Goal: Task Accomplishment & Management: Use online tool/utility

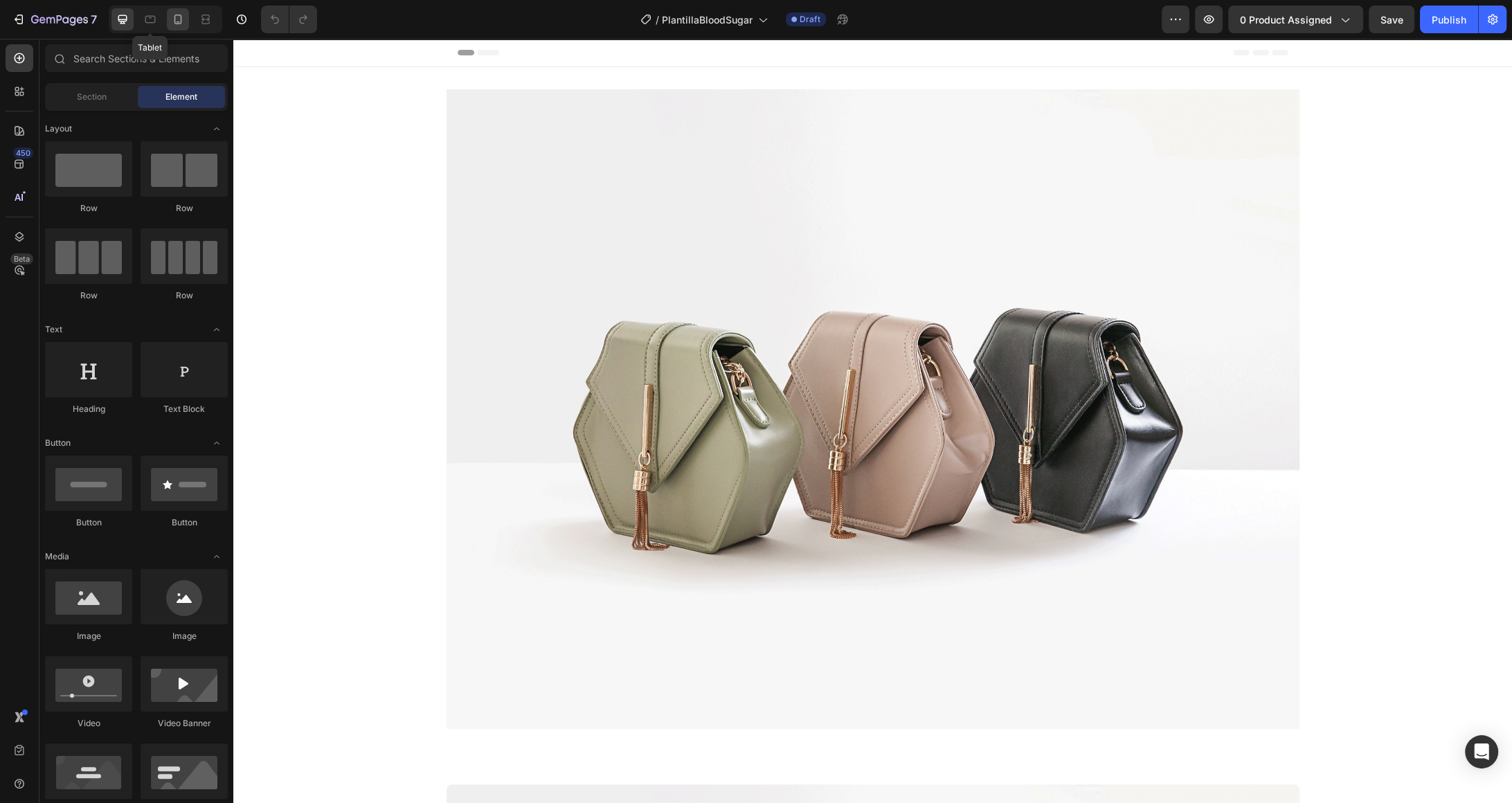
click at [173, 18] on icon at bounding box center [178, 20] width 14 height 14
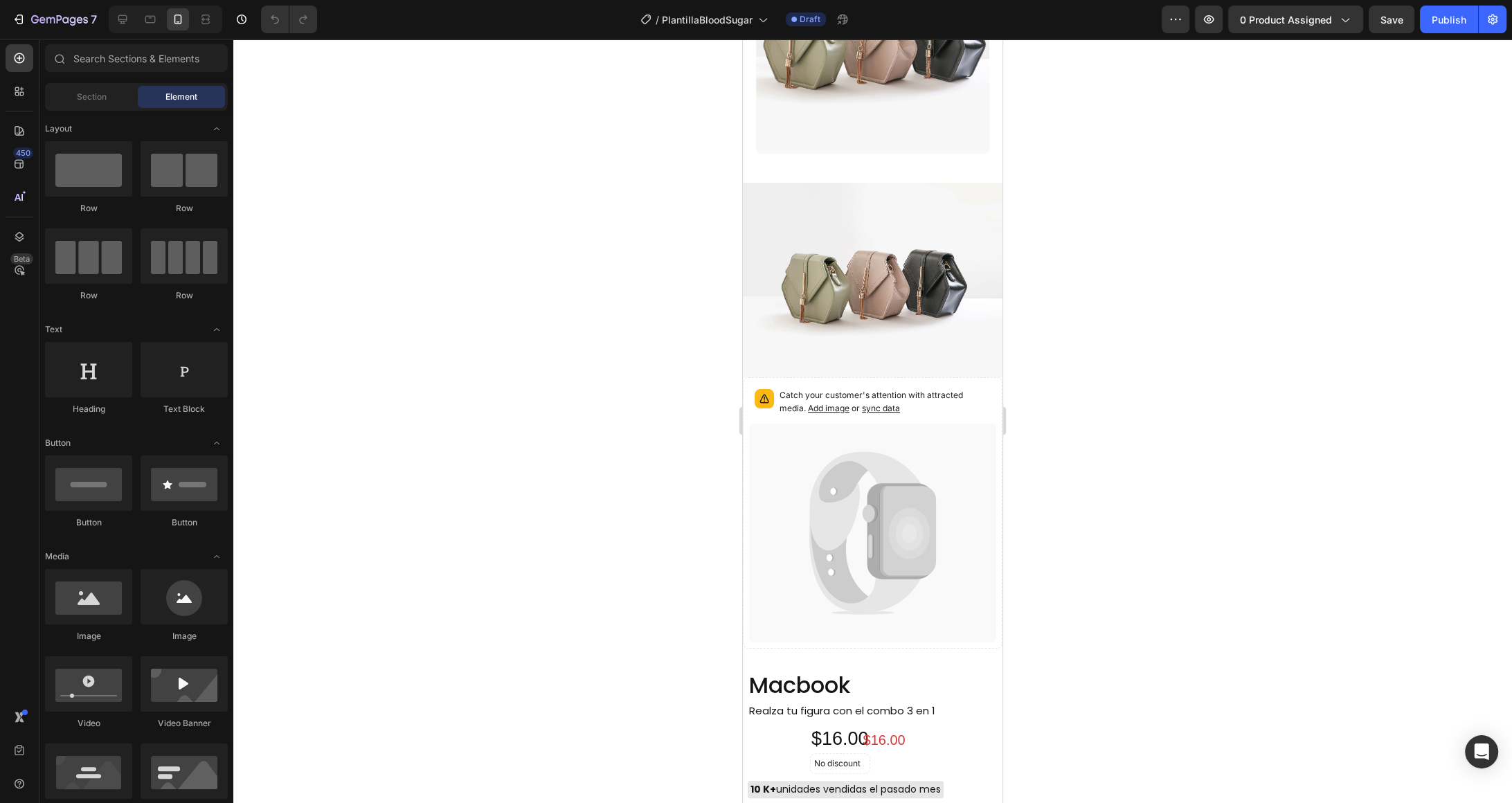
scroll to position [379, 0]
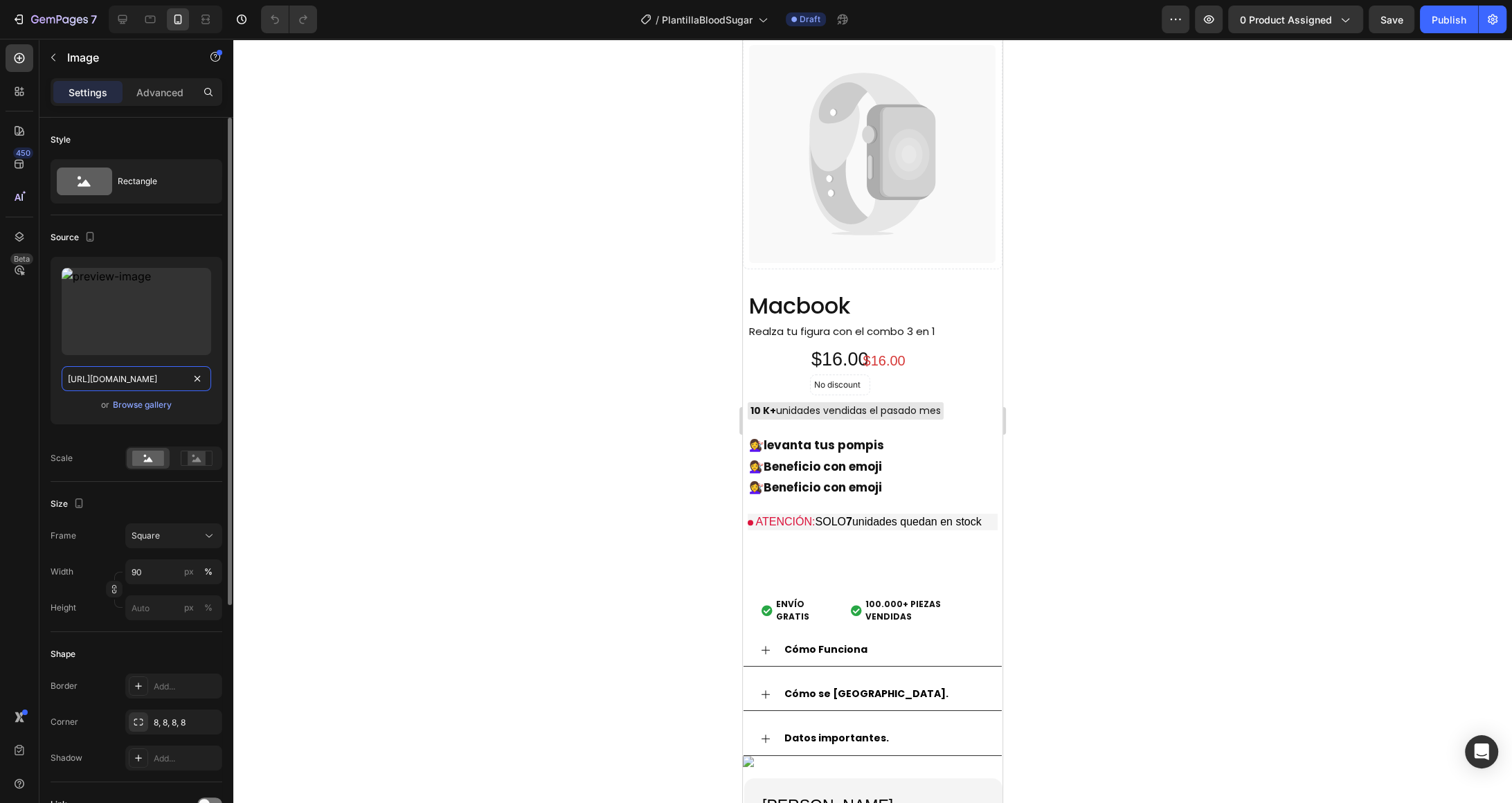
click at [170, 376] on input "[URL][DOMAIN_NAME]" at bounding box center [136, 378] width 150 height 25
click at [27, 20] on div "7" at bounding box center [54, 20] width 85 height 17
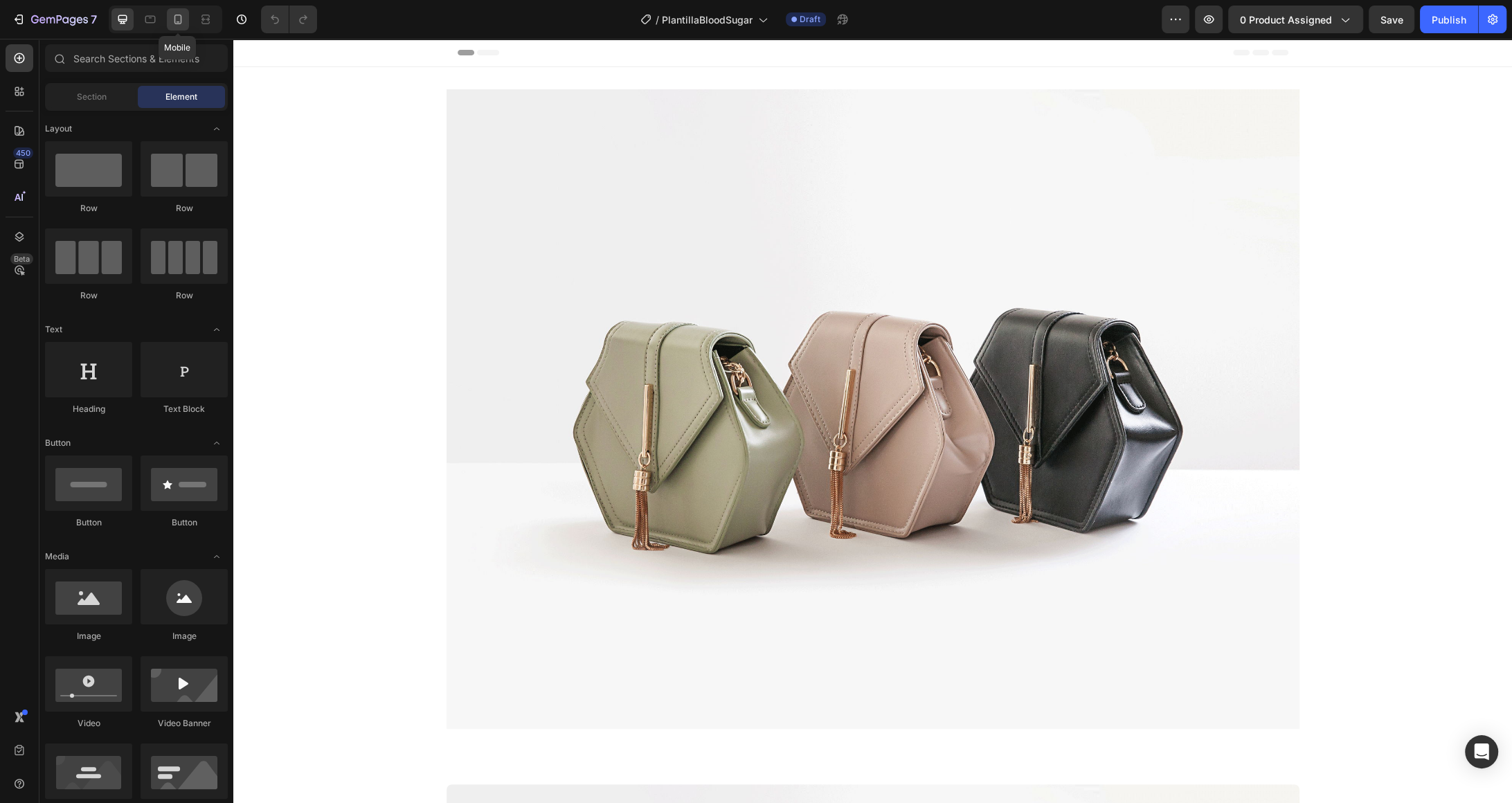
click at [175, 23] on icon at bounding box center [178, 20] width 14 height 14
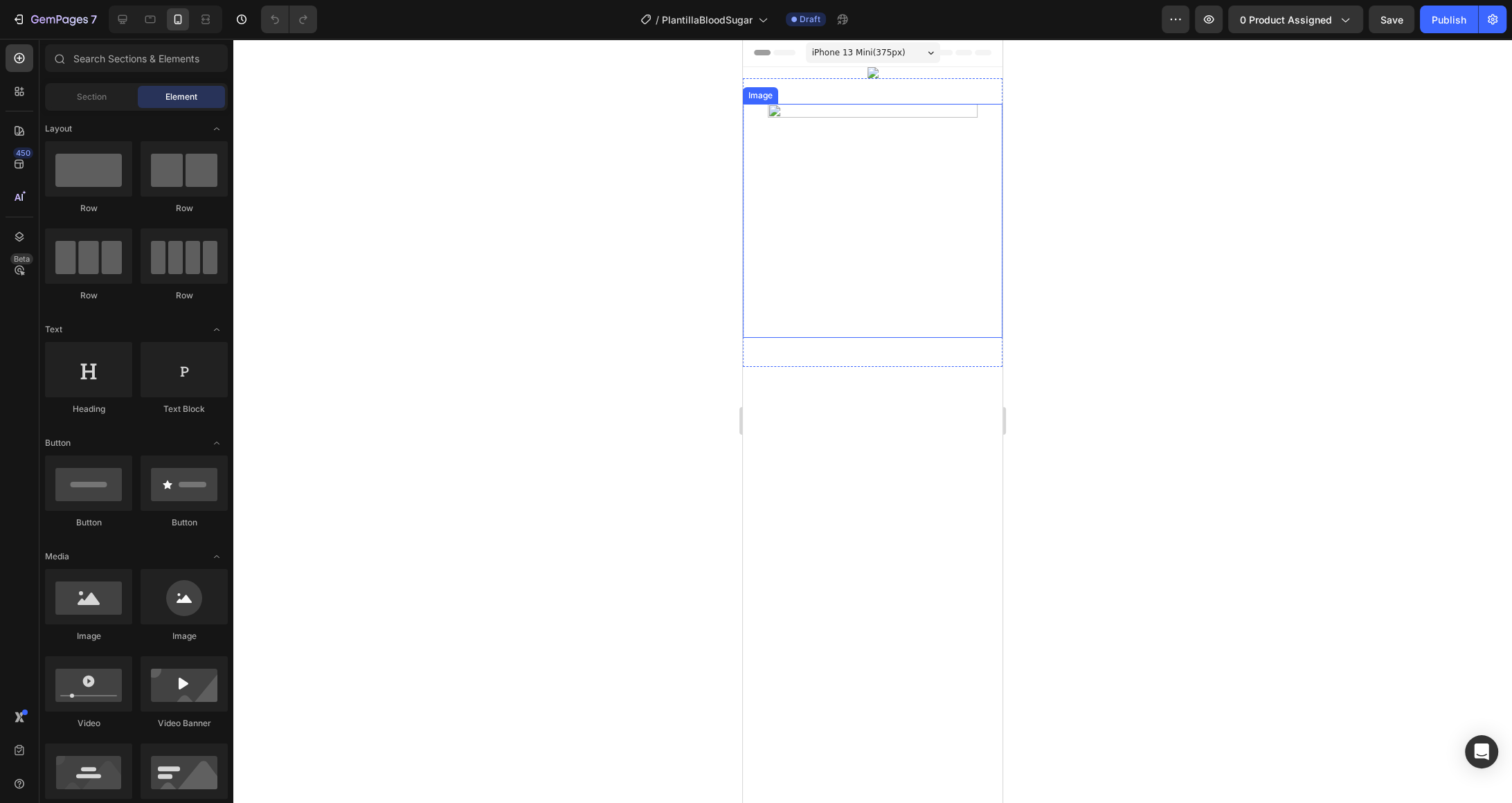
click at [880, 338] on img at bounding box center [873, 220] width 234 height 234
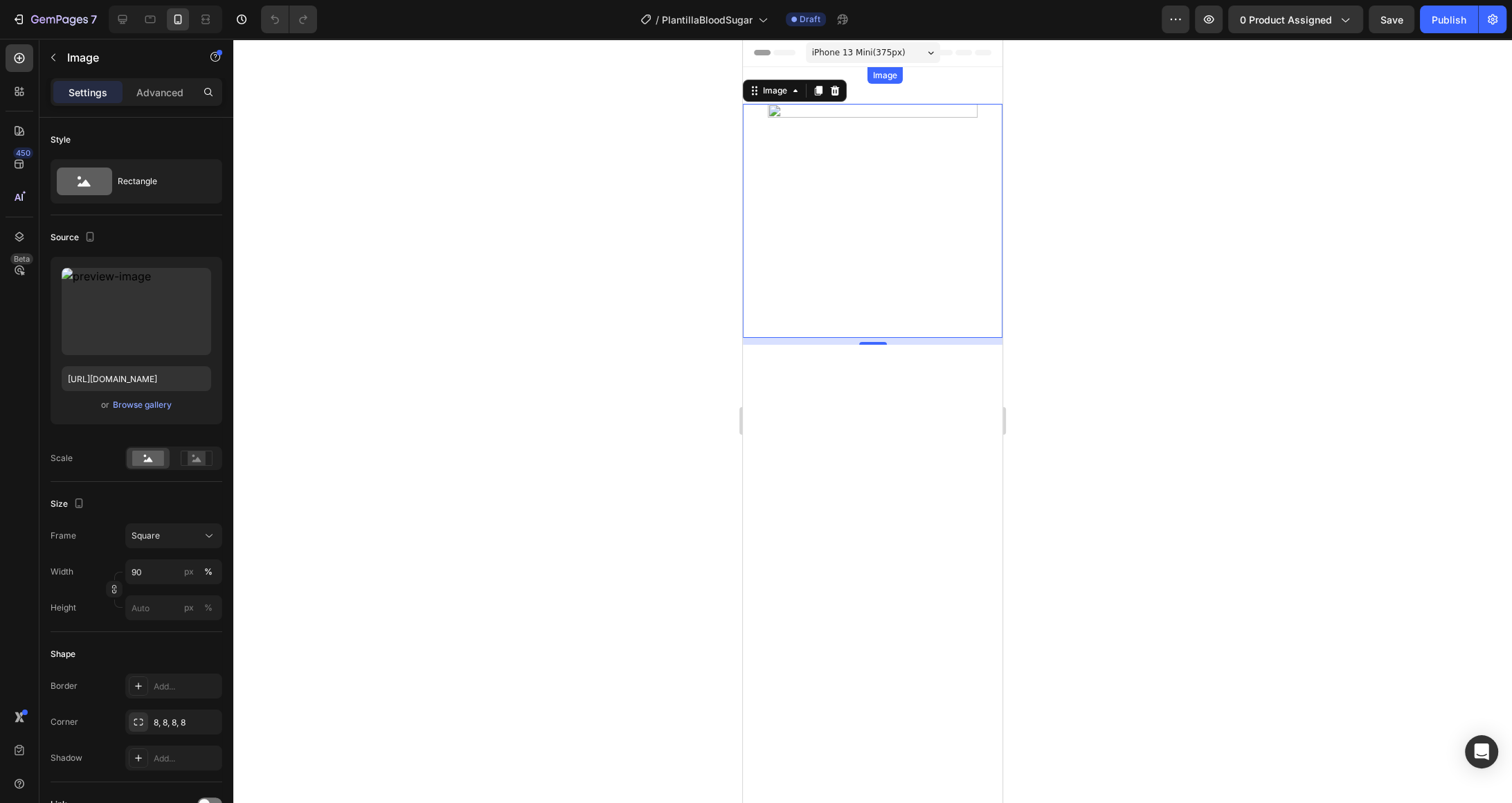
click at [868, 78] on img at bounding box center [873, 73] width 11 height 11
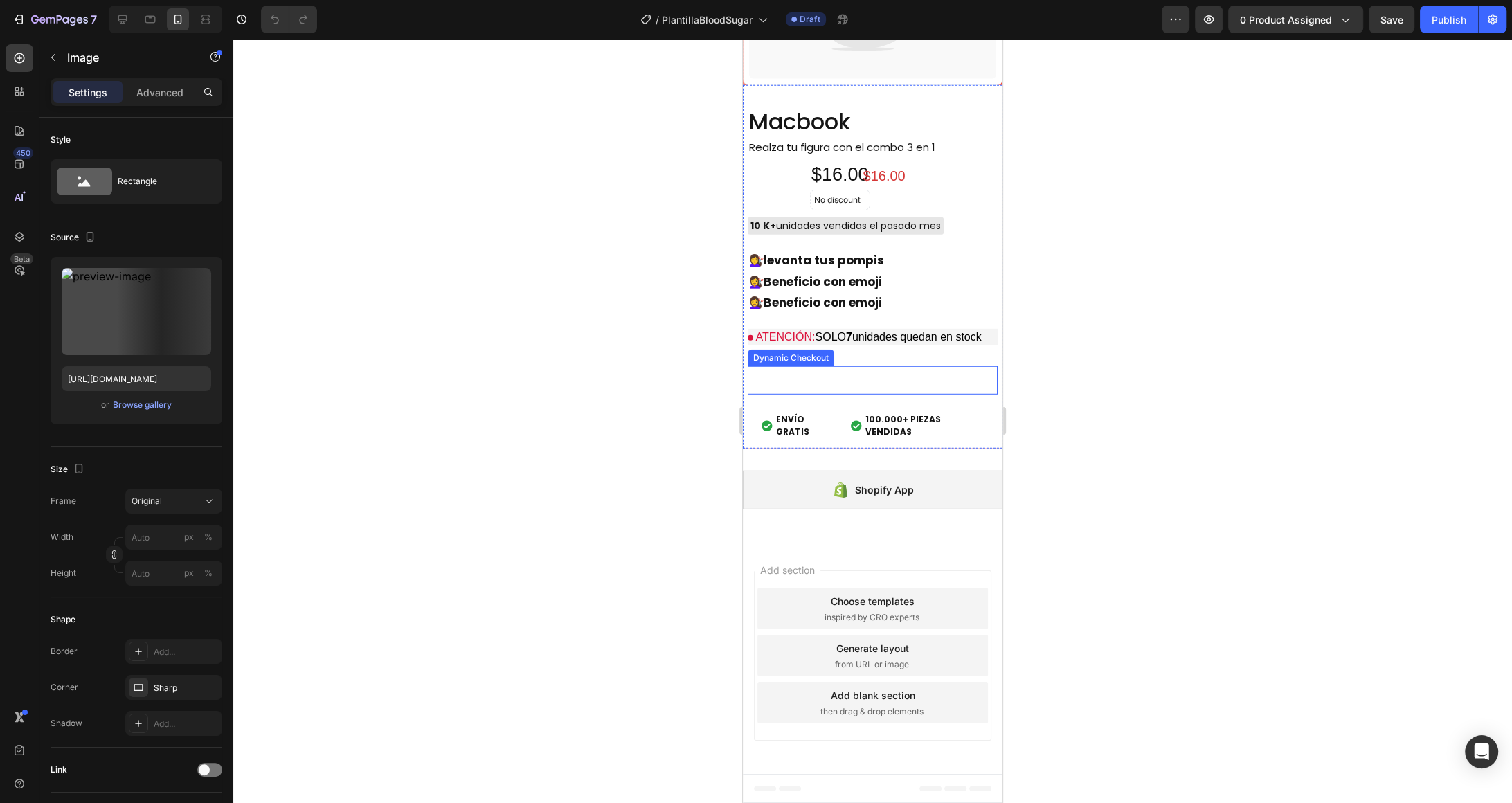
click at [827, 384] on button "Buy it now" at bounding box center [873, 380] width 250 height 28
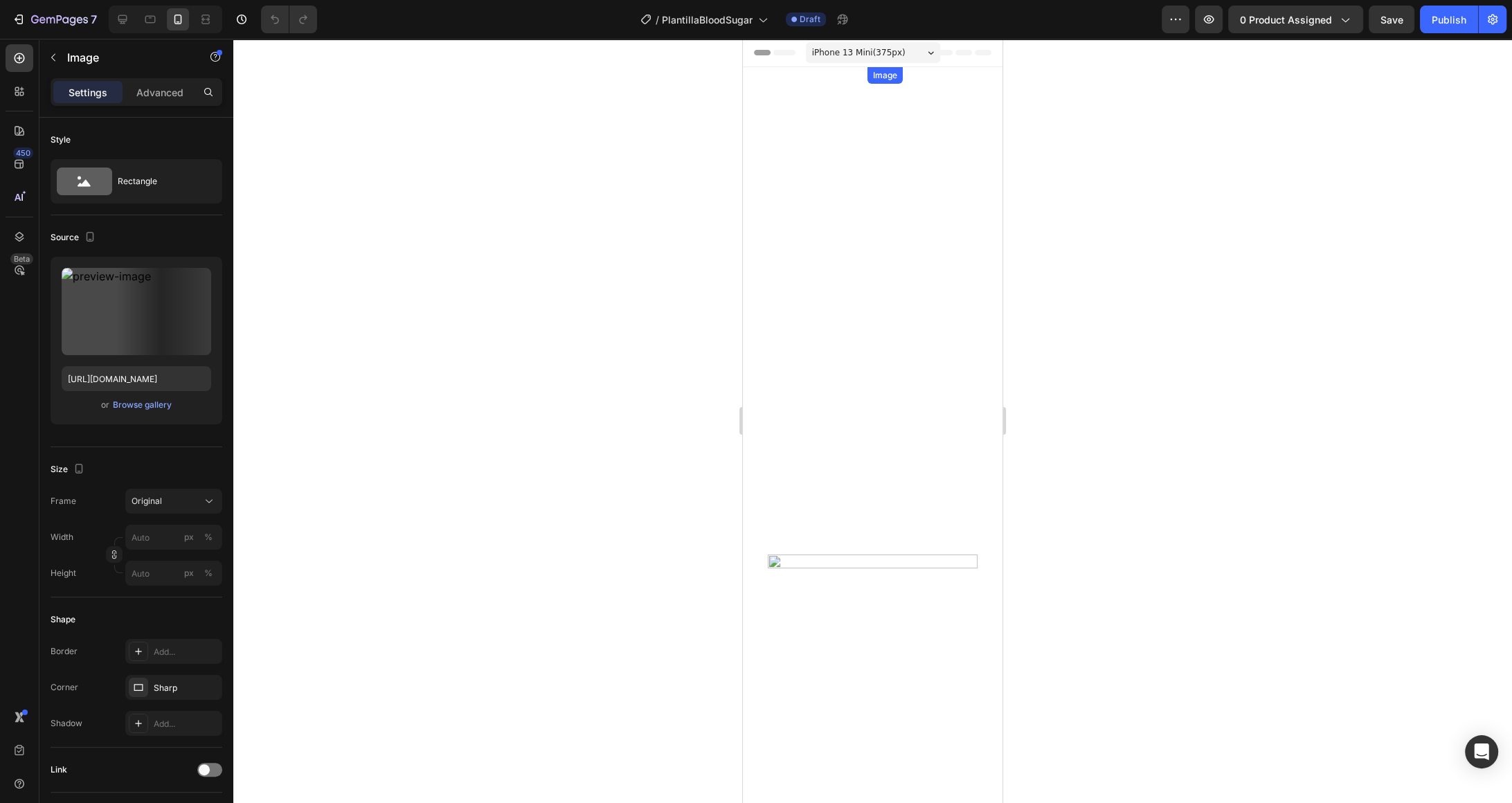
click at [868, 78] on img at bounding box center [873, 73] width 11 height 11
click at [952, 86] on div at bounding box center [960, 81] width 17 height 17
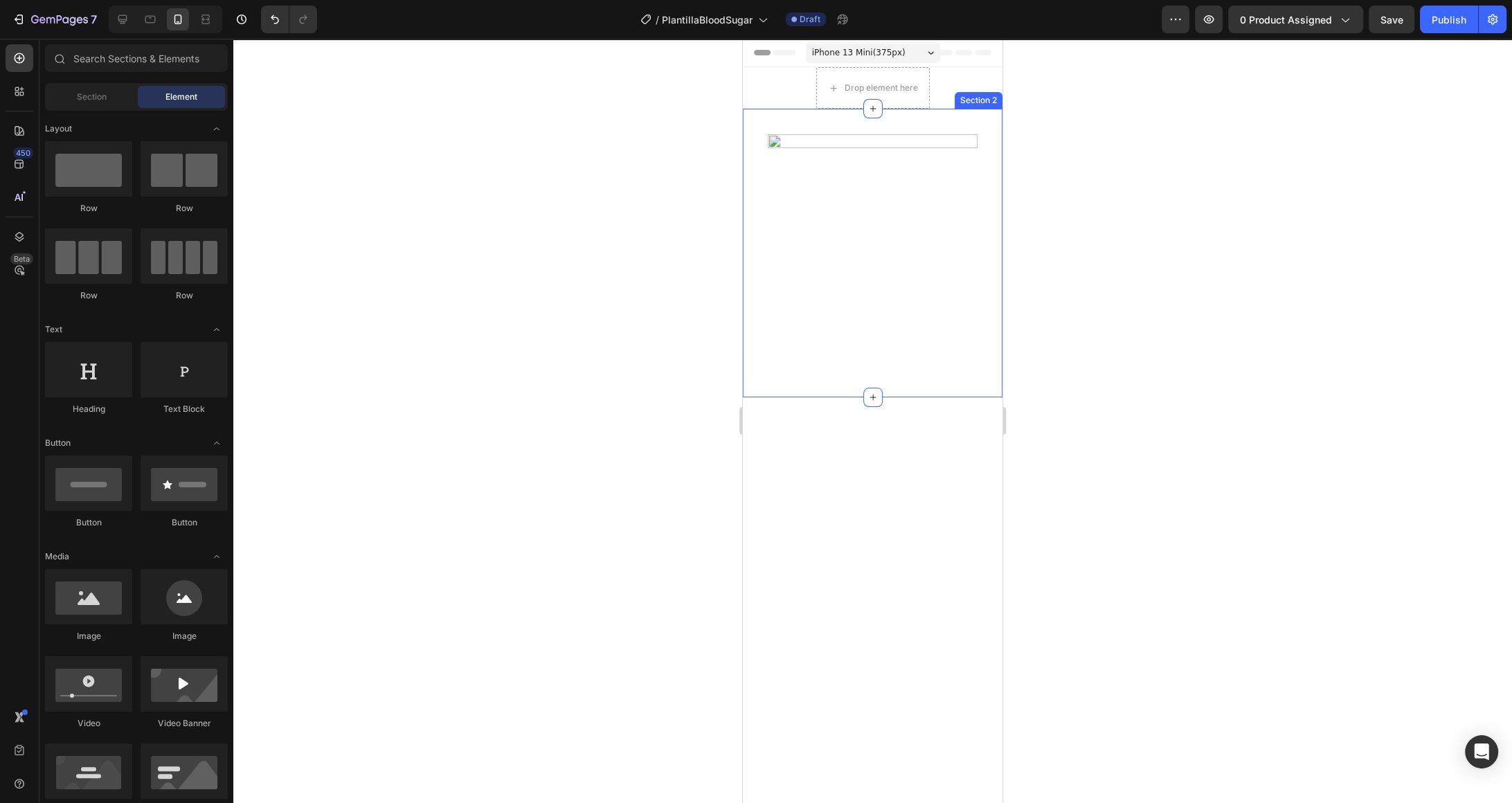
click at [781, 122] on div "Image Section 2" at bounding box center [873, 253] width 259 height 289
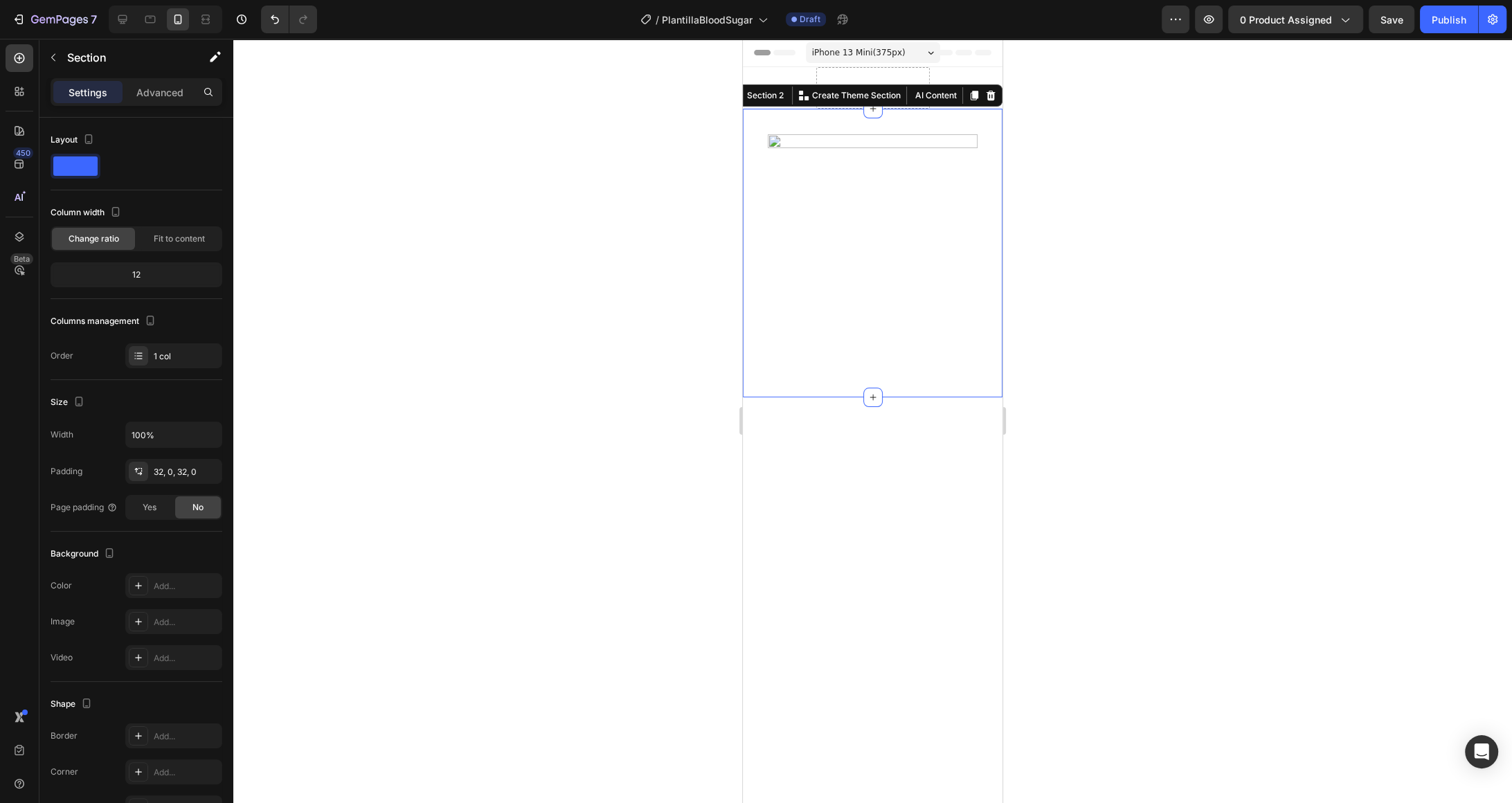
click at [991, 97] on icon at bounding box center [991, 95] width 9 height 10
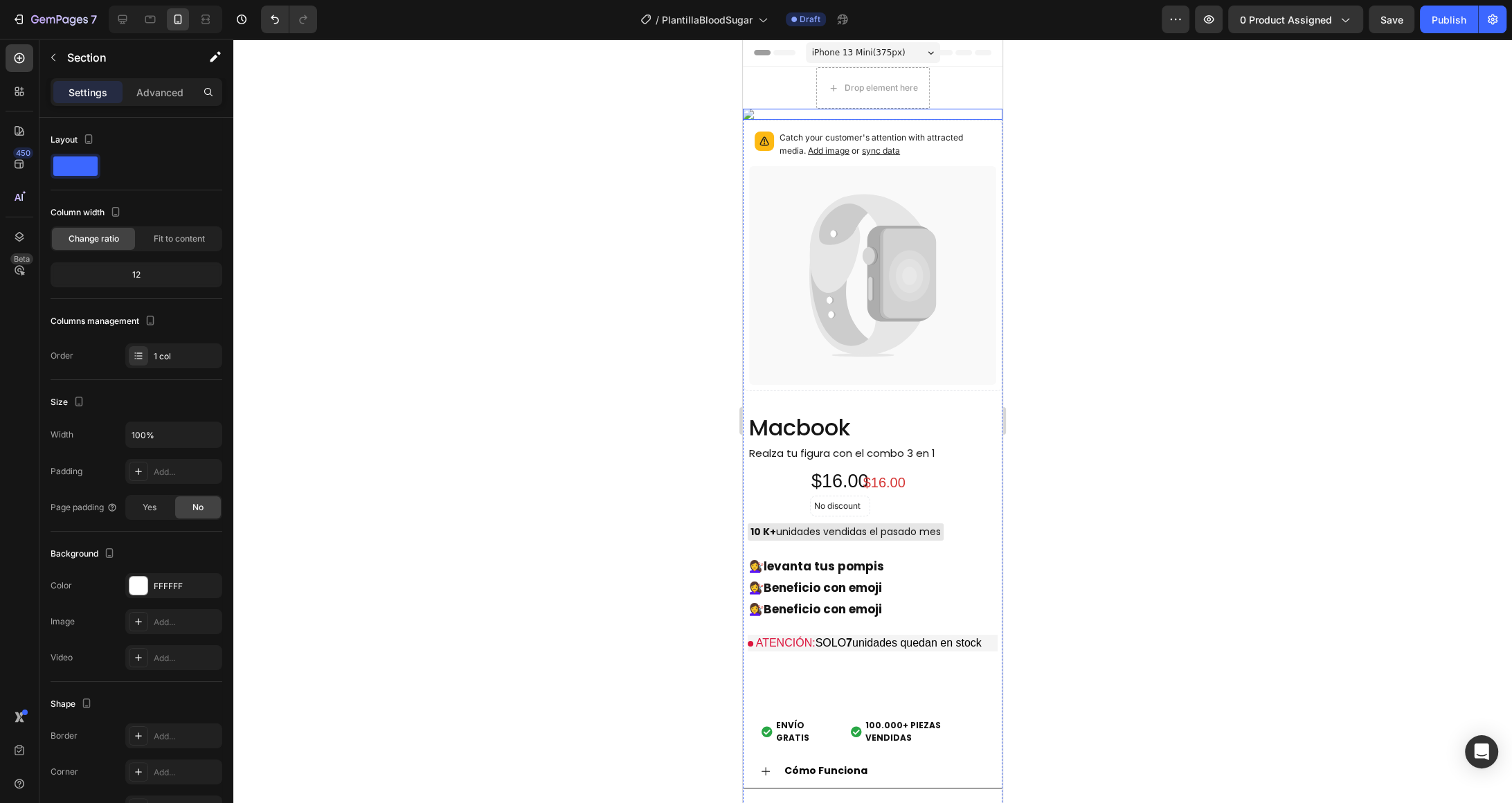
click at [934, 120] on img at bounding box center [873, 114] width 259 height 11
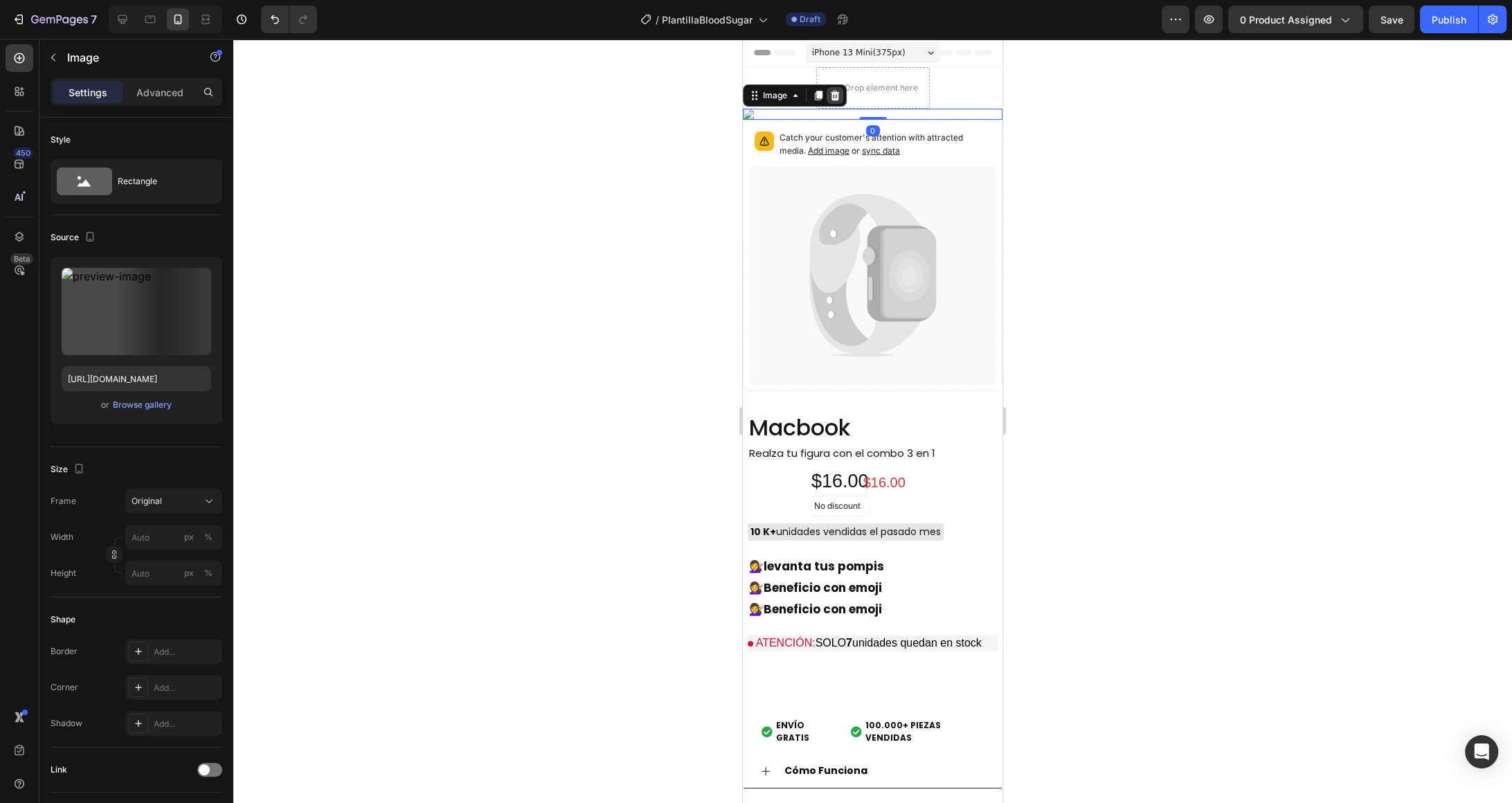
click at [838, 94] on icon at bounding box center [835, 95] width 9 height 10
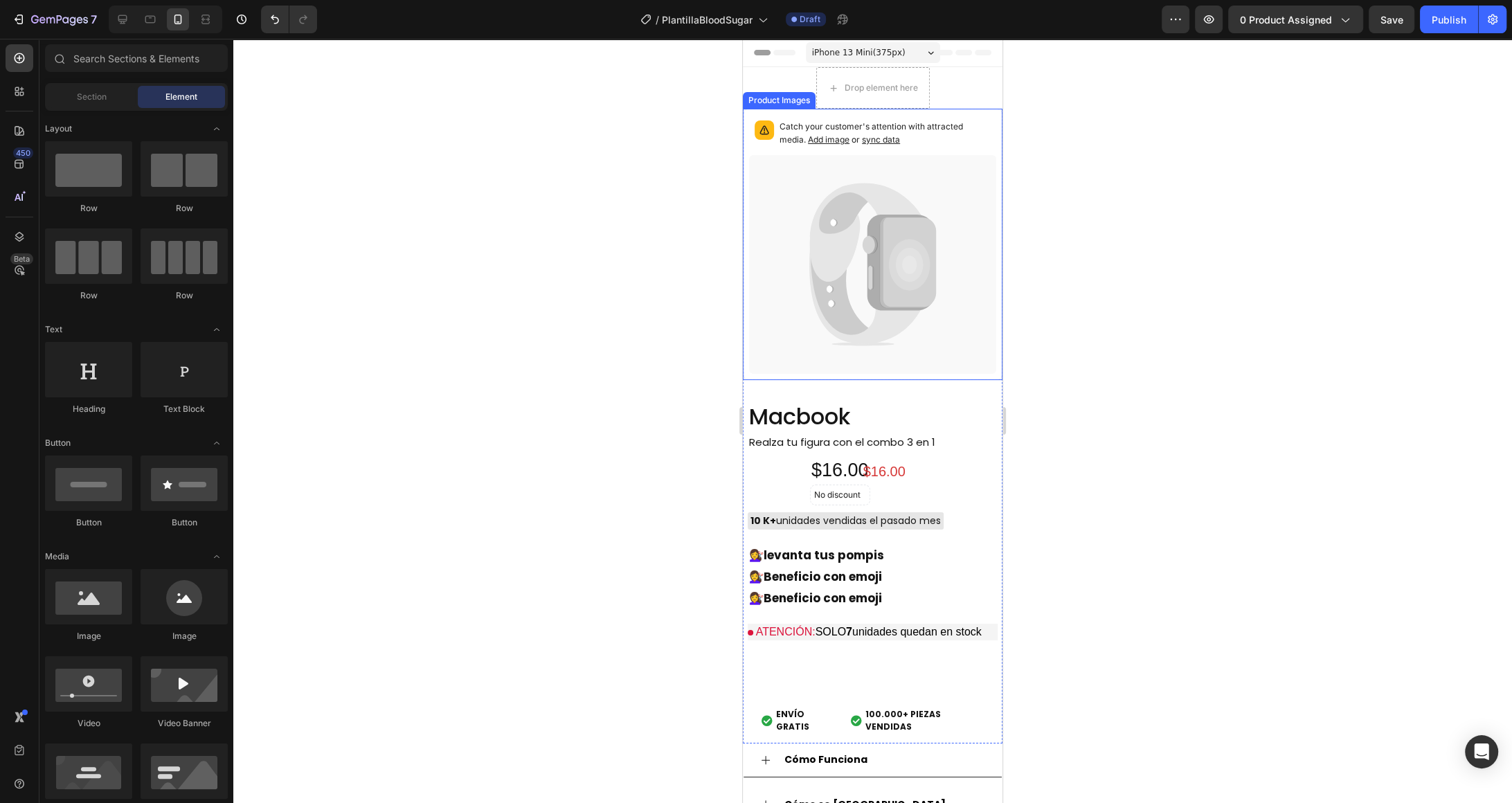
click at [952, 157] on icon at bounding box center [873, 265] width 247 height 219
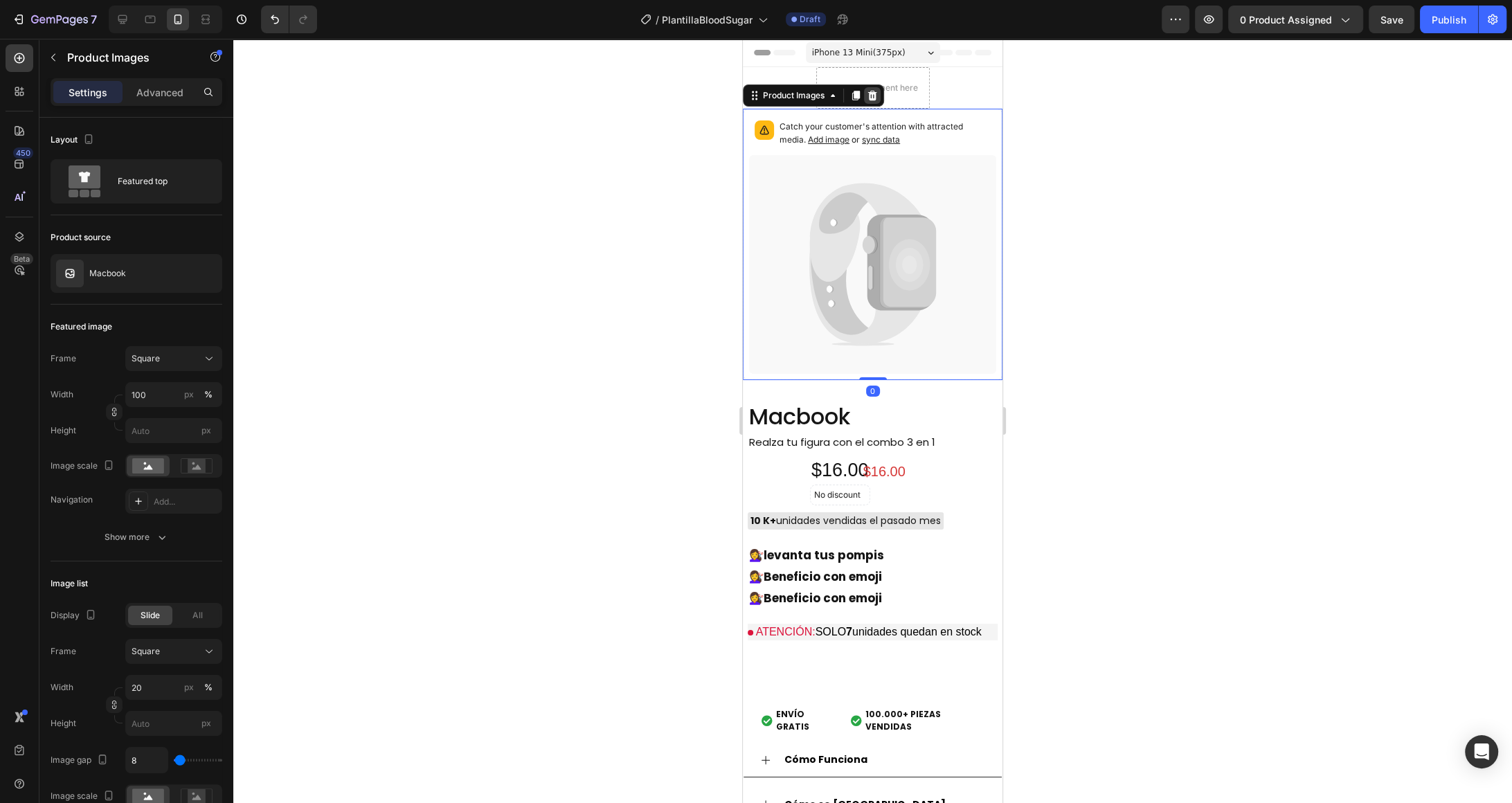
click at [880, 97] on div at bounding box center [873, 95] width 17 height 17
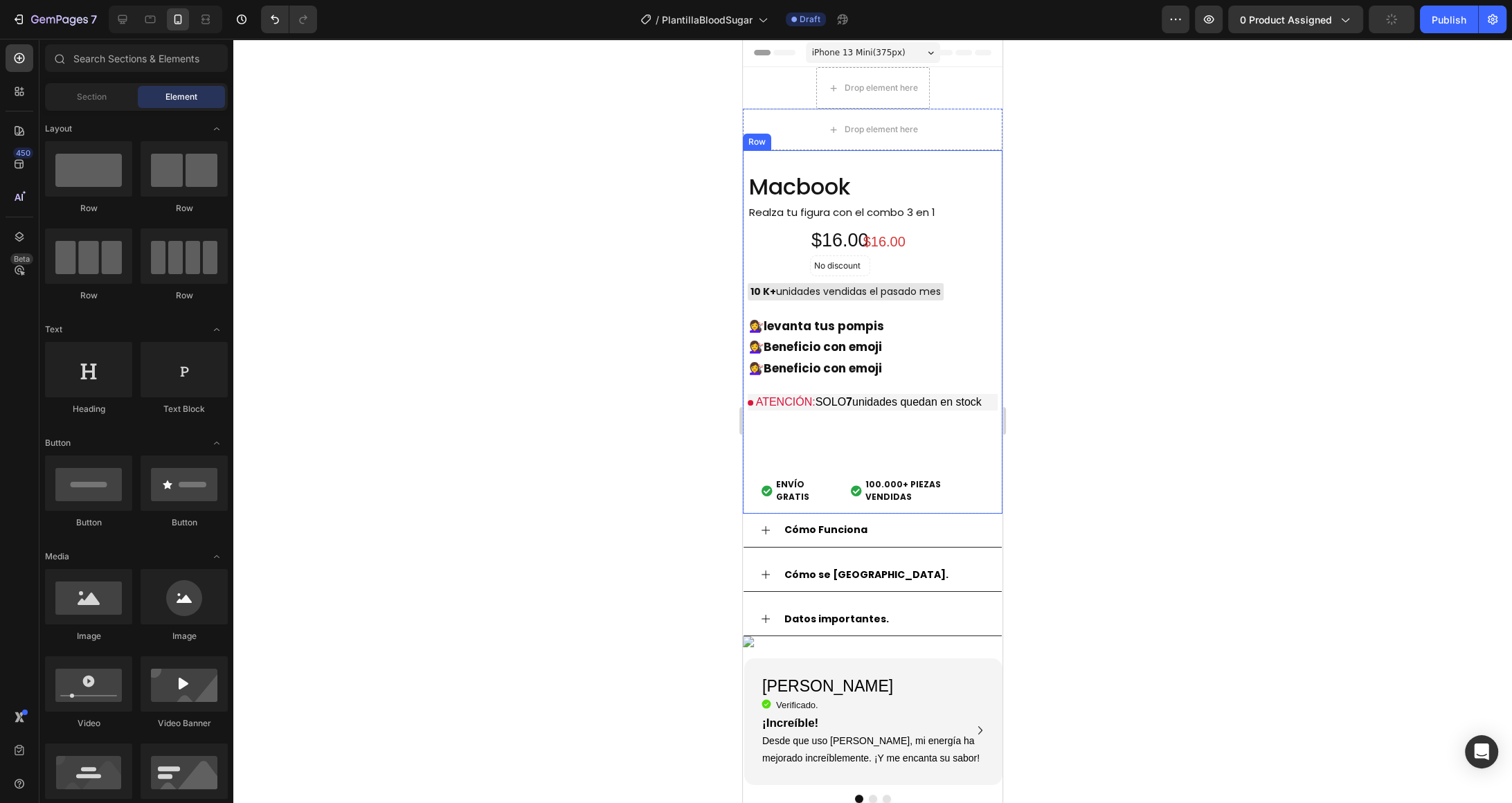
click at [917, 155] on div "Macbook Product Title Realza tu figura con el combo 3 en 1 Text Block $16.00 Pr…" at bounding box center [873, 332] width 259 height 363
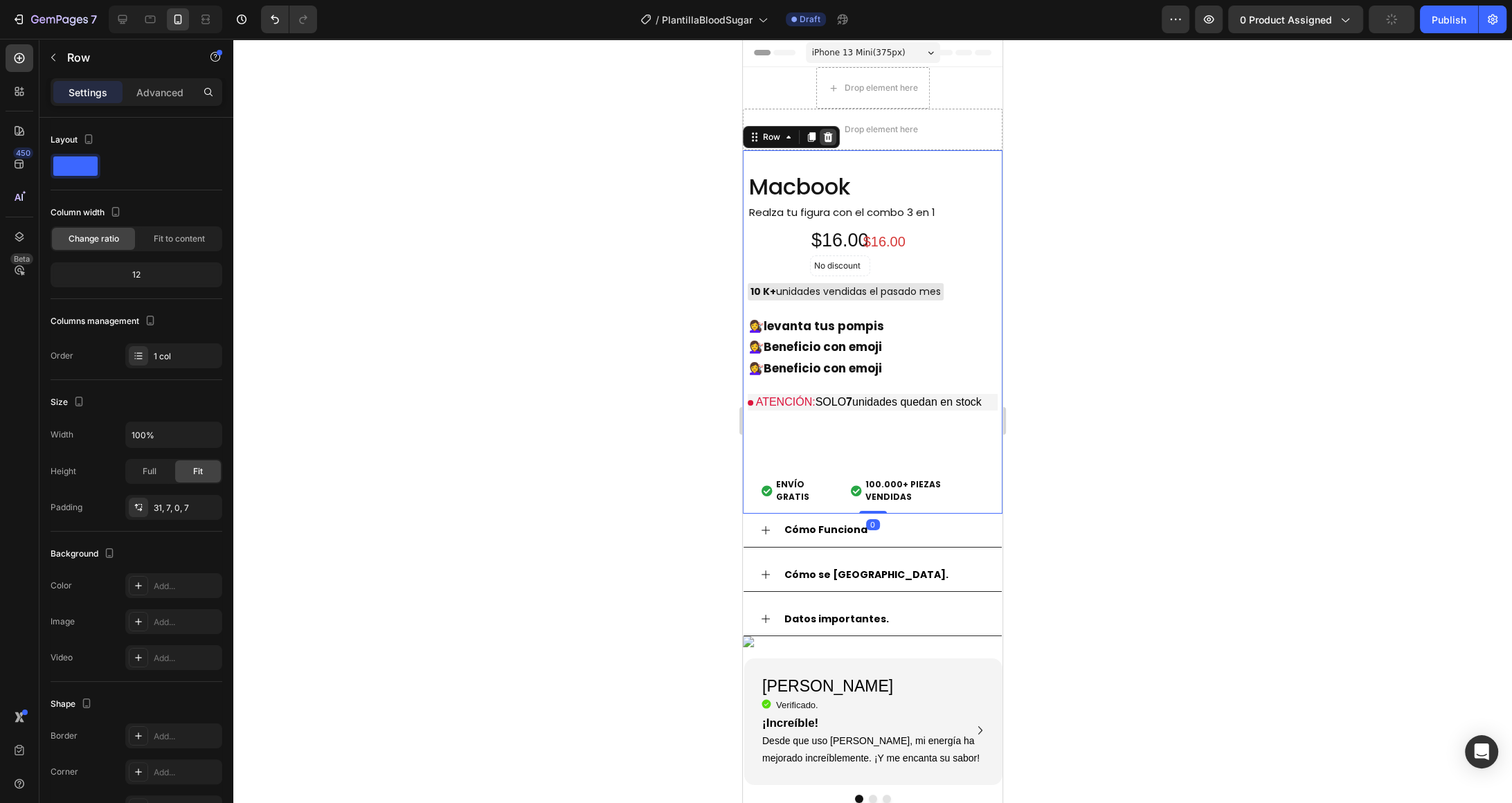
click at [828, 129] on div at bounding box center [828, 137] width 17 height 17
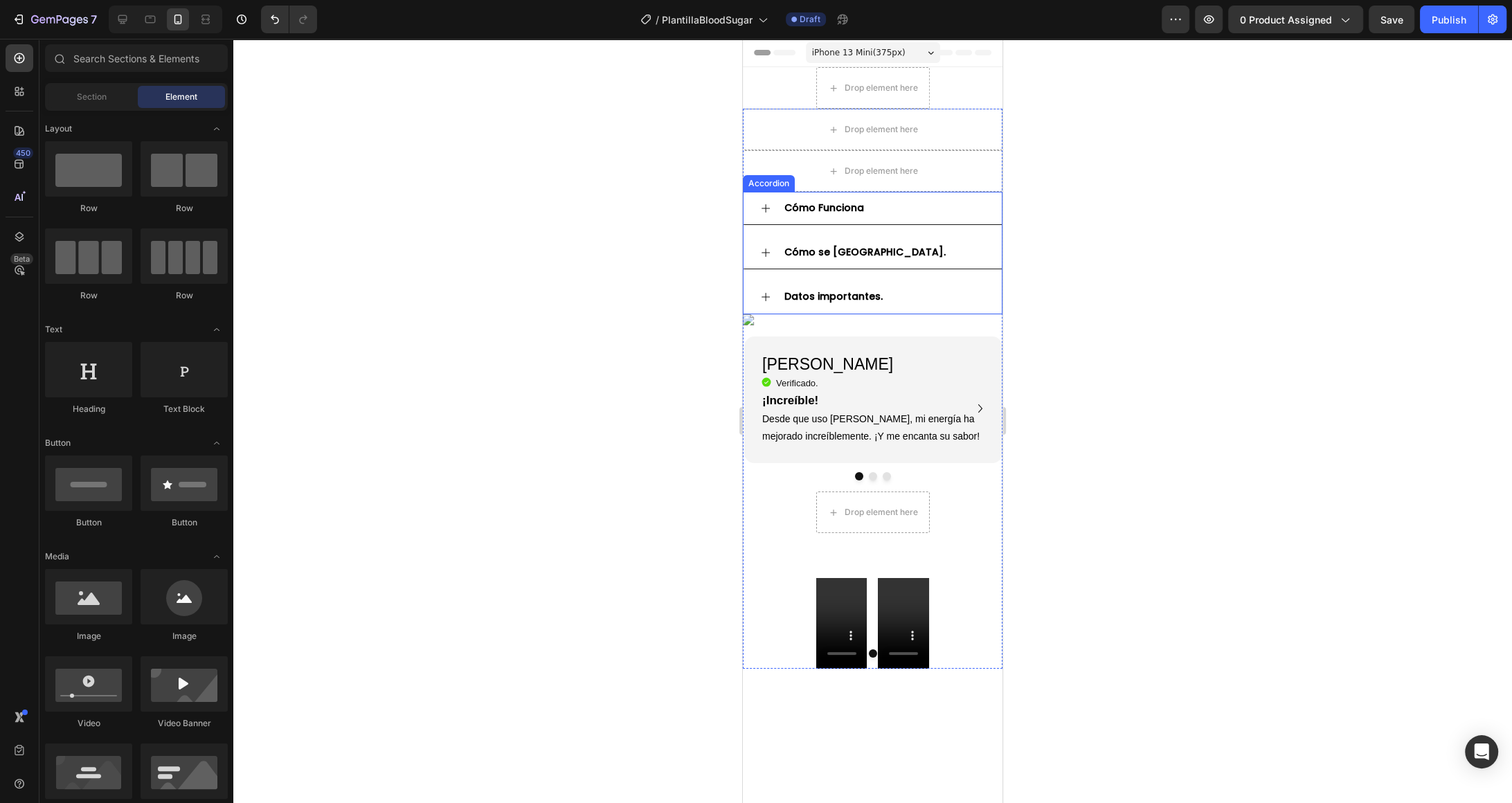
click at [950, 245] on div "Cómo se [GEOGRAPHIC_DATA]." at bounding box center [883, 252] width 203 height 21
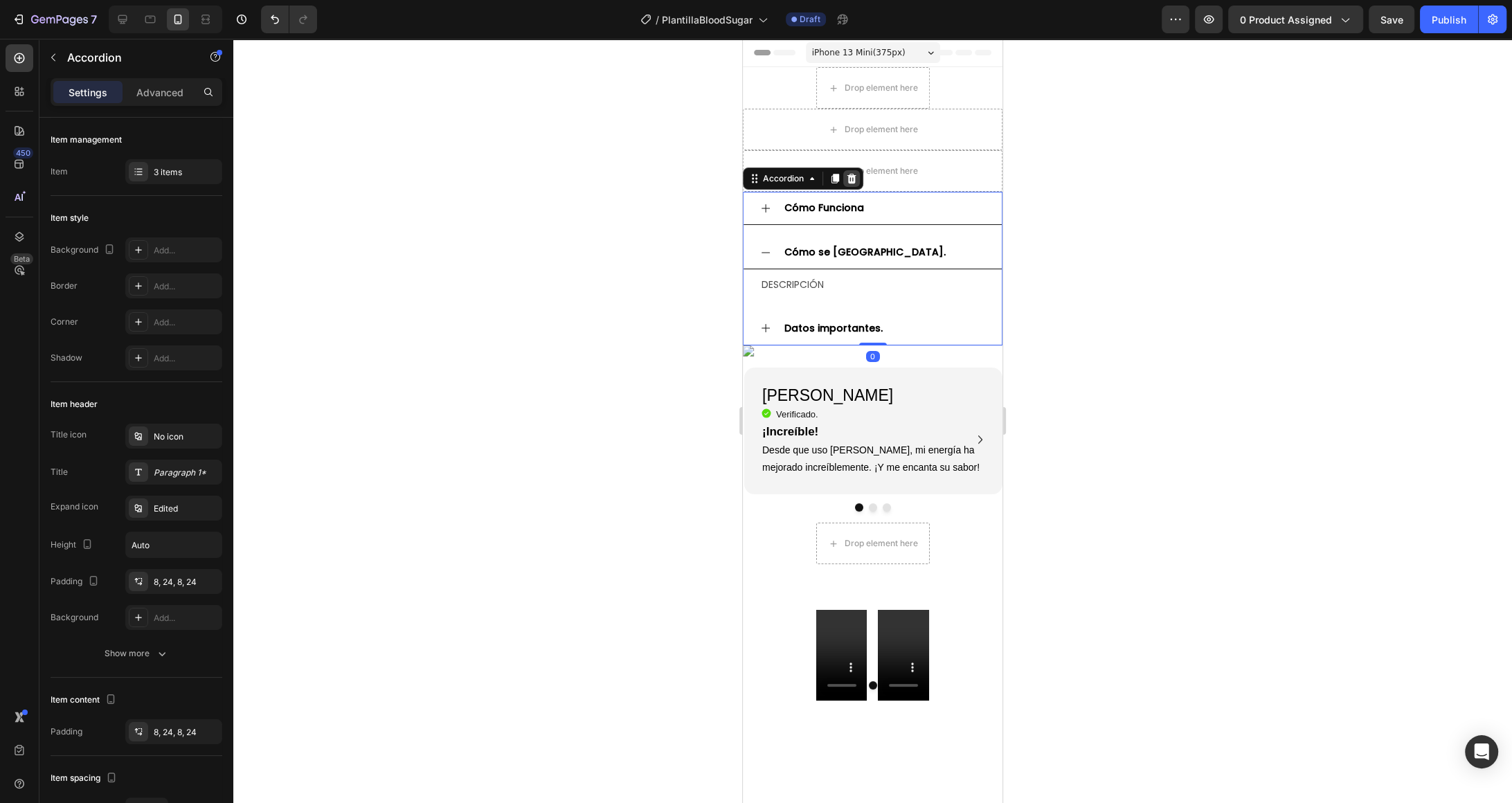
click at [851, 174] on icon at bounding box center [852, 179] width 9 height 10
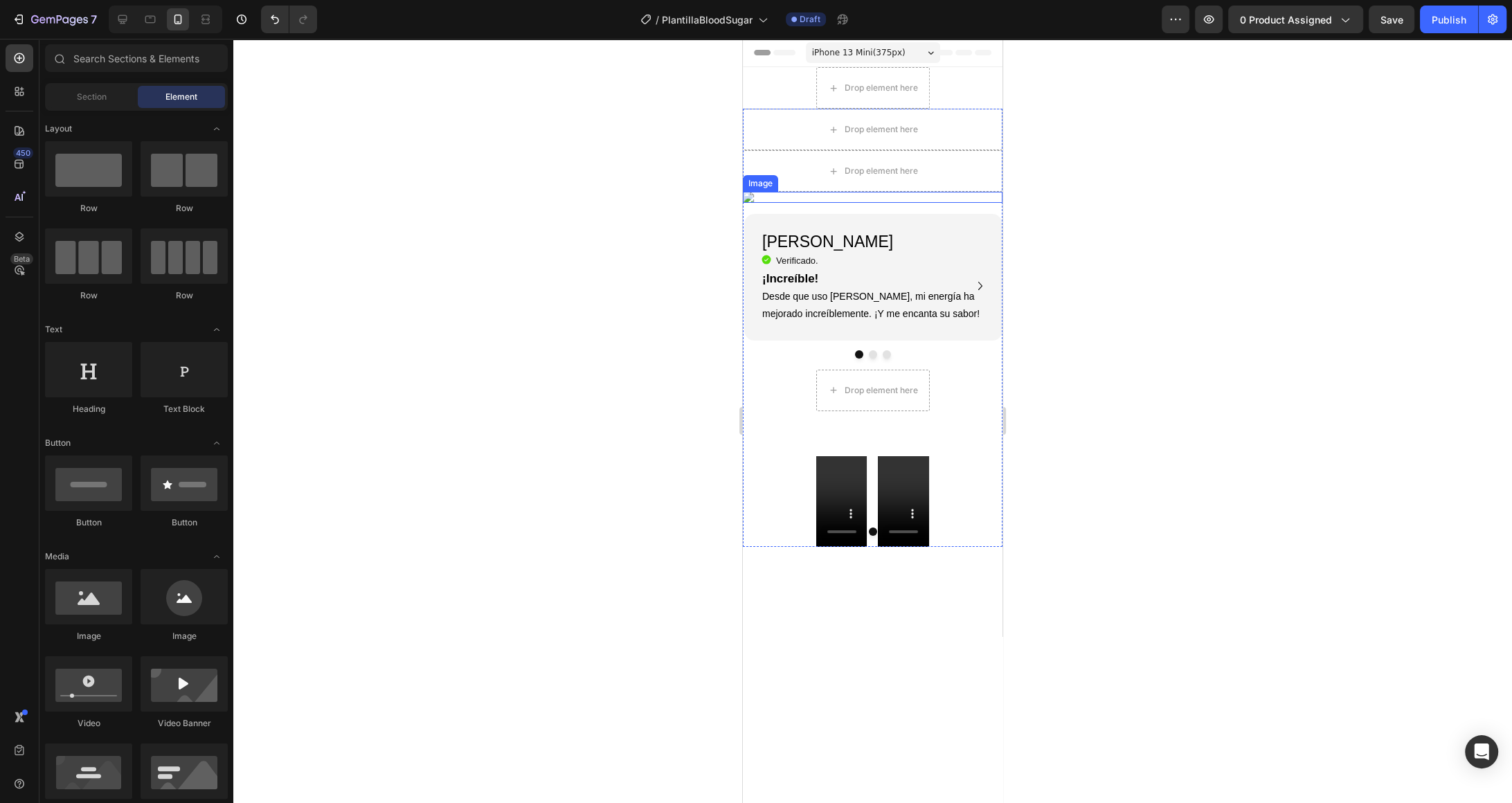
click at [971, 203] on img at bounding box center [873, 197] width 259 height 11
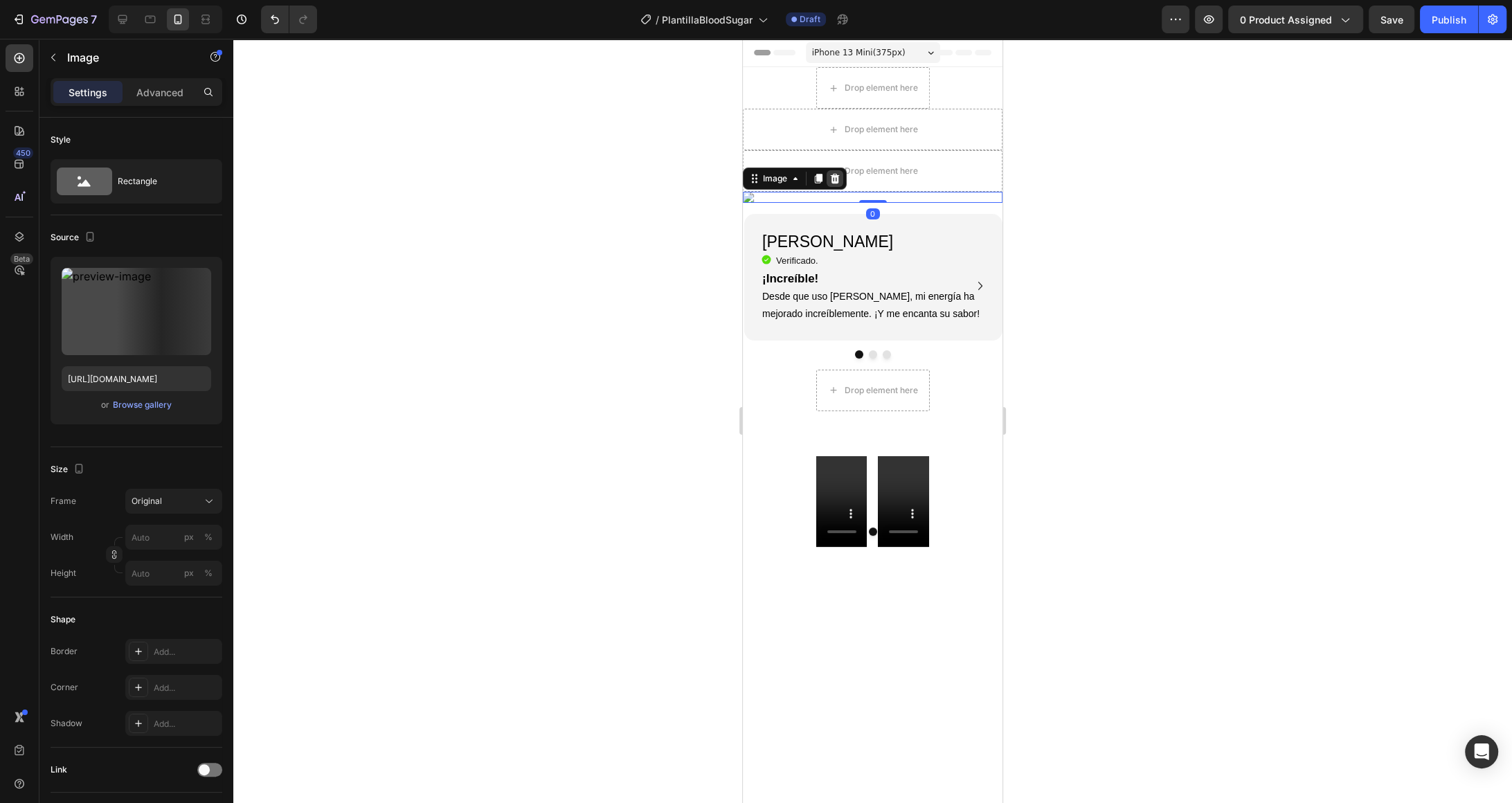
click at [839, 174] on icon at bounding box center [835, 179] width 11 height 11
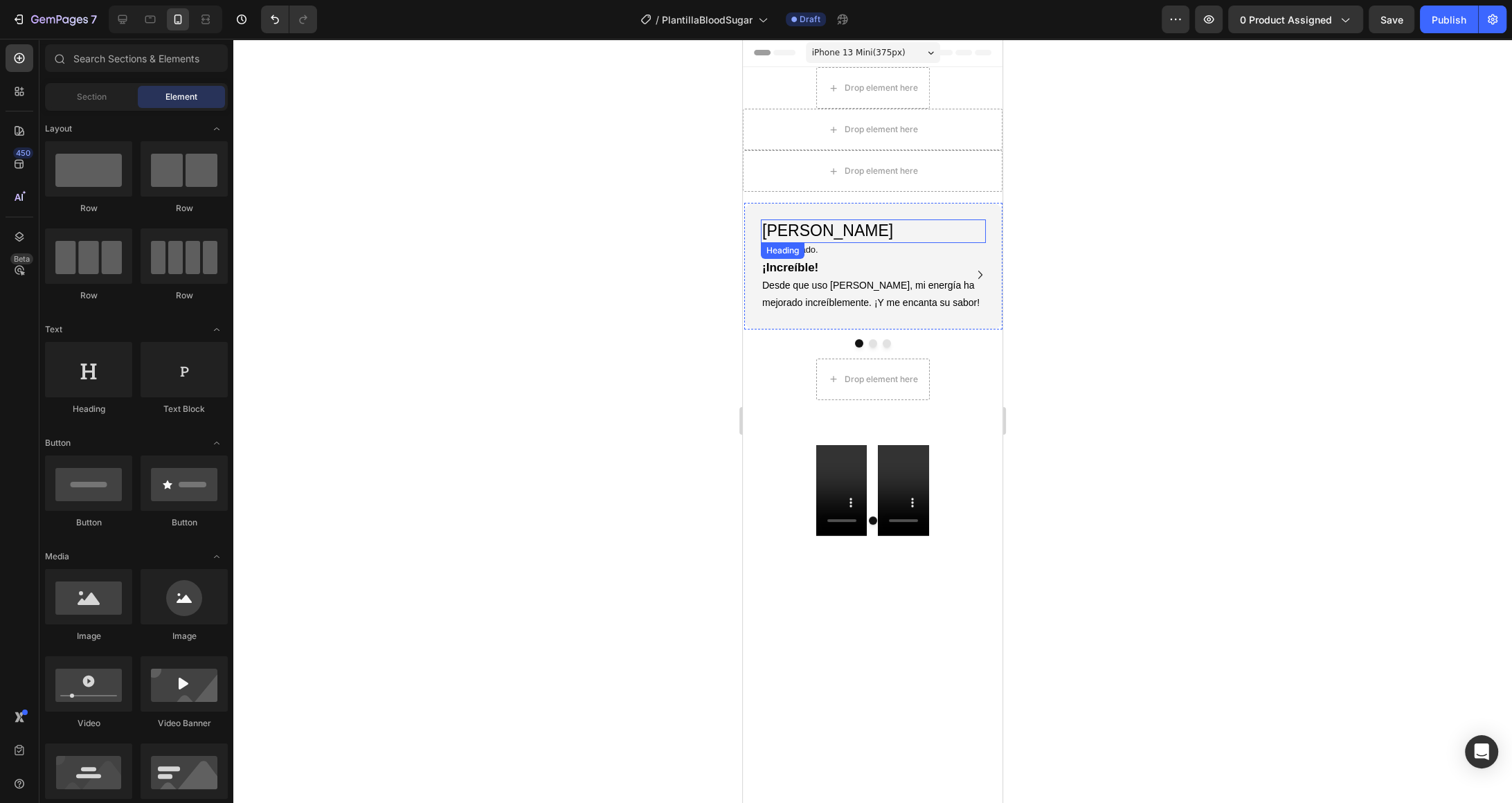
click at [949, 220] on h2 "[PERSON_NAME]" at bounding box center [873, 231] width 225 height 23
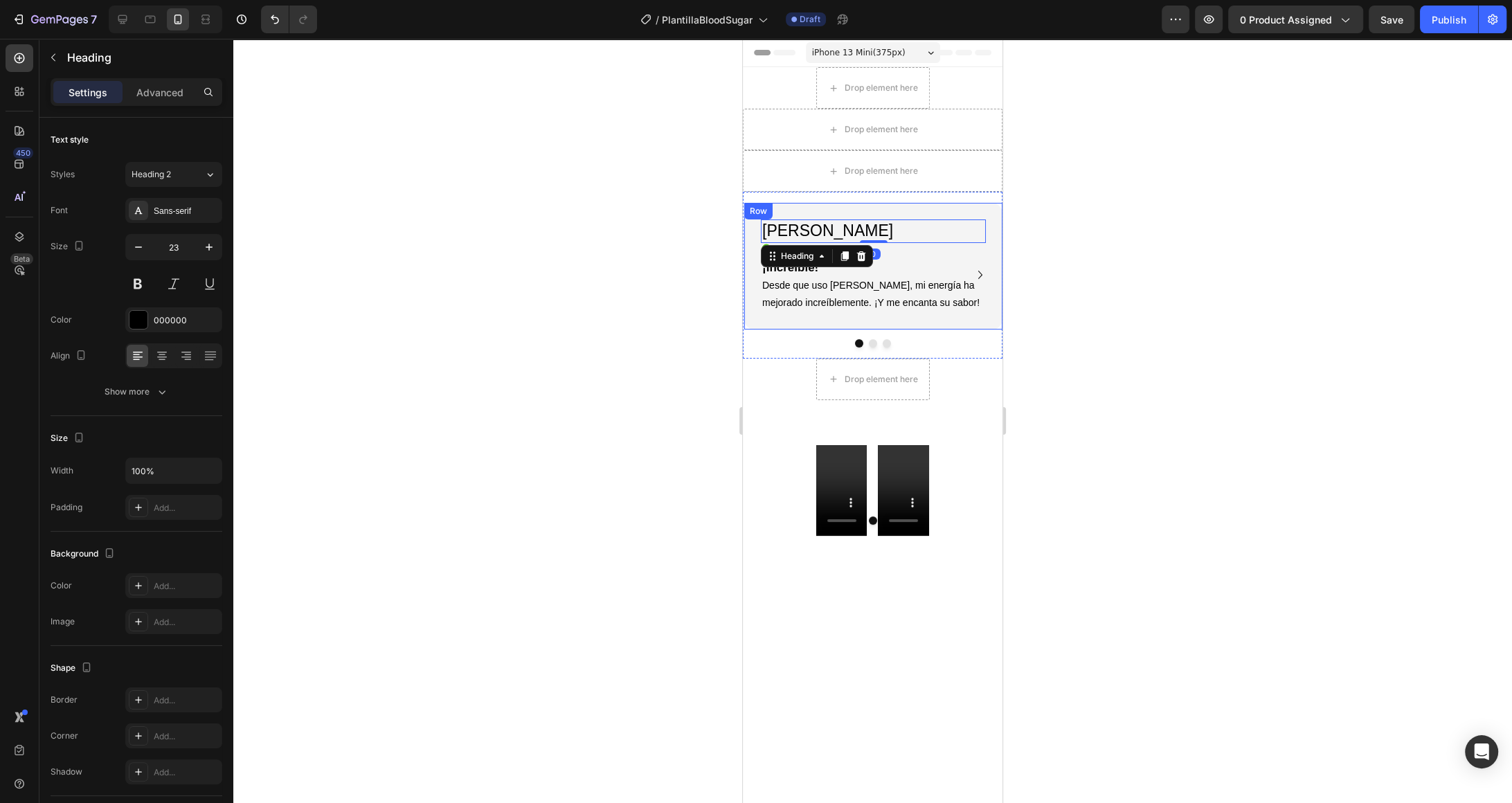
click at [924, 217] on div "Luna G. Heading 0 Icon Verificado. Heading Icon List ¡Increíble! Desde que uso …" at bounding box center [873, 266] width 259 height 126
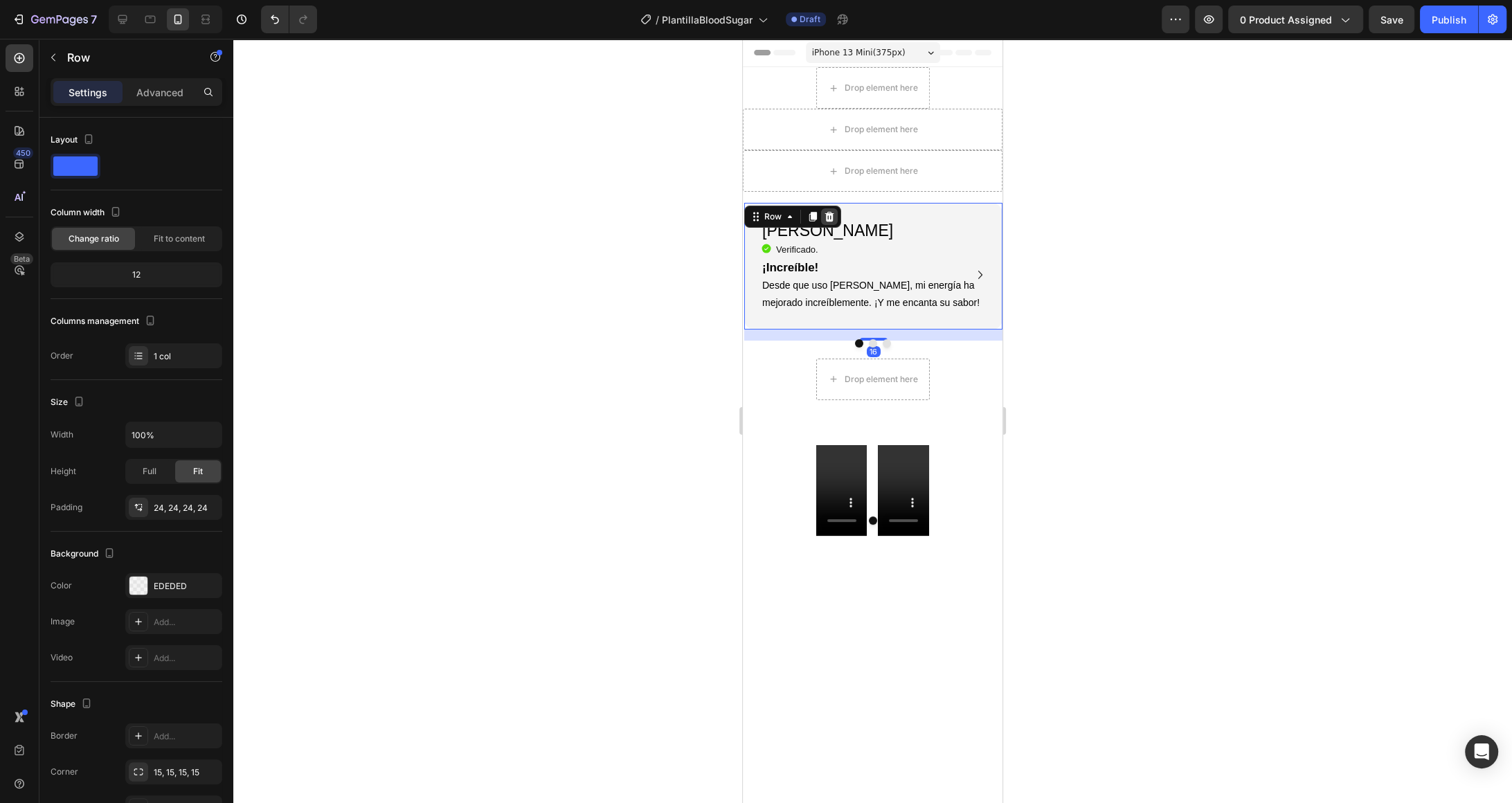
click at [829, 217] on icon at bounding box center [829, 217] width 11 height 11
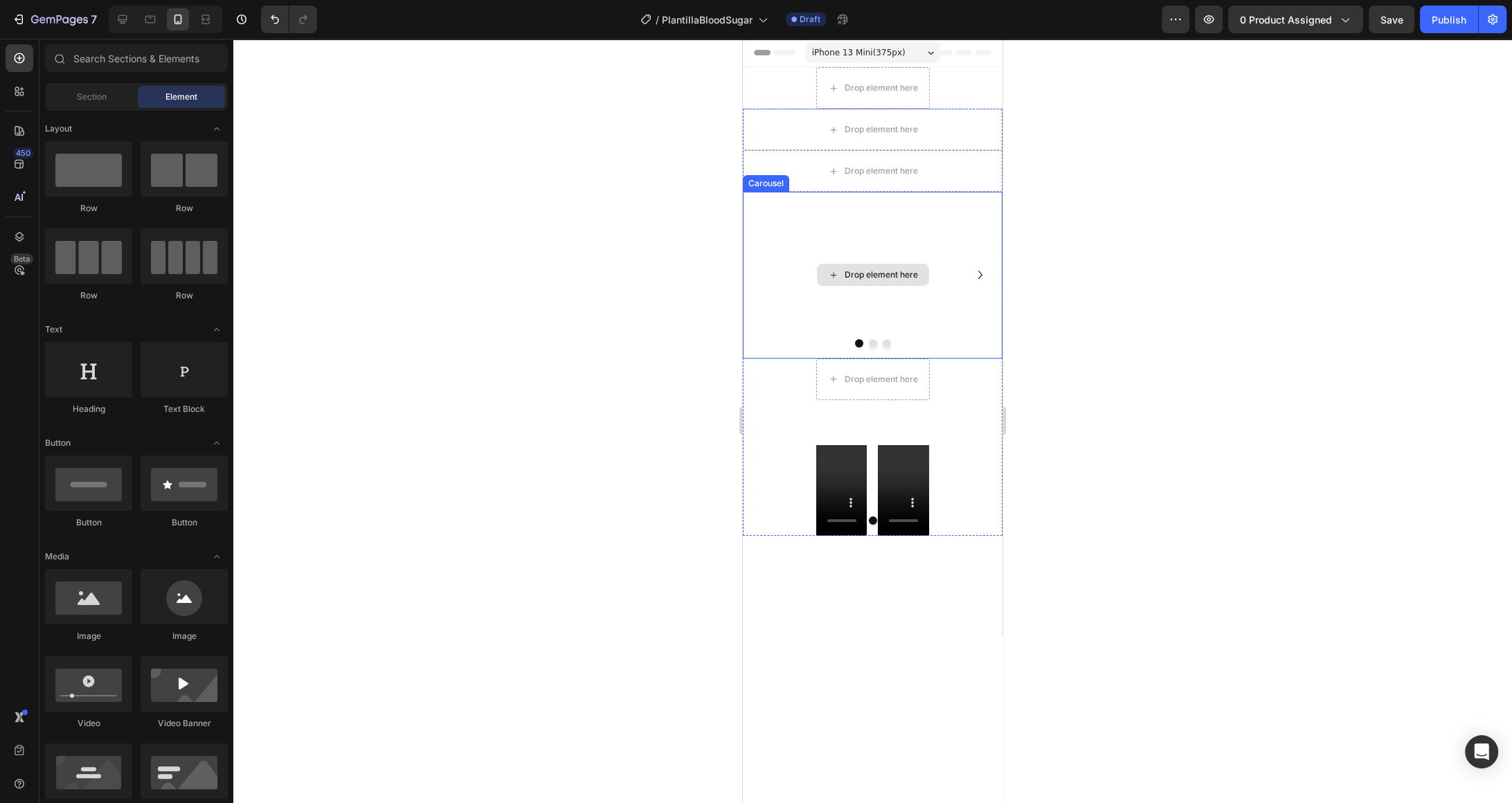
click at [947, 229] on div "Drop element here" at bounding box center [873, 275] width 259 height 167
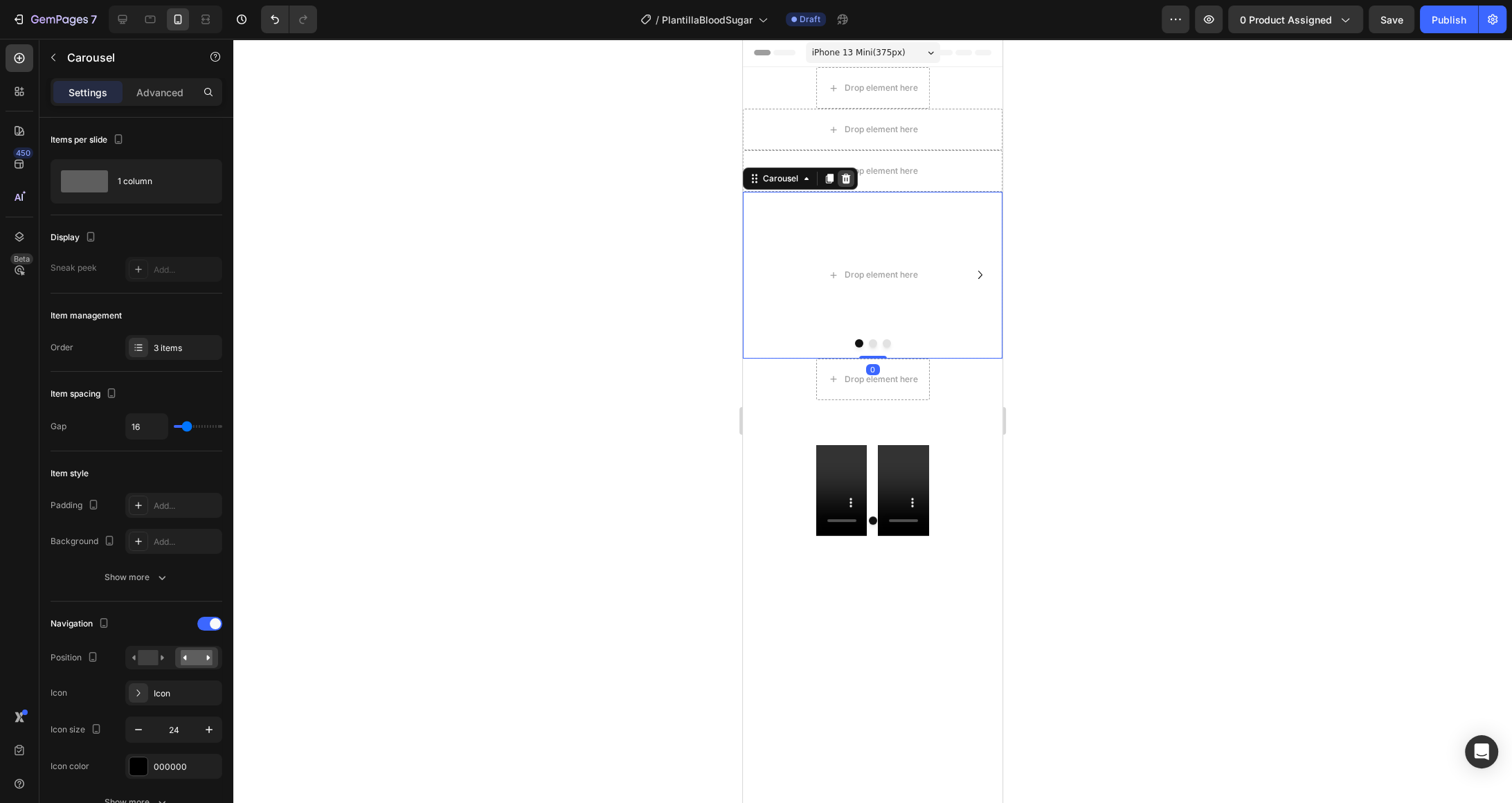
click at [846, 184] on div at bounding box center [846, 179] width 17 height 17
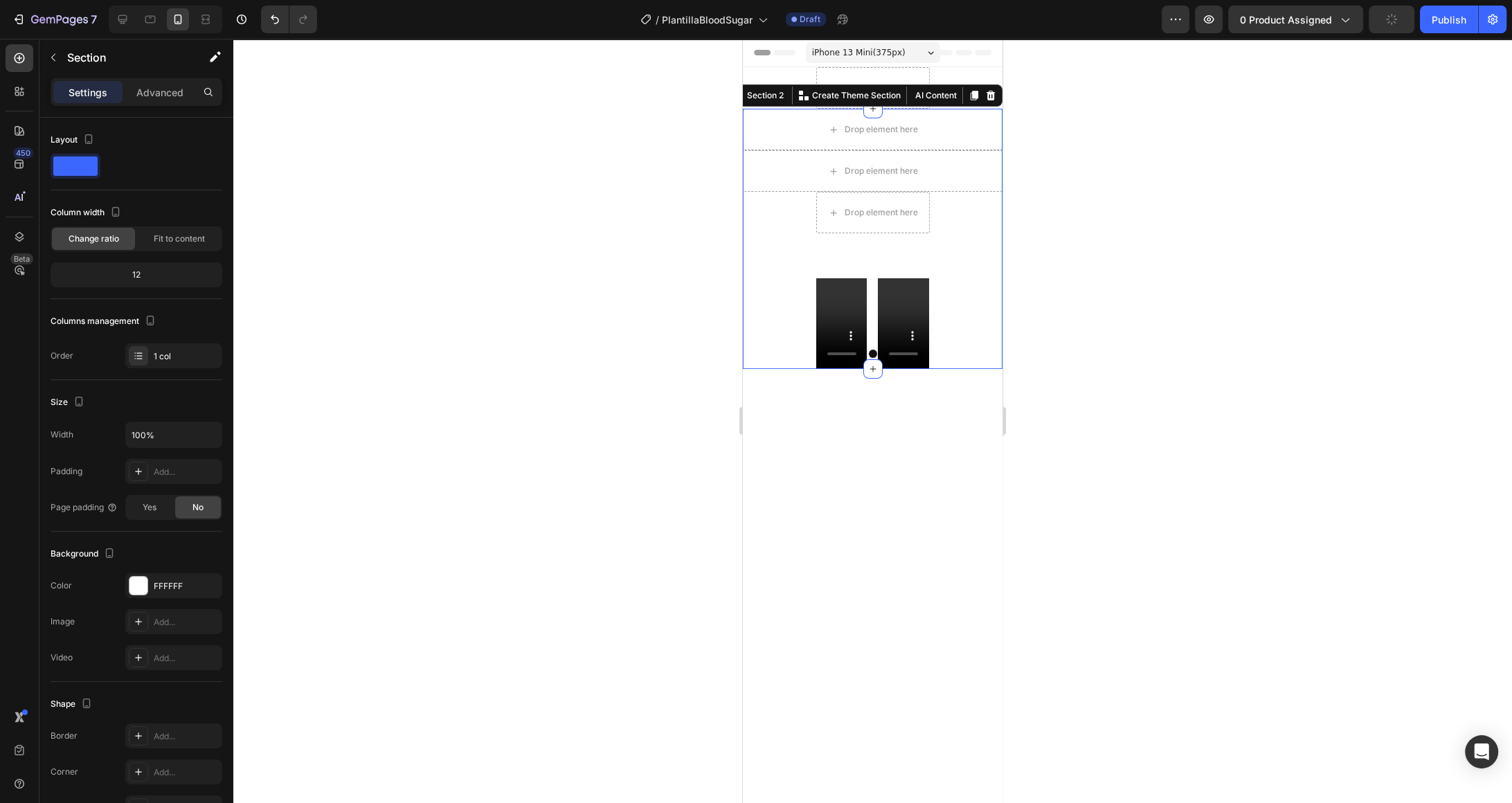
click at [950, 244] on div "Drop element here Drop element here Product Drop element here Buy it now Dynami…" at bounding box center [873, 239] width 259 height 260
click at [994, 90] on icon at bounding box center [991, 95] width 11 height 11
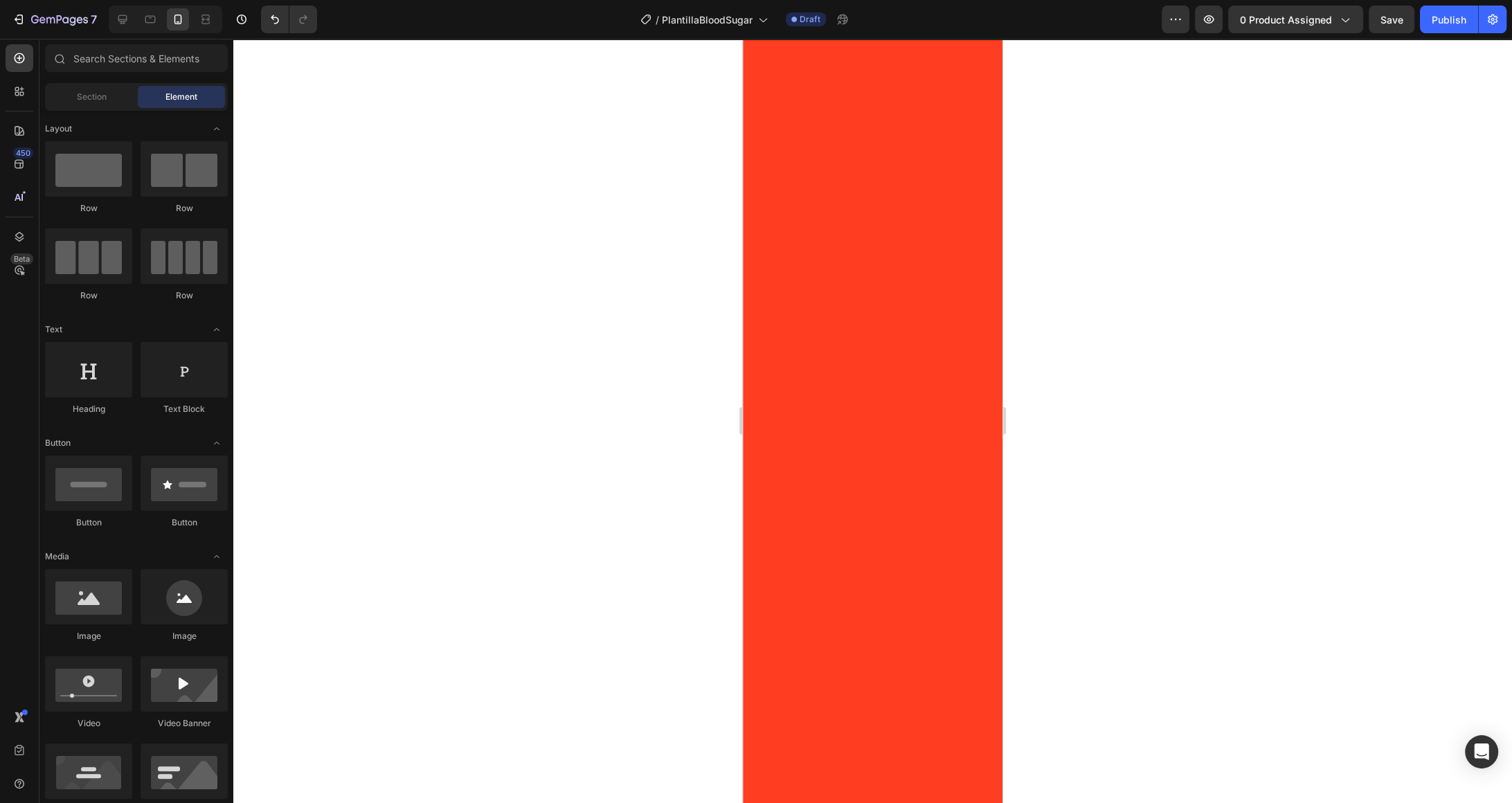
scroll to position [2377, 0]
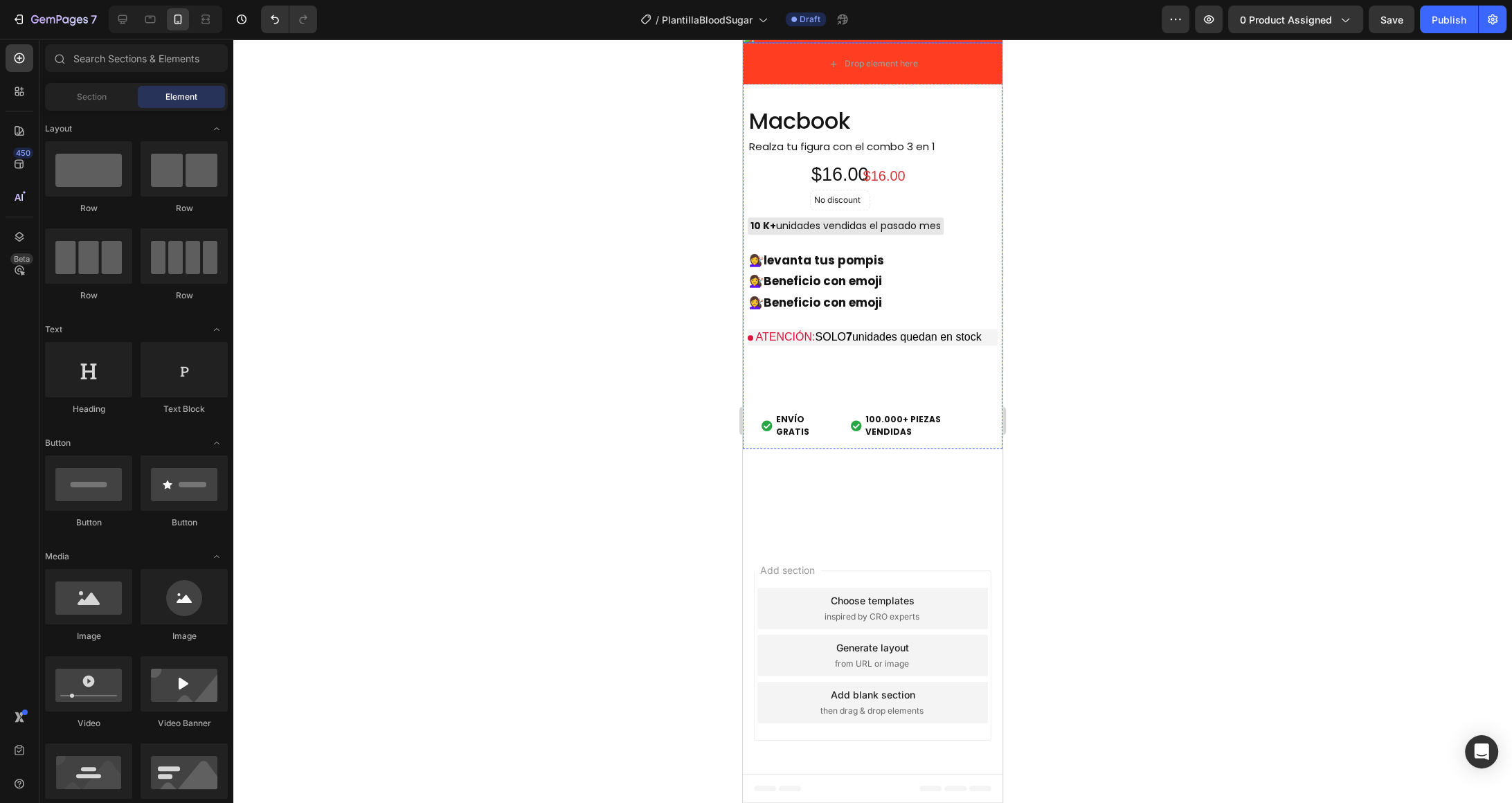
click at [972, 43] on img at bounding box center [873, 37] width 259 height 11
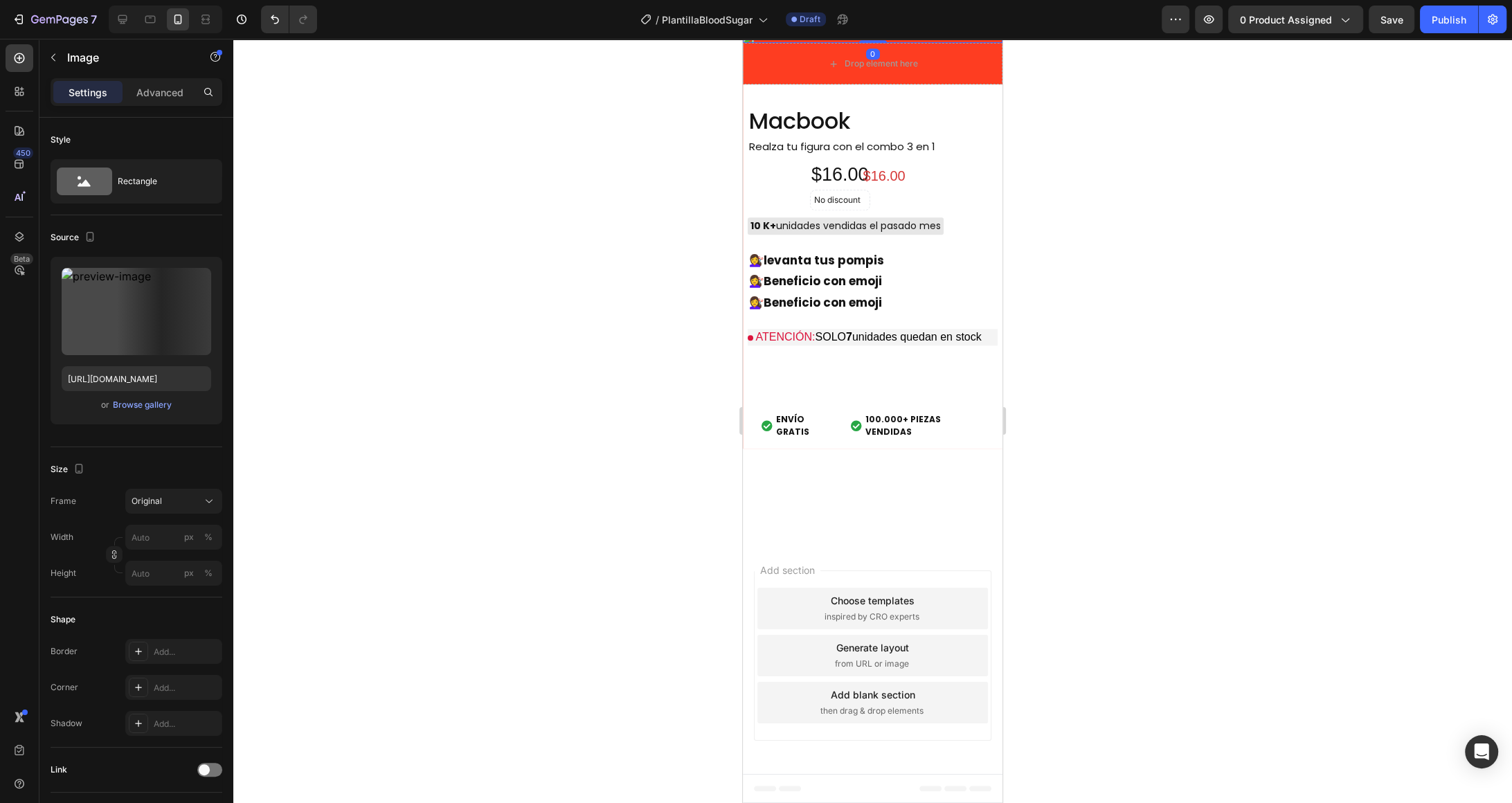
click at [834, 23] on icon at bounding box center [835, 19] width 9 height 10
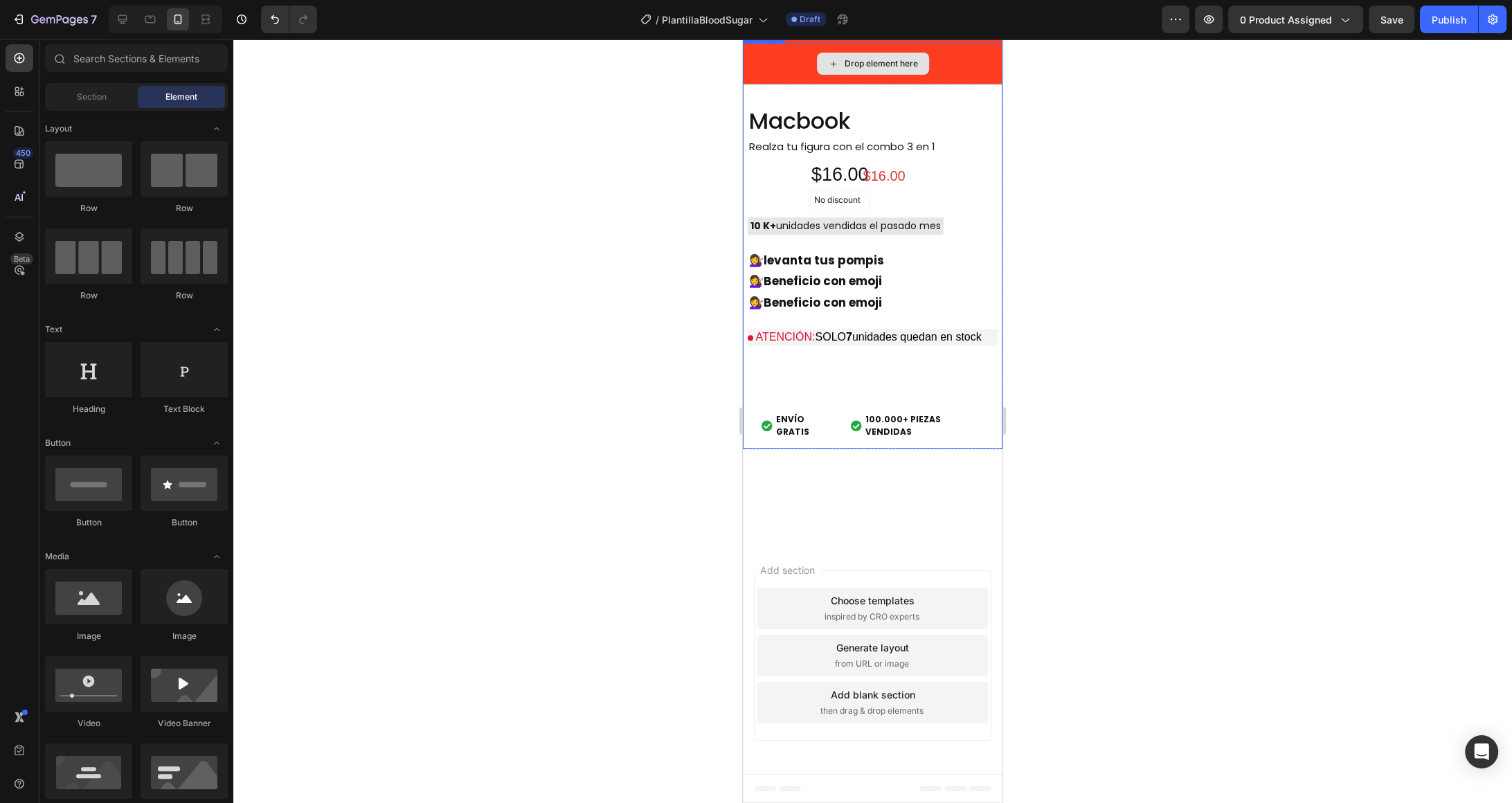
click at [967, 85] on div "Drop element here" at bounding box center [873, 64] width 259 height 42
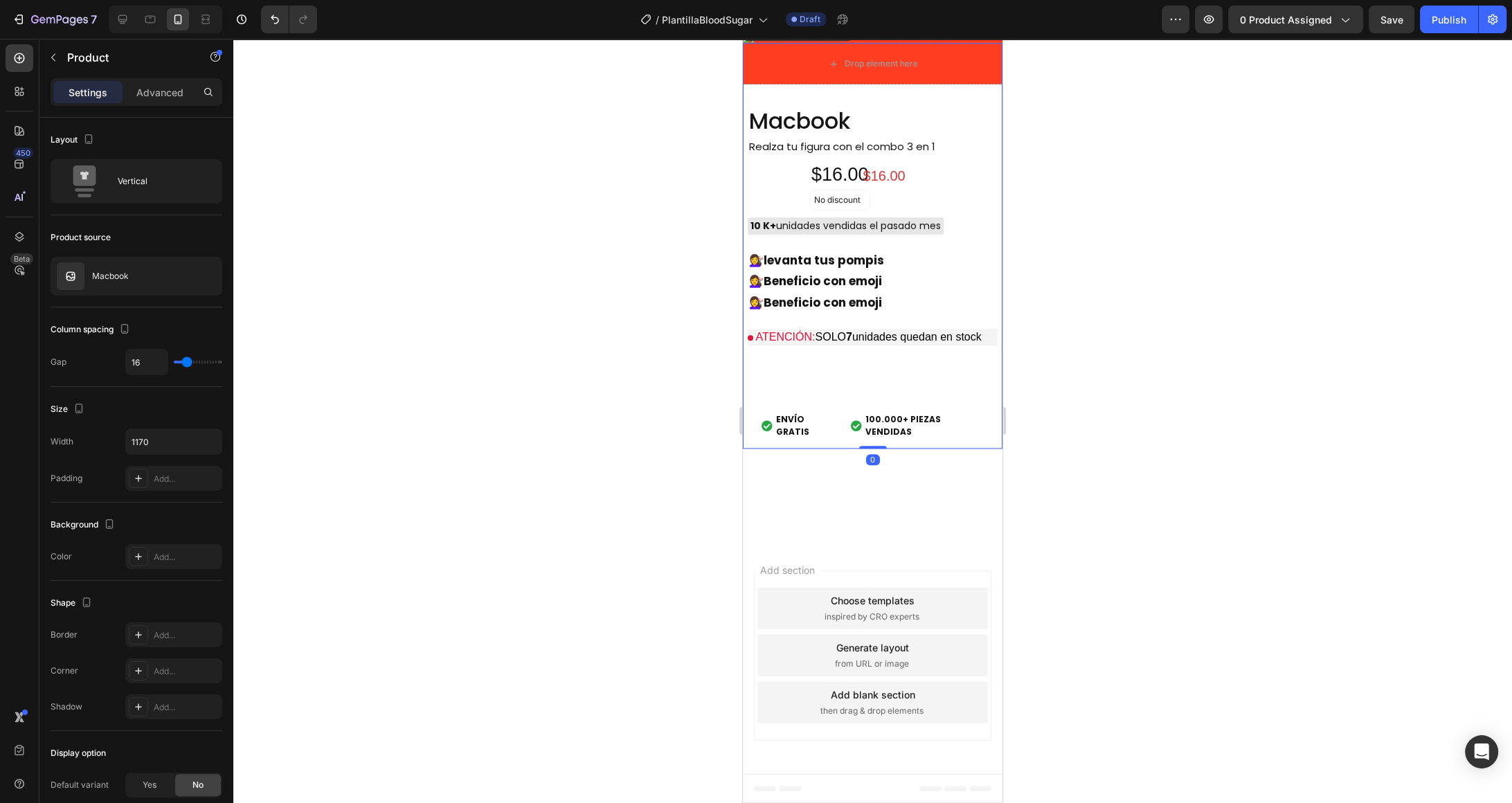
click at [844, 38] on div at bounding box center [842, 30] width 17 height 17
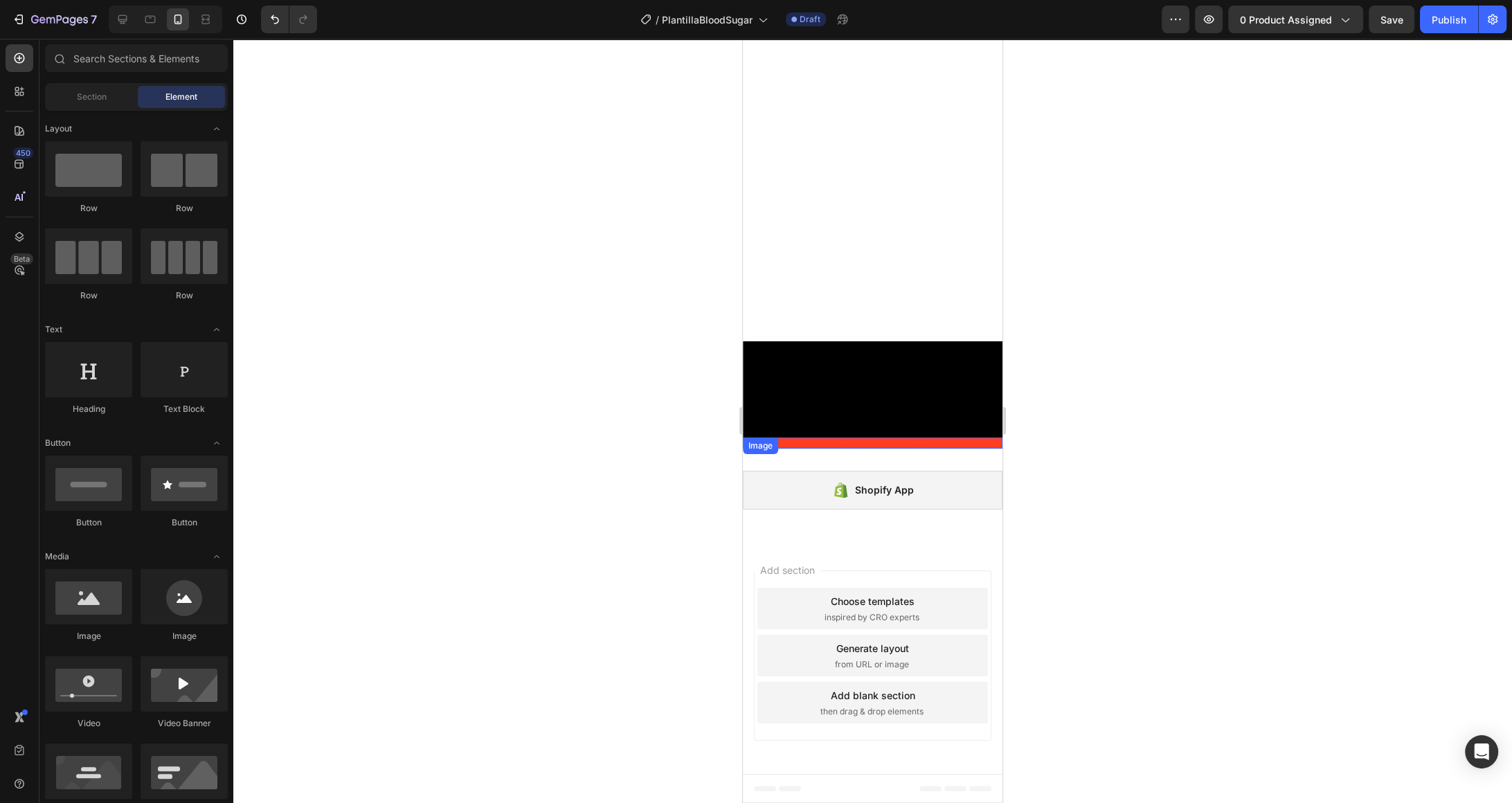
click at [952, 437] on img at bounding box center [873, 443] width 259 height 11
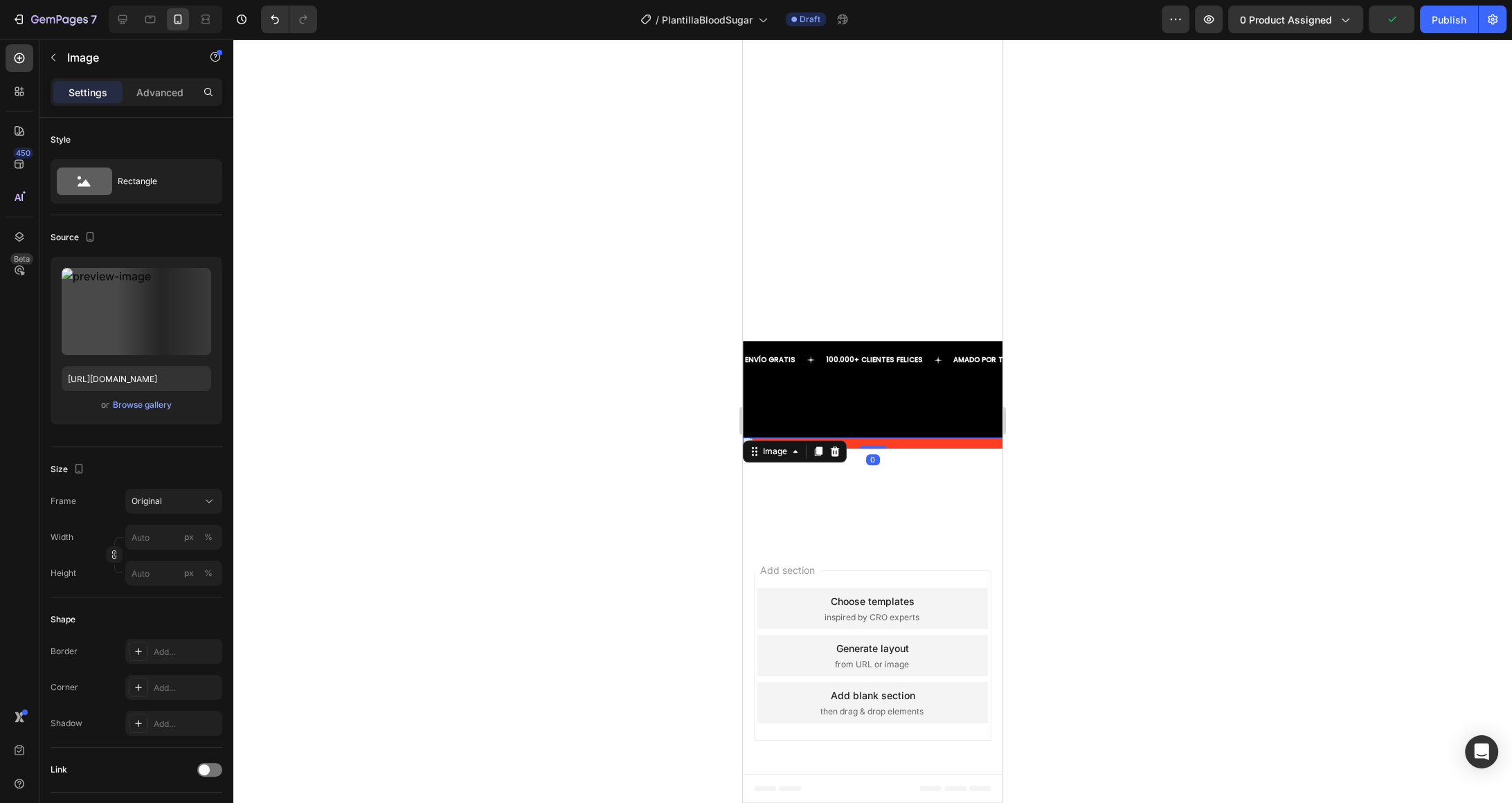
scroll to position [1591, 0]
click at [838, 437] on div "Image 0" at bounding box center [873, 443] width 259 height 11
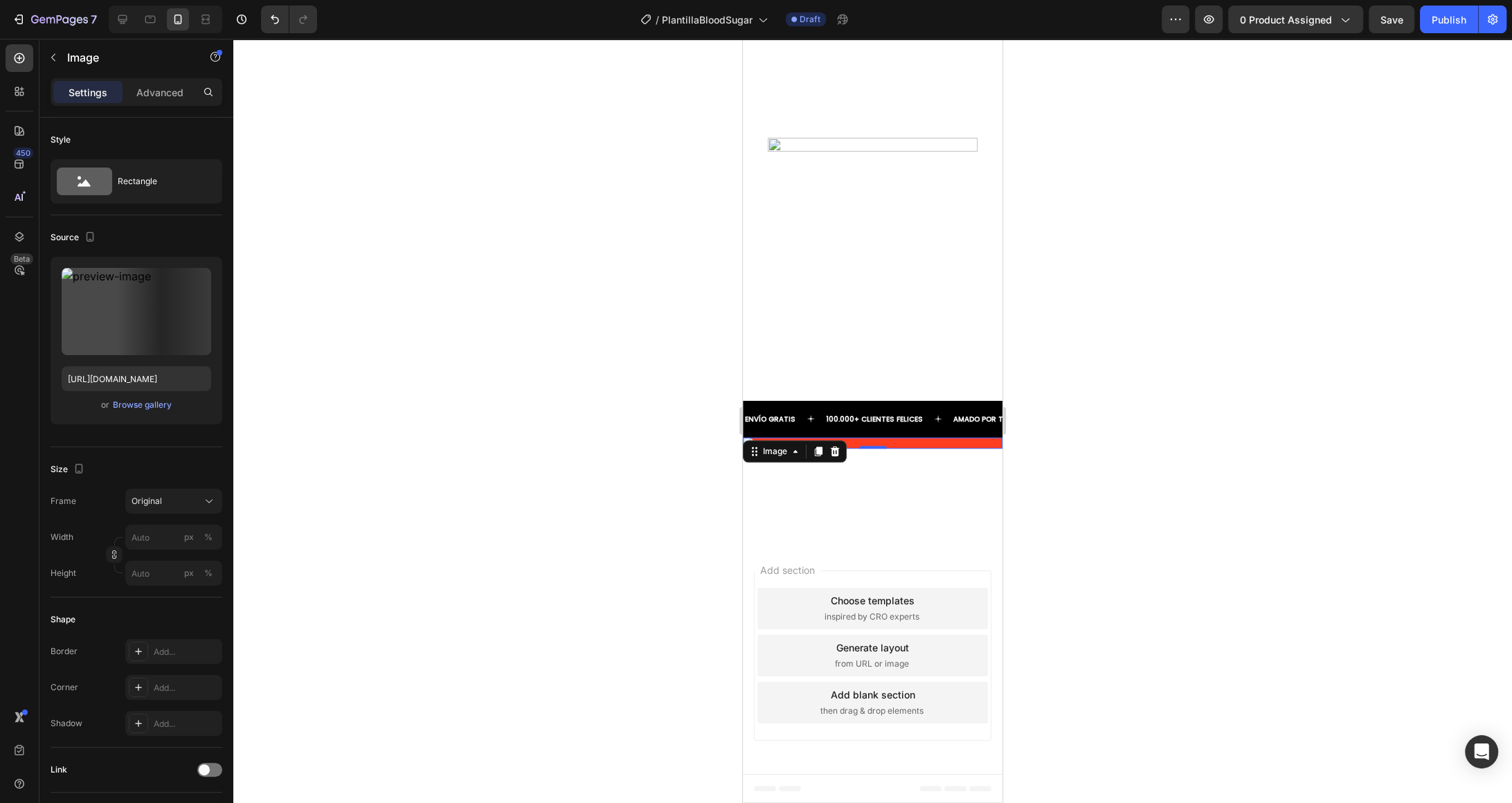
scroll to position [942, 0]
click at [946, 438] on img at bounding box center [873, 444] width 259 height 11
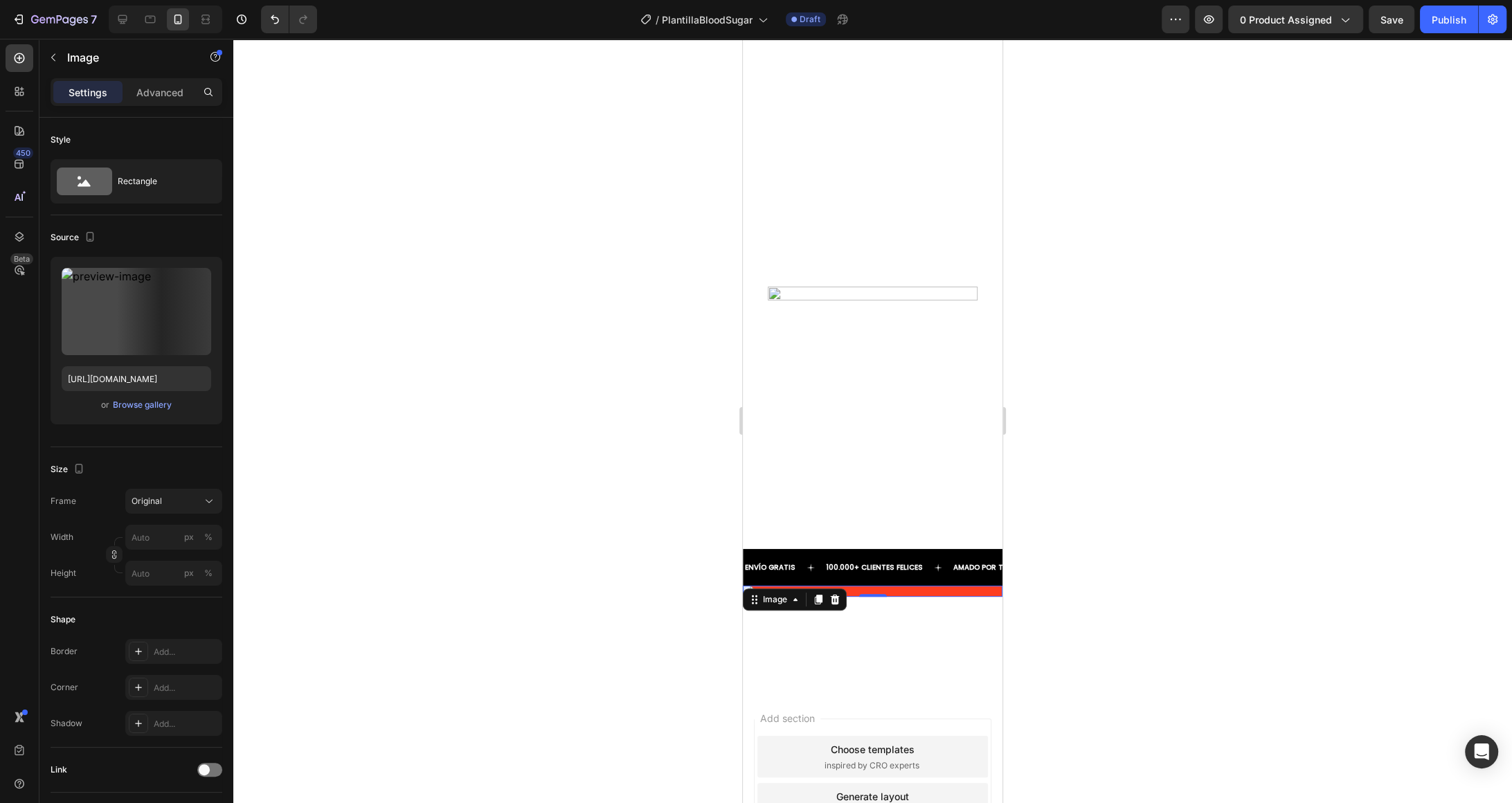
scroll to position [355, 0]
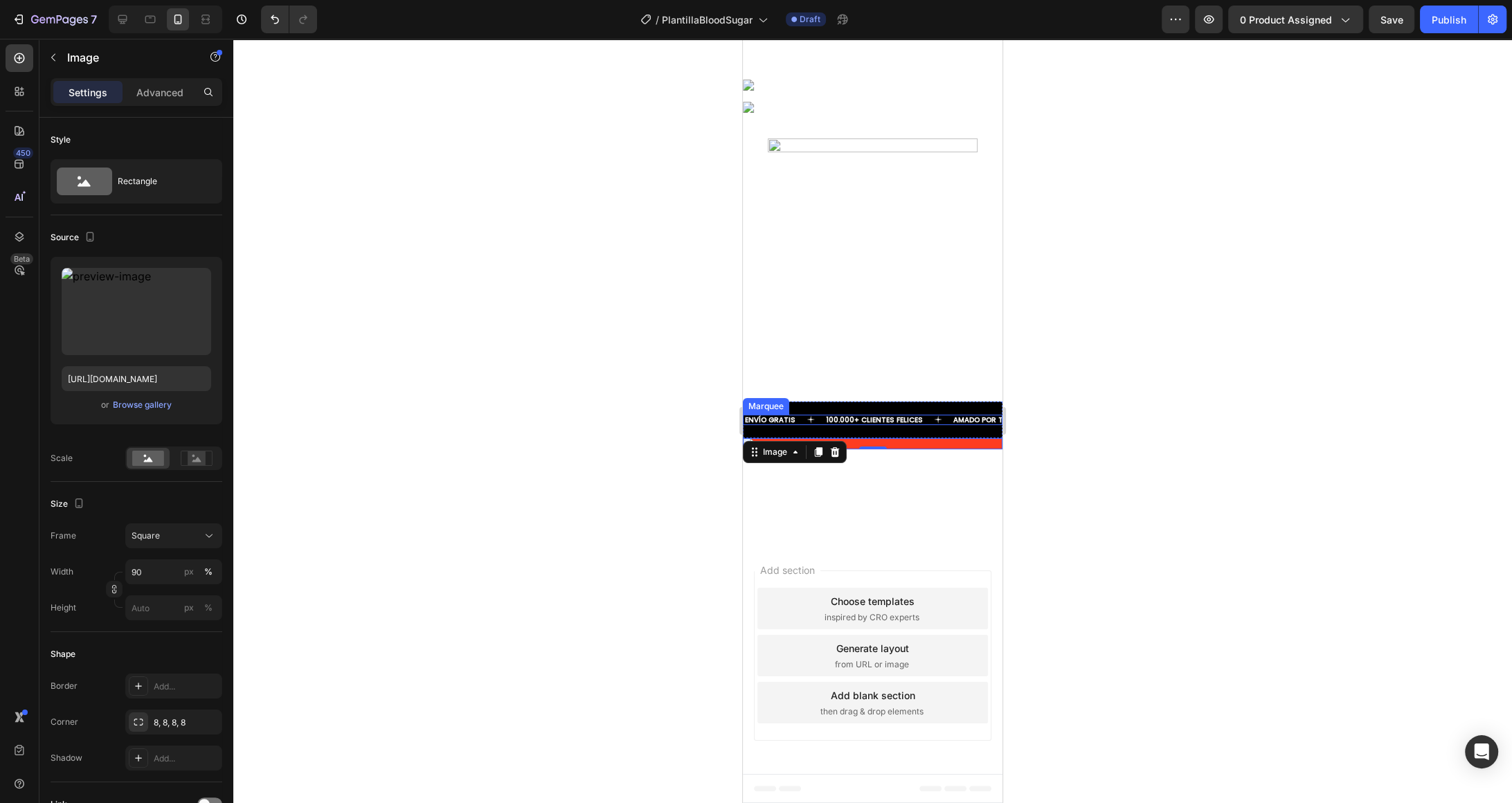
click at [926, 372] on img at bounding box center [873, 255] width 234 height 234
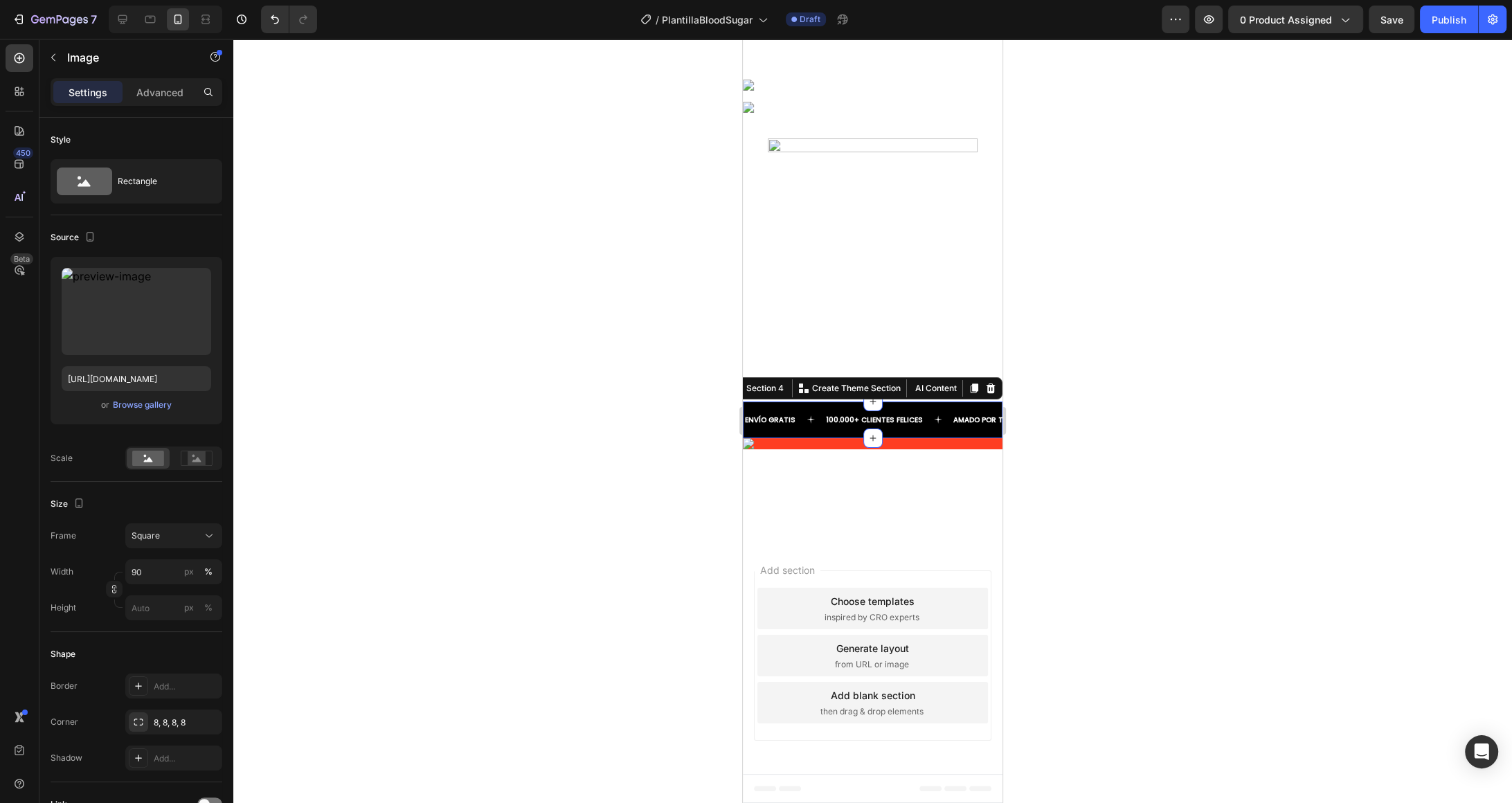
click at [911, 438] on div "ENVÍO GRATIS Text 100.000+ CLIENTES FELICES Text AMADO POR TODOS Text ENVÍO GRA…" at bounding box center [873, 420] width 259 height 37
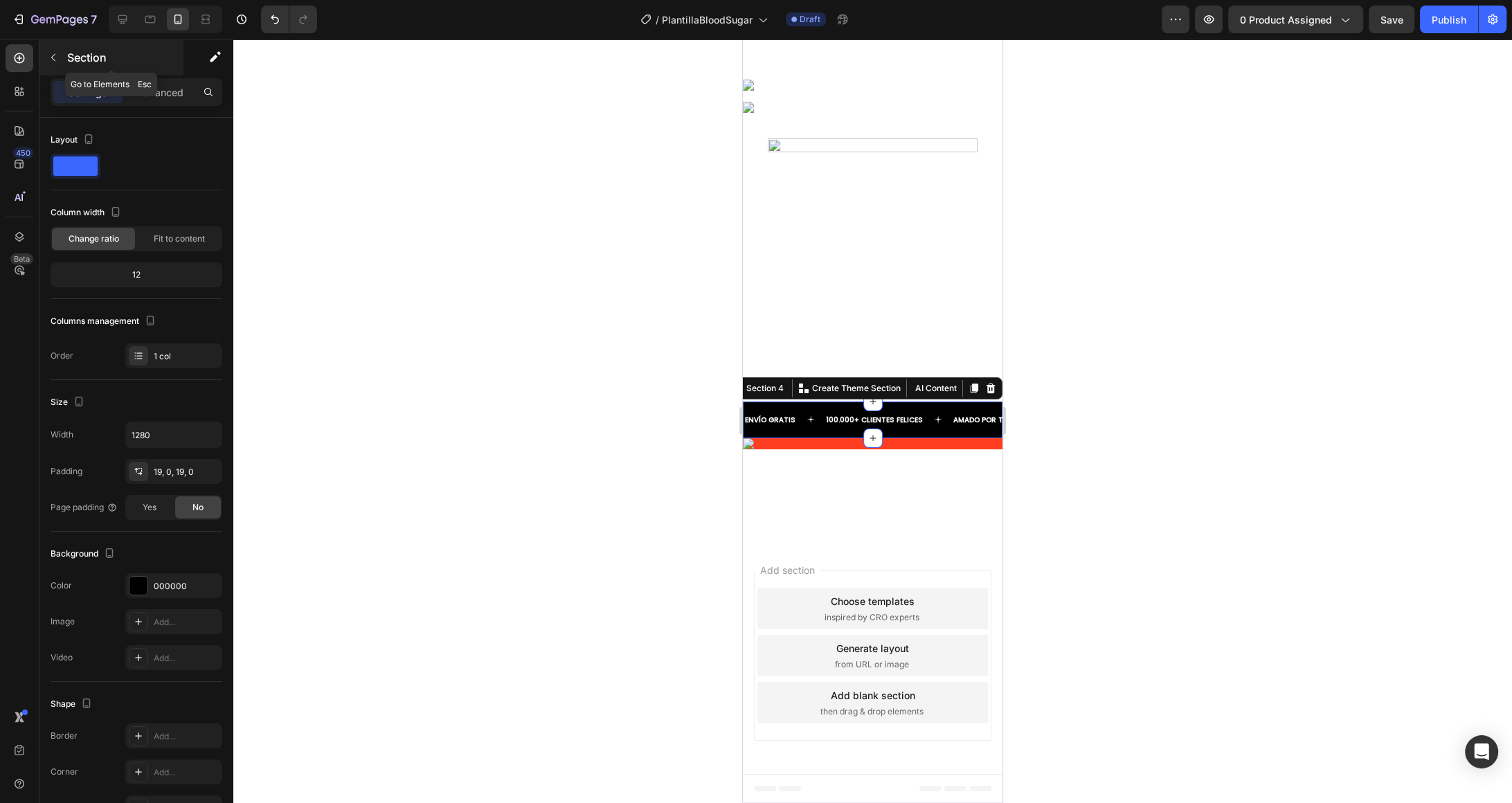
click at [42, 60] on div "Section" at bounding box center [112, 57] width 144 height 36
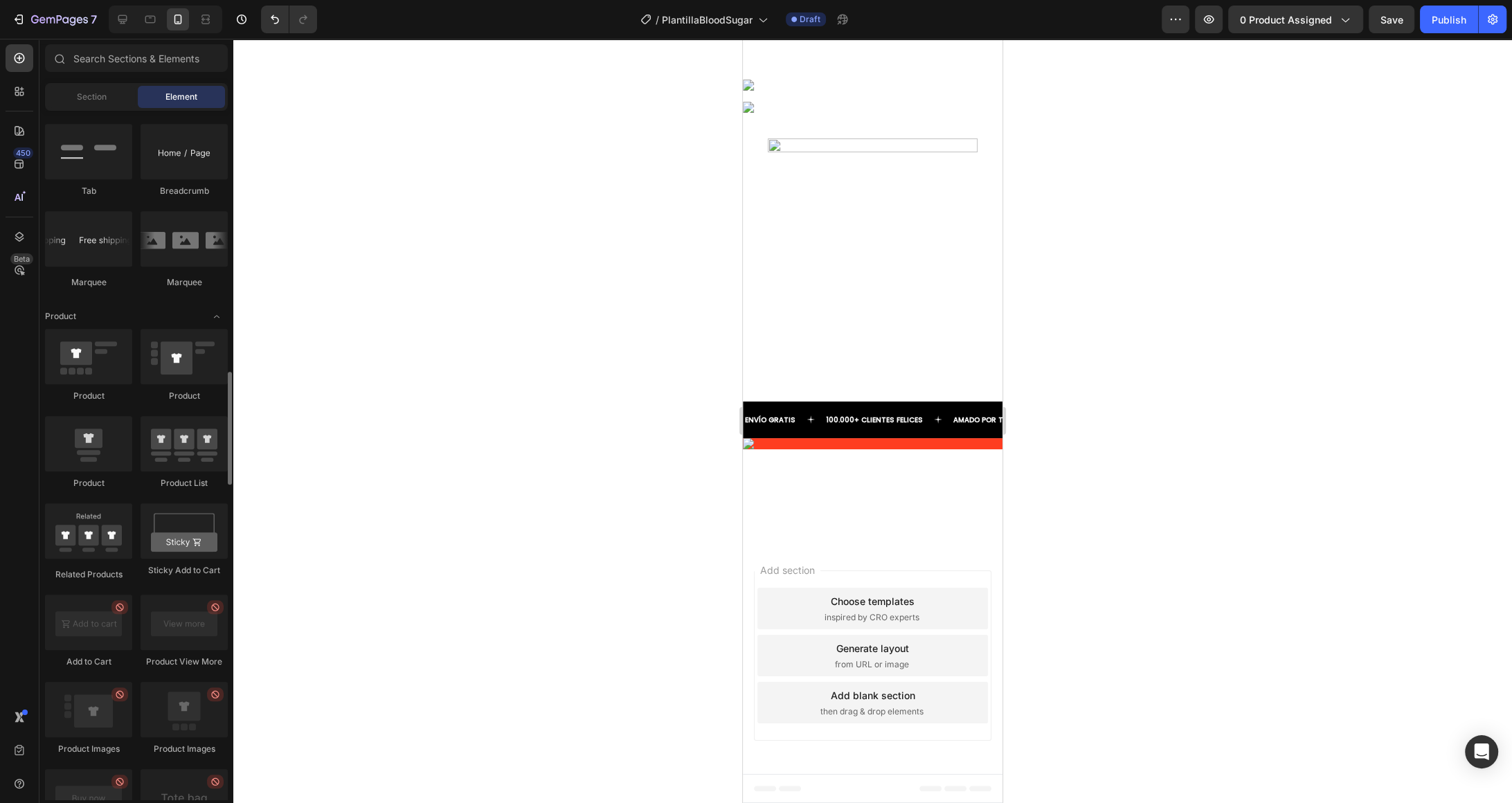
scroll to position [1578, 0]
click at [984, 113] on img at bounding box center [873, 107] width 259 height 11
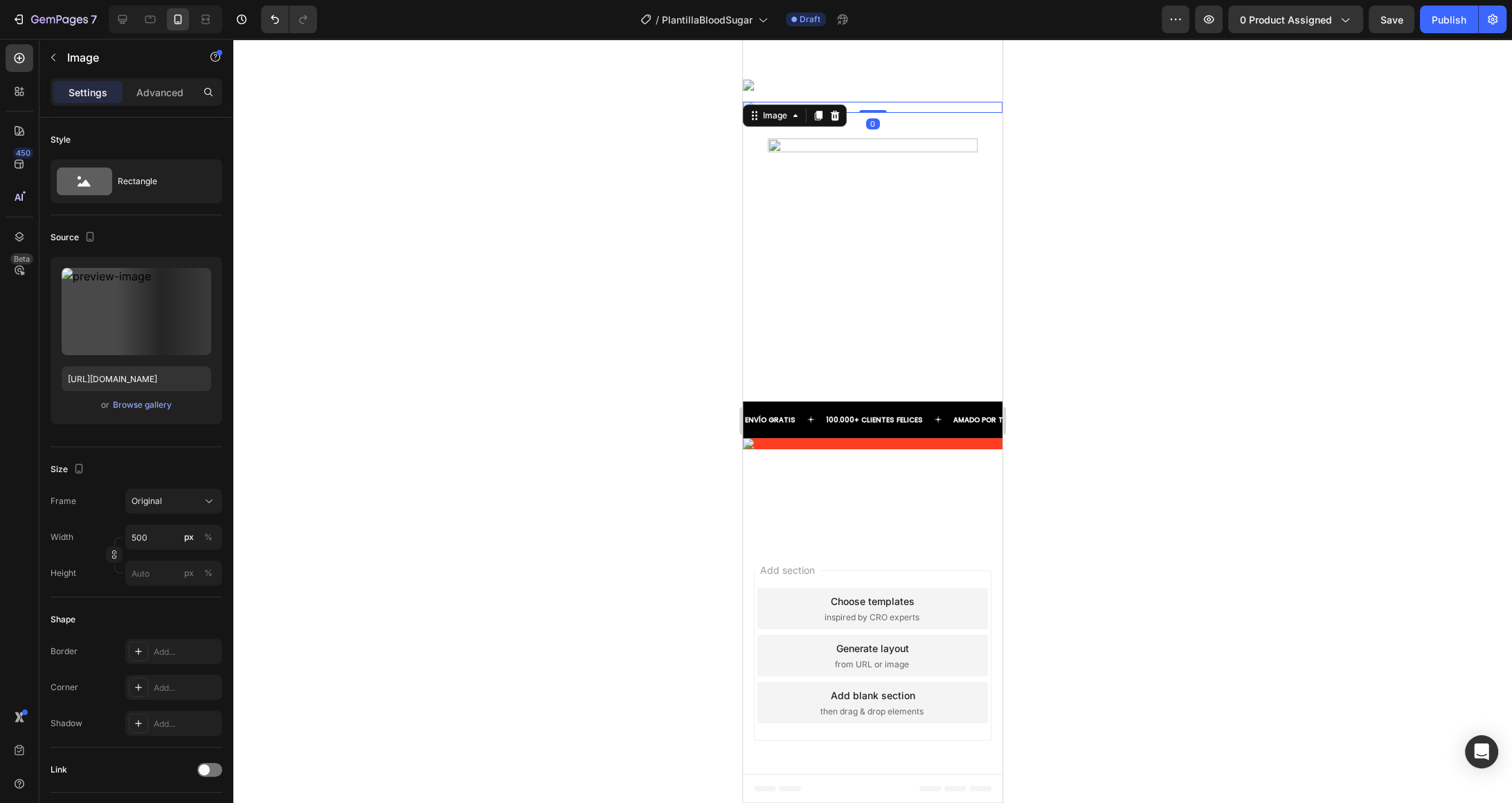
scroll to position [0, 0]
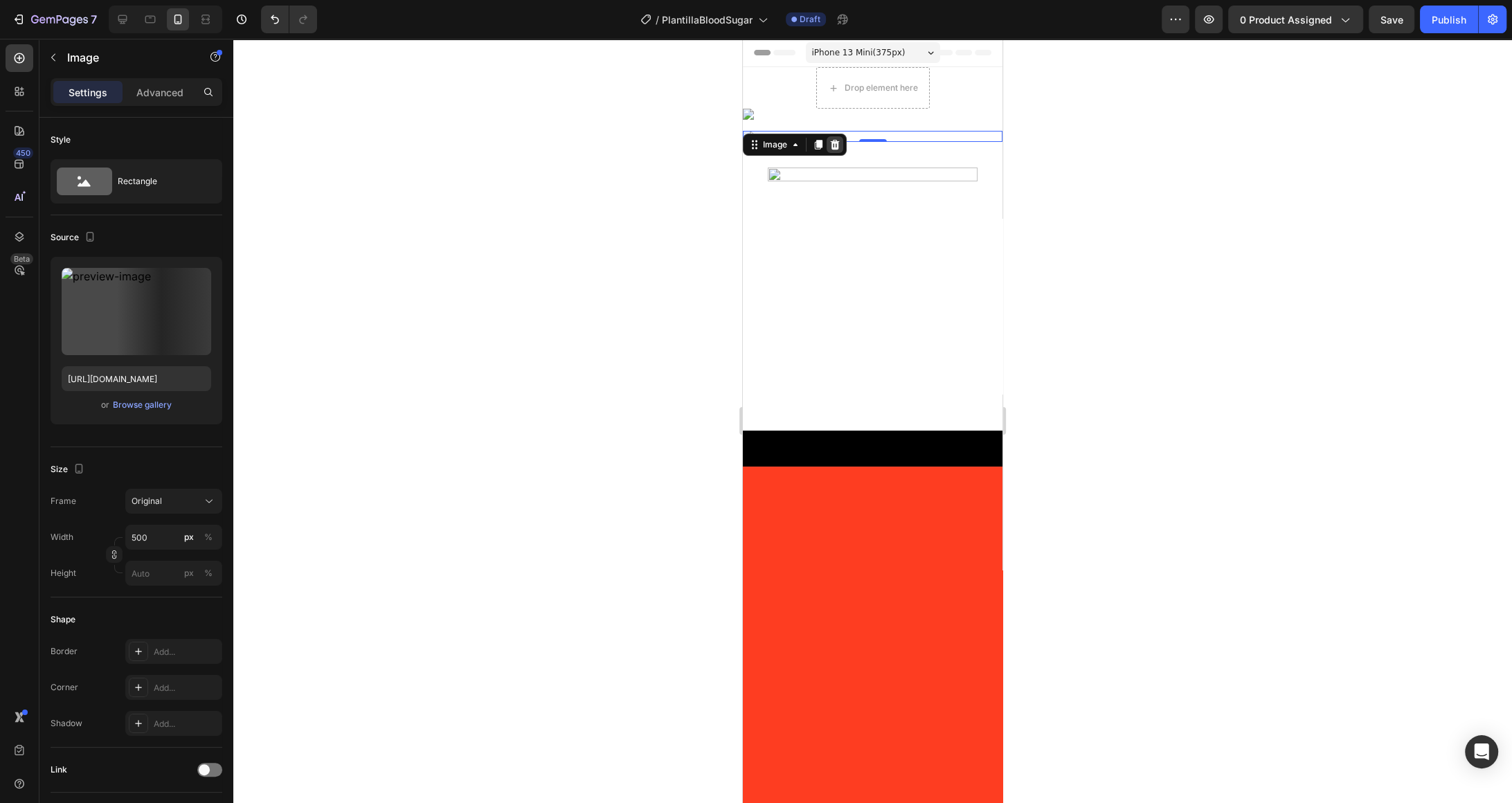
click at [834, 150] on icon at bounding box center [835, 145] width 9 height 10
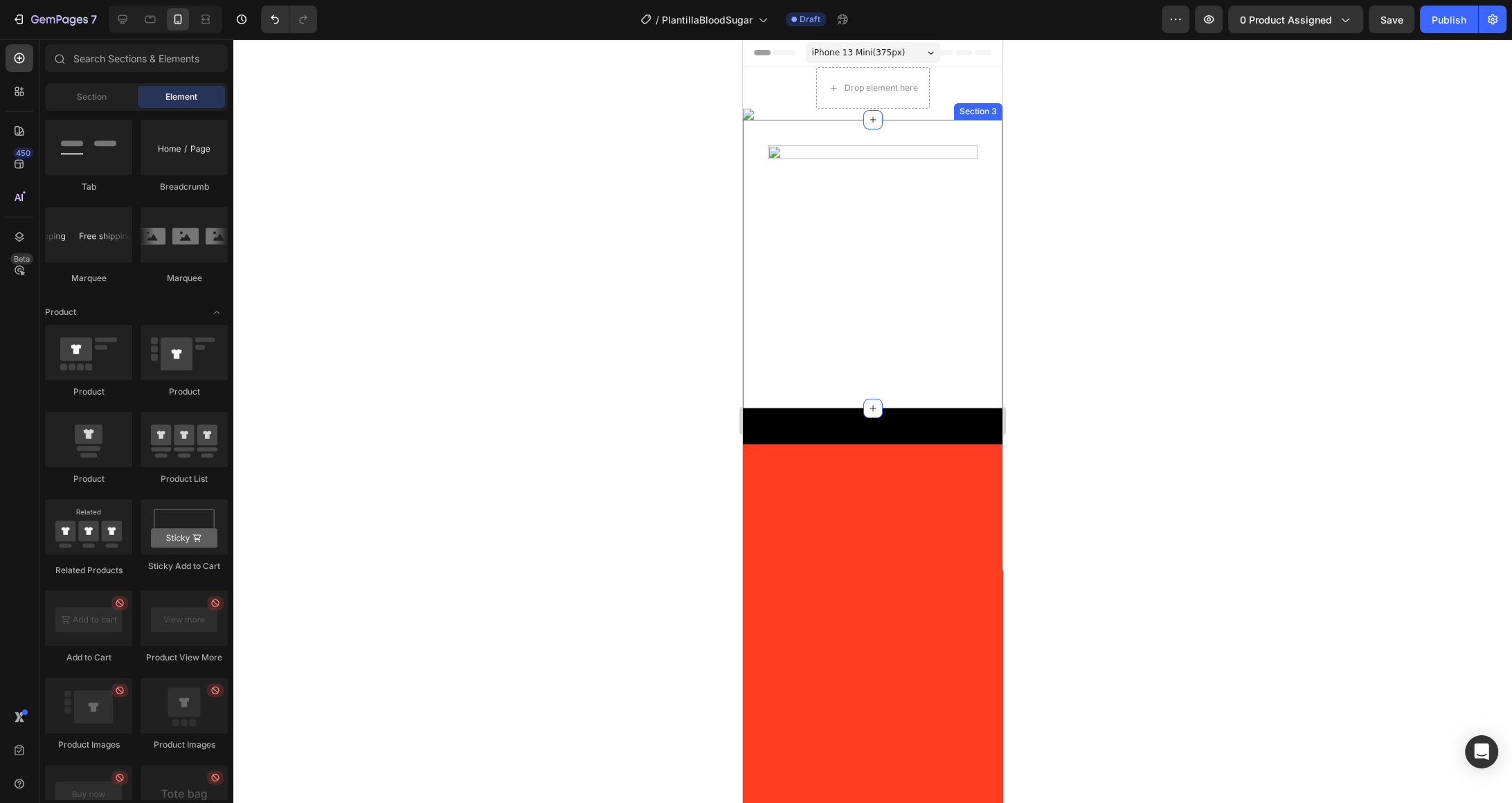
click at [923, 182] on div "Image Section 3" at bounding box center [873, 264] width 259 height 289
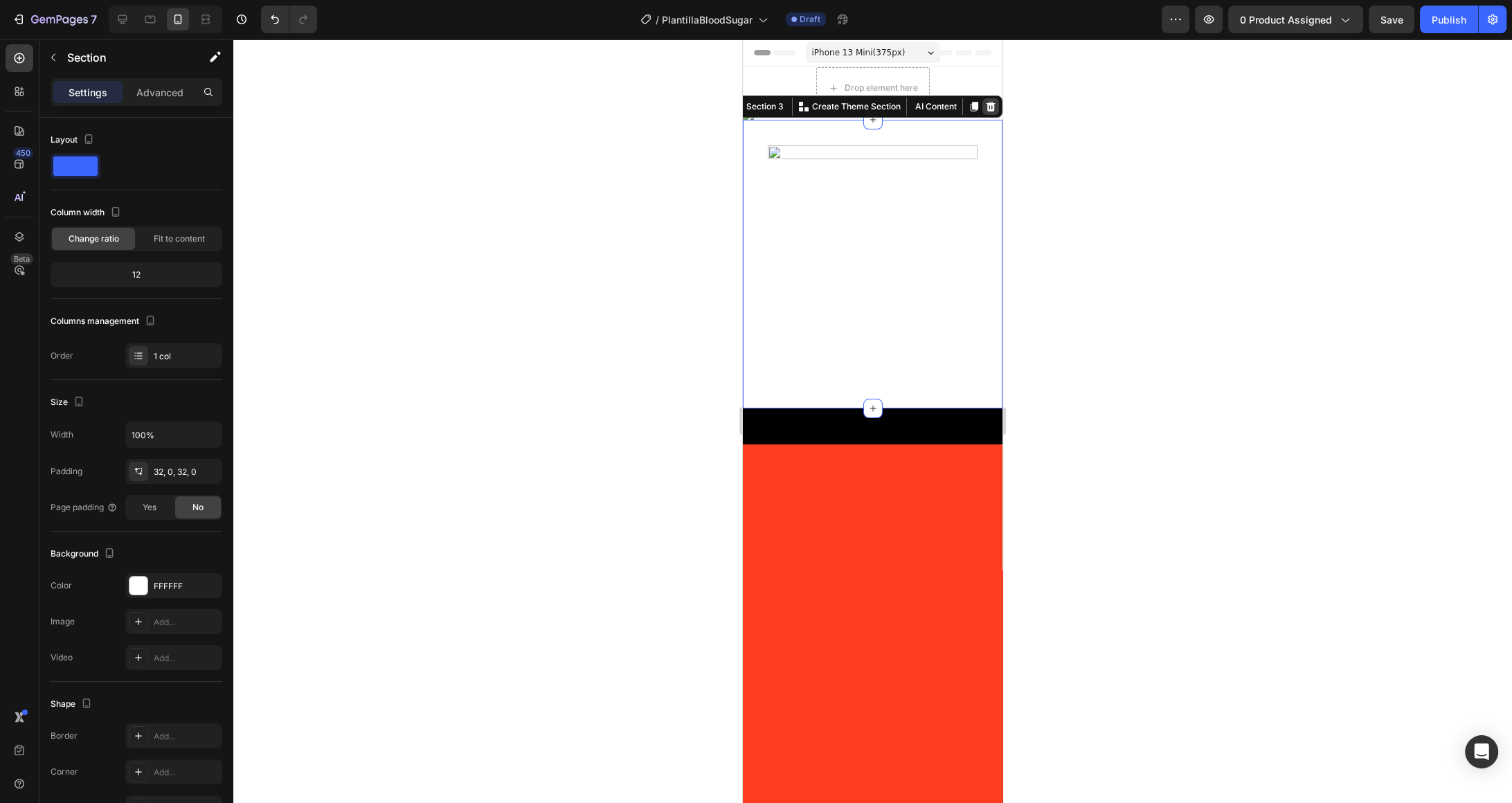
click at [993, 112] on icon at bounding box center [991, 107] width 9 height 10
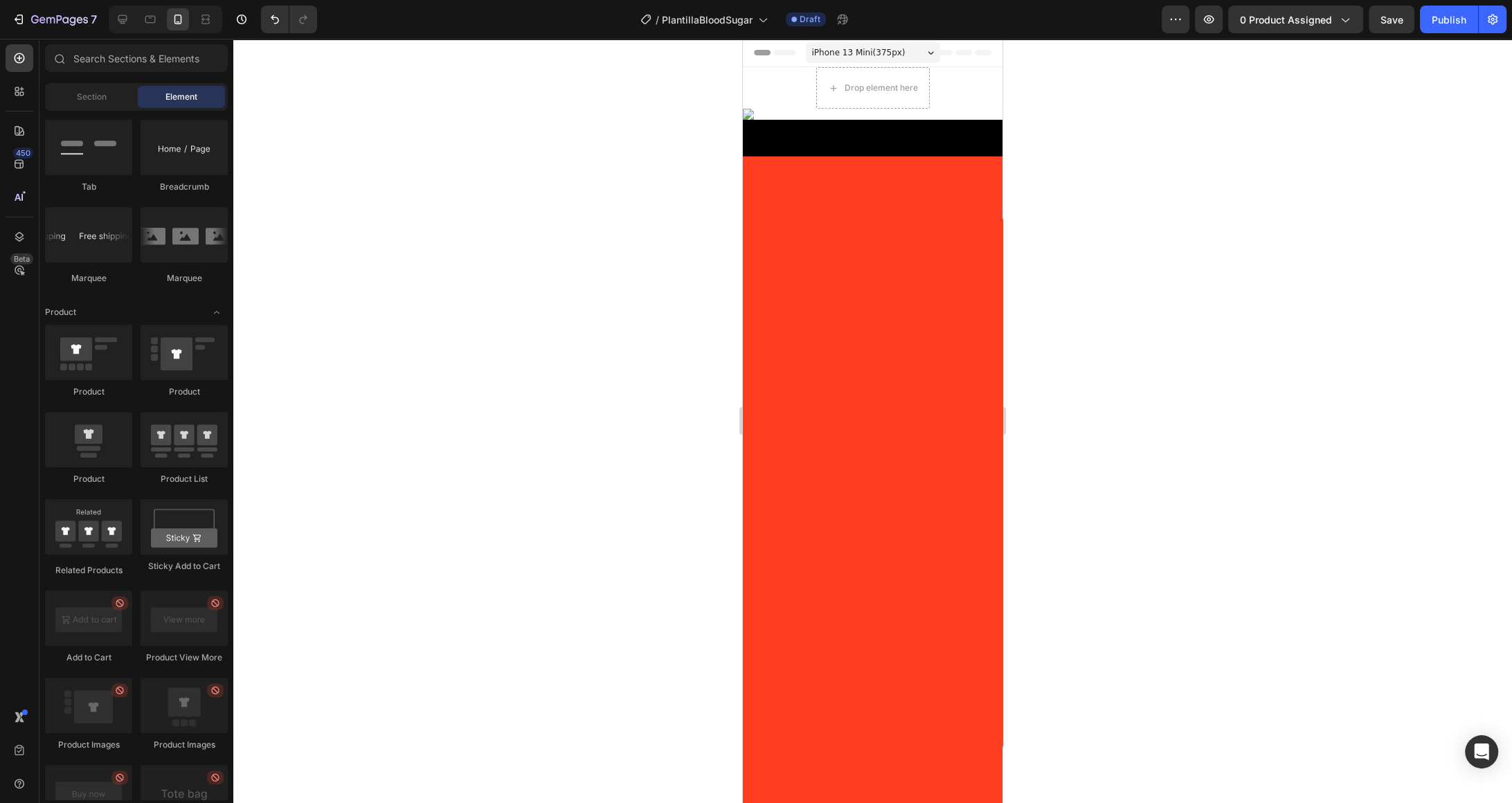
click at [931, 362] on div at bounding box center [873, 490] width 259 height 669
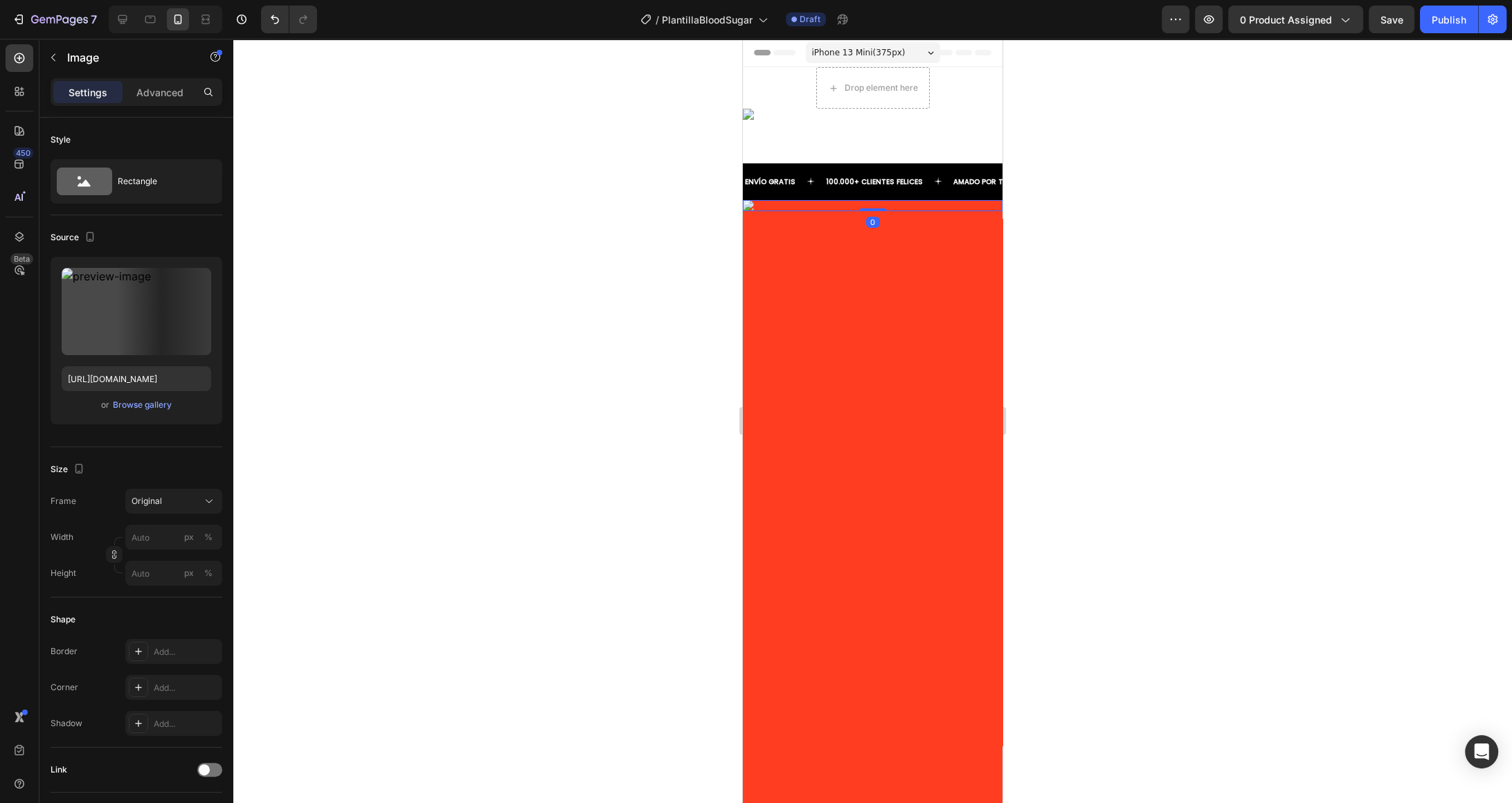
click at [920, 211] on img at bounding box center [873, 206] width 259 height 11
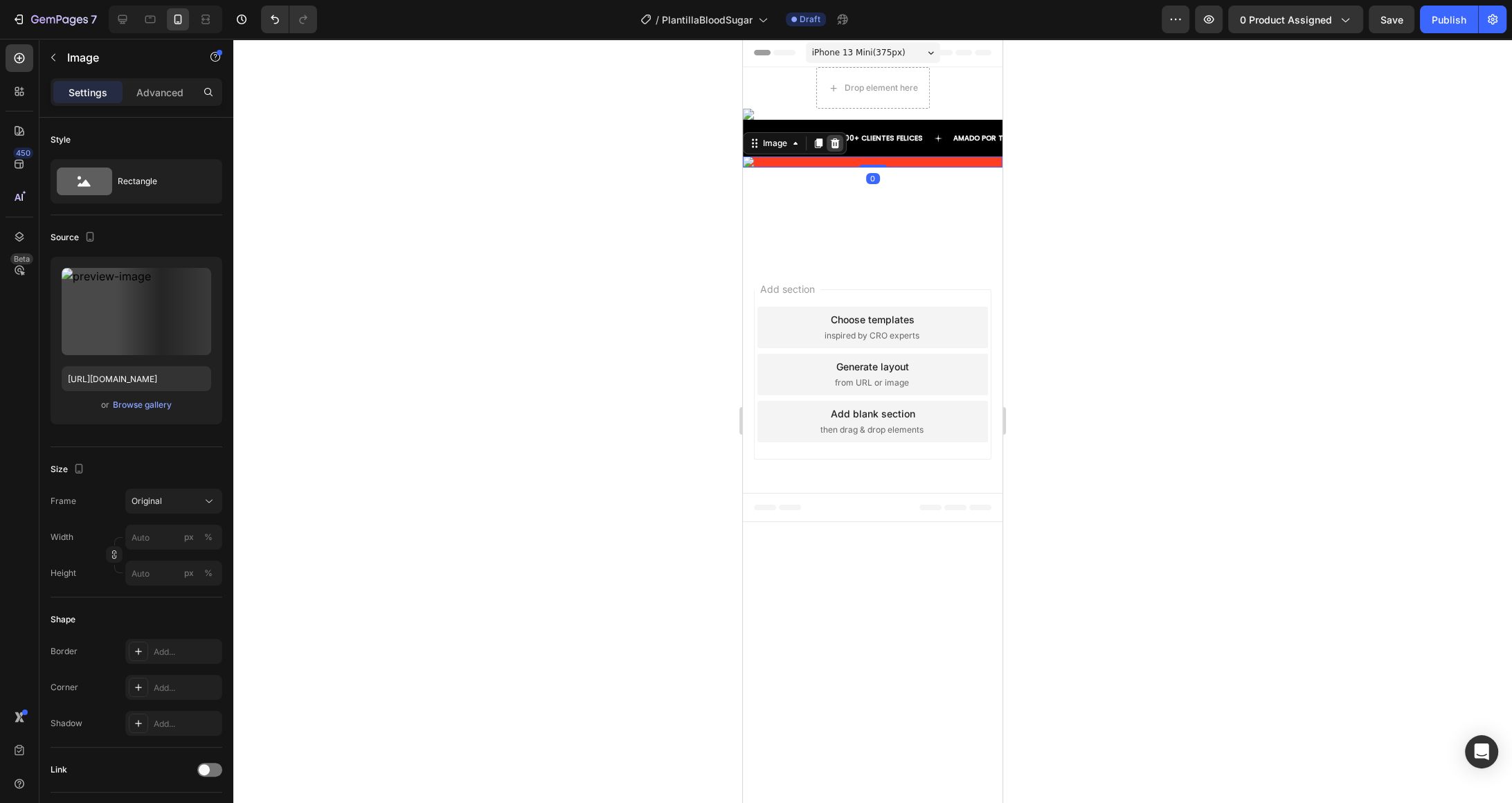
click at [838, 152] on div at bounding box center [835, 143] width 17 height 17
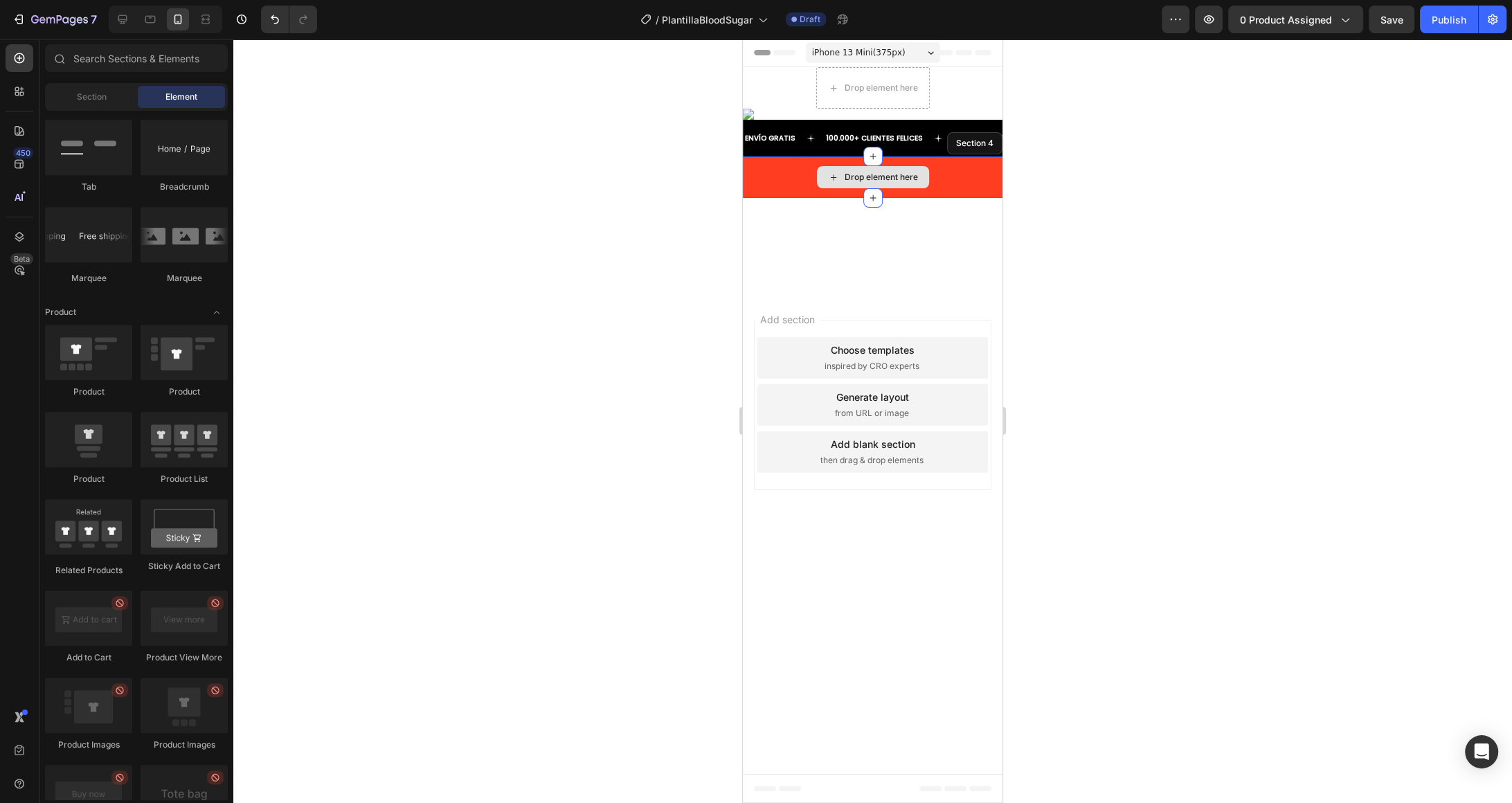
click at [971, 198] on div "Drop element here" at bounding box center [873, 177] width 259 height 42
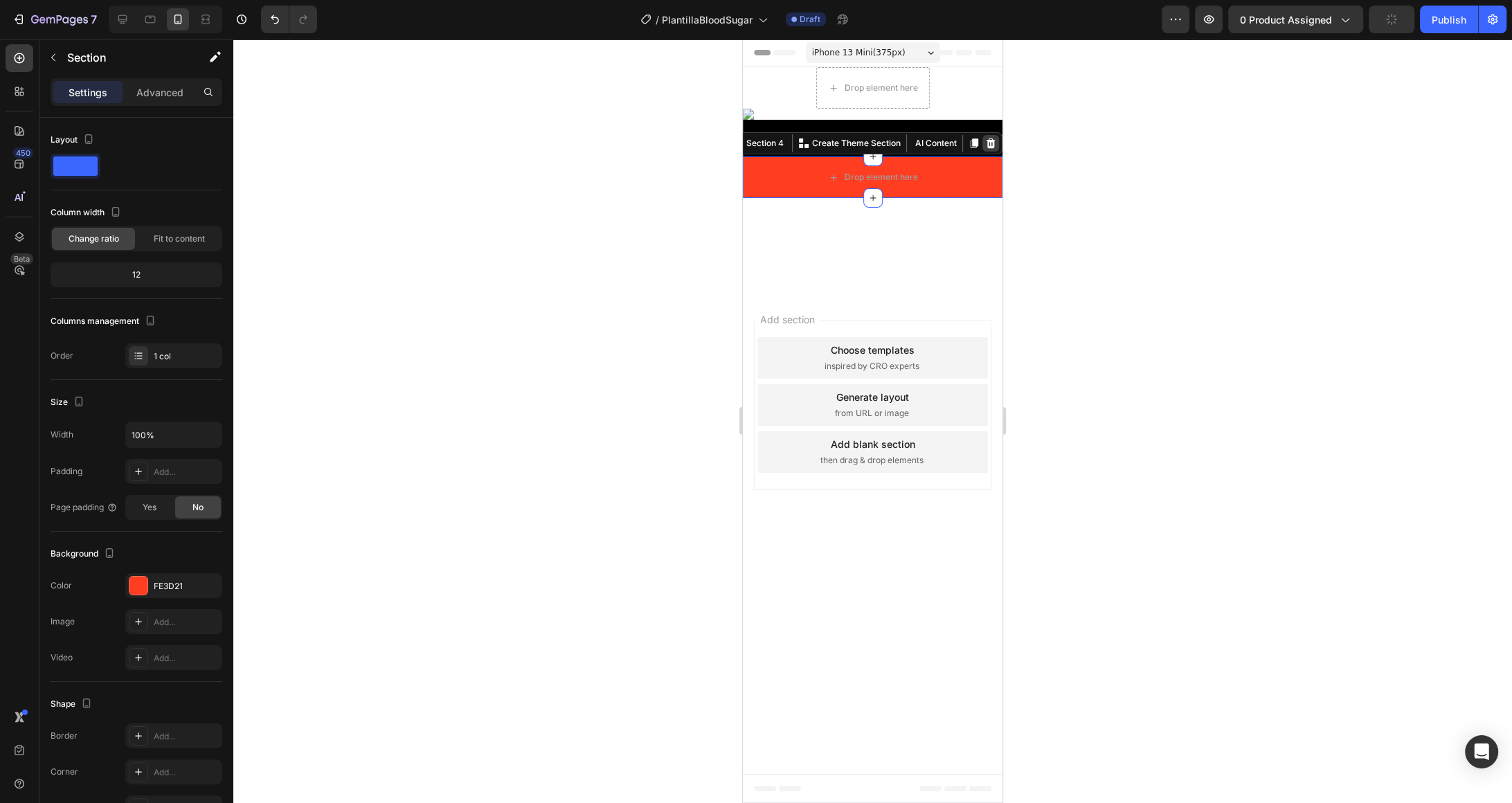
click at [985, 152] on div at bounding box center [991, 143] width 17 height 17
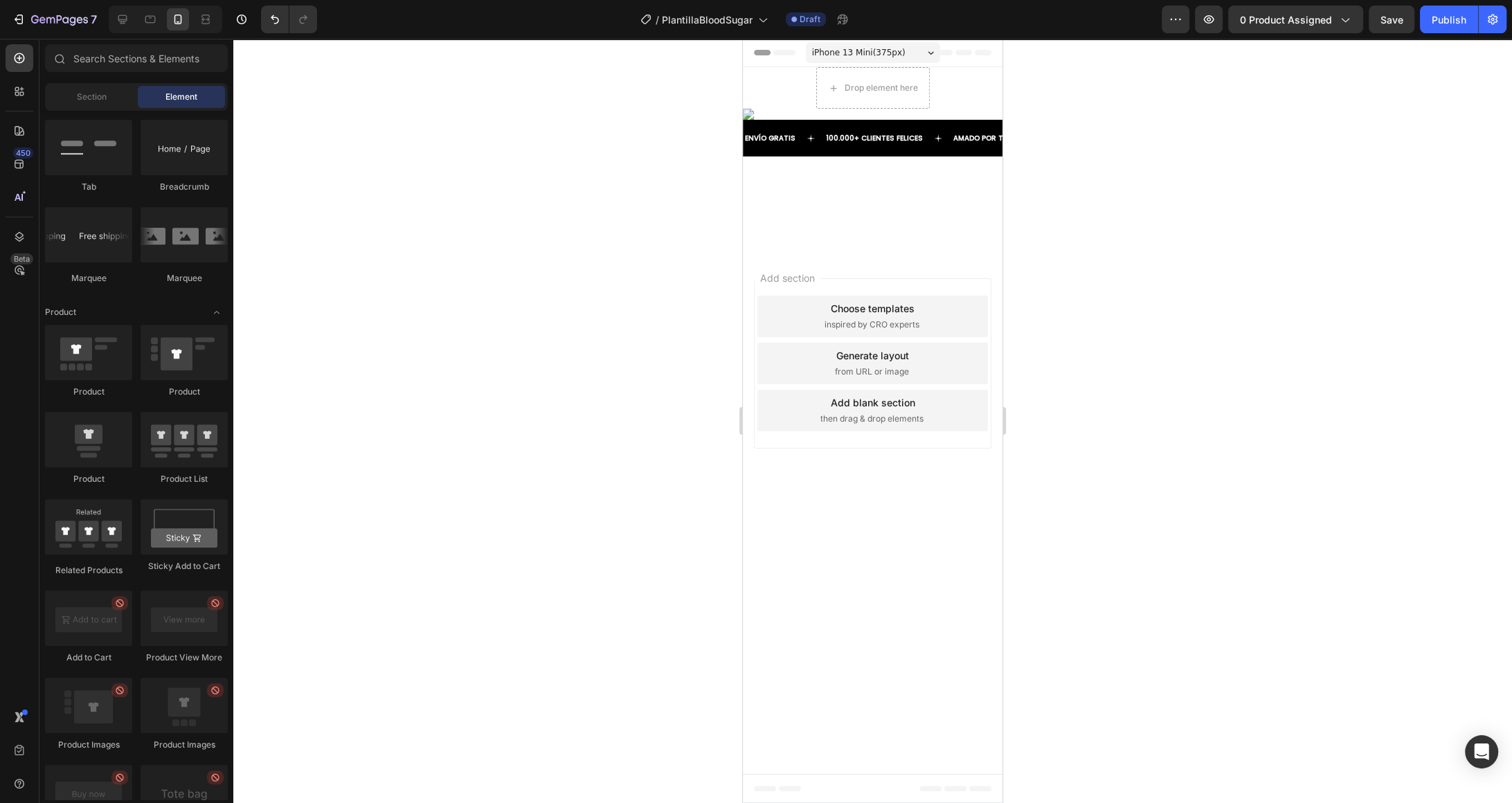
click at [955, 251] on div at bounding box center [873, 203] width 259 height 94
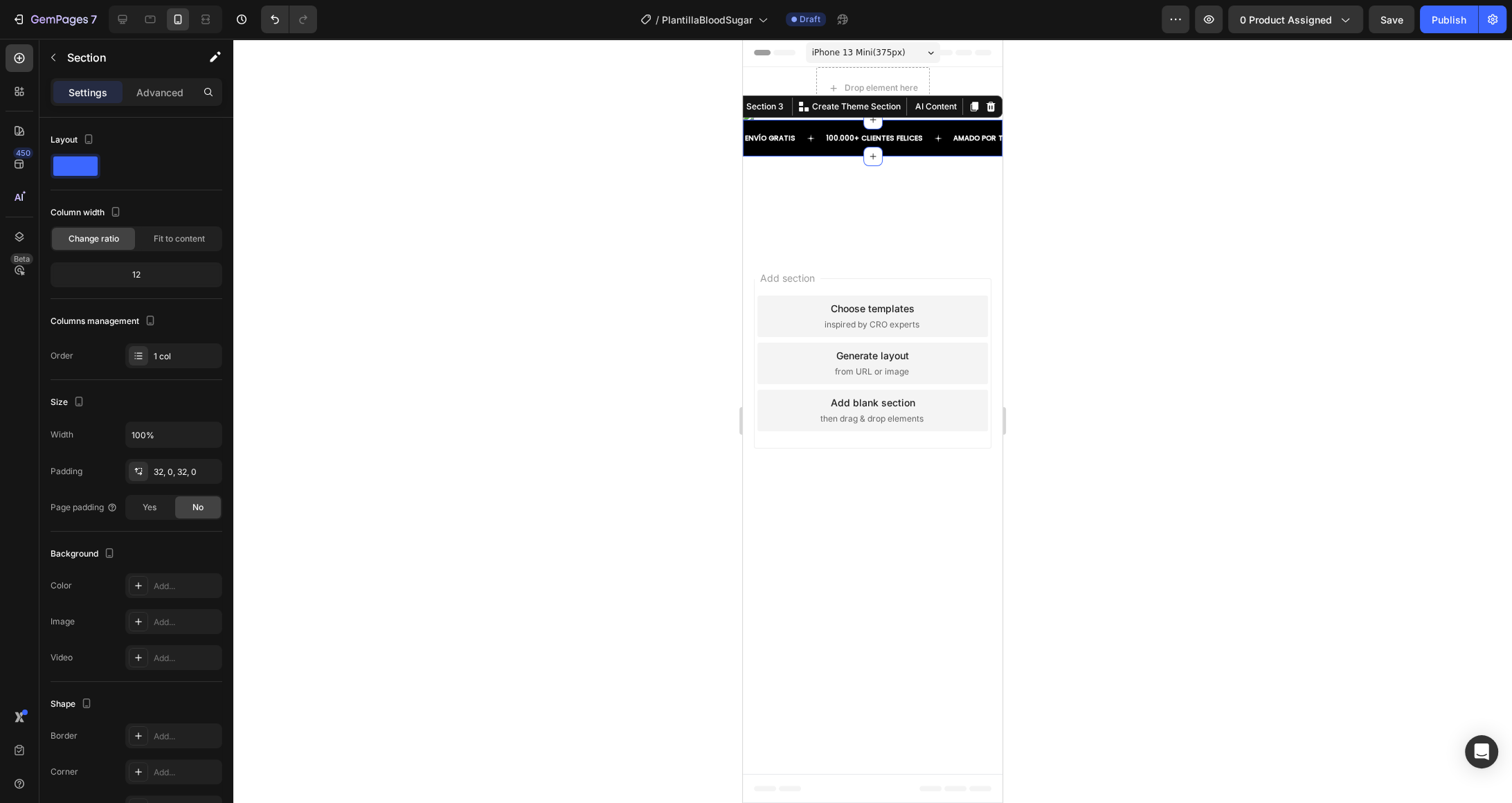
click at [963, 156] on div "ENVÍO GRATIS Text 100.000+ CLIENTES FELICES Text AMADO POR TODOS Text ENVÍO GRA…" at bounding box center [873, 138] width 259 height 37
click at [991, 112] on icon at bounding box center [991, 107] width 9 height 10
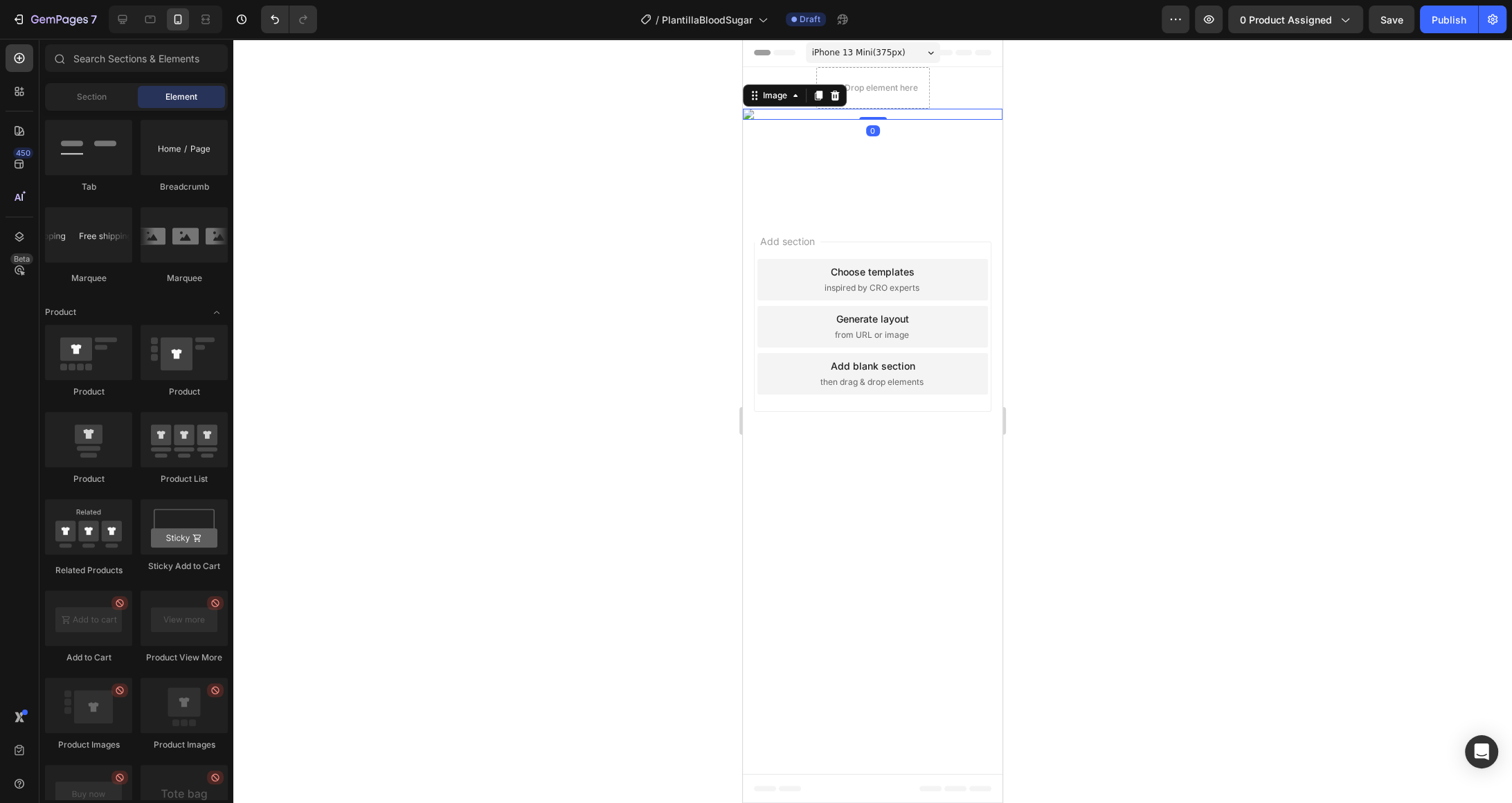
click at [964, 120] on img at bounding box center [873, 114] width 259 height 11
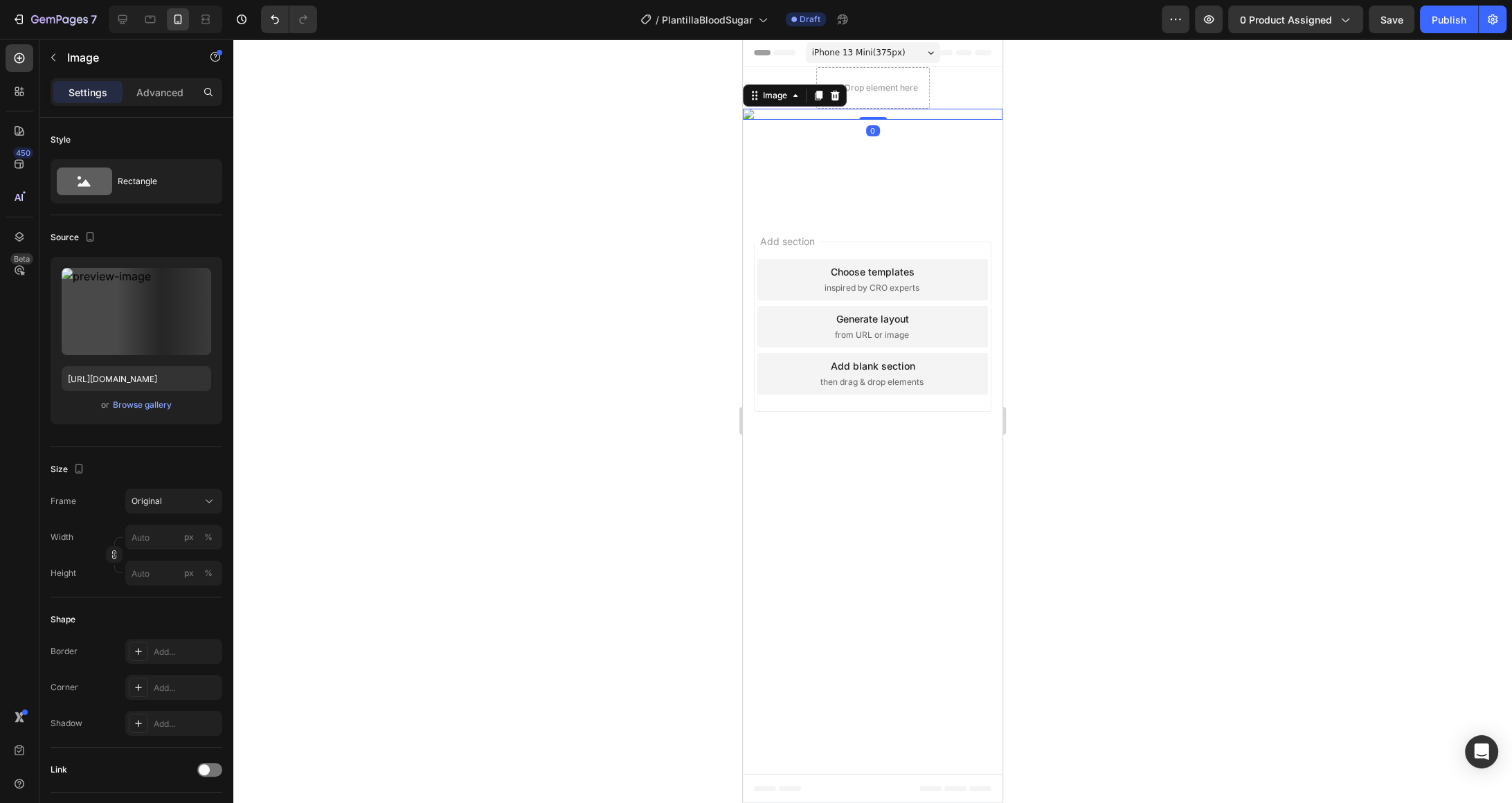
click at [844, 100] on div "Image" at bounding box center [795, 95] width 104 height 22
click at [840, 90] on icon at bounding box center [835, 95] width 11 height 11
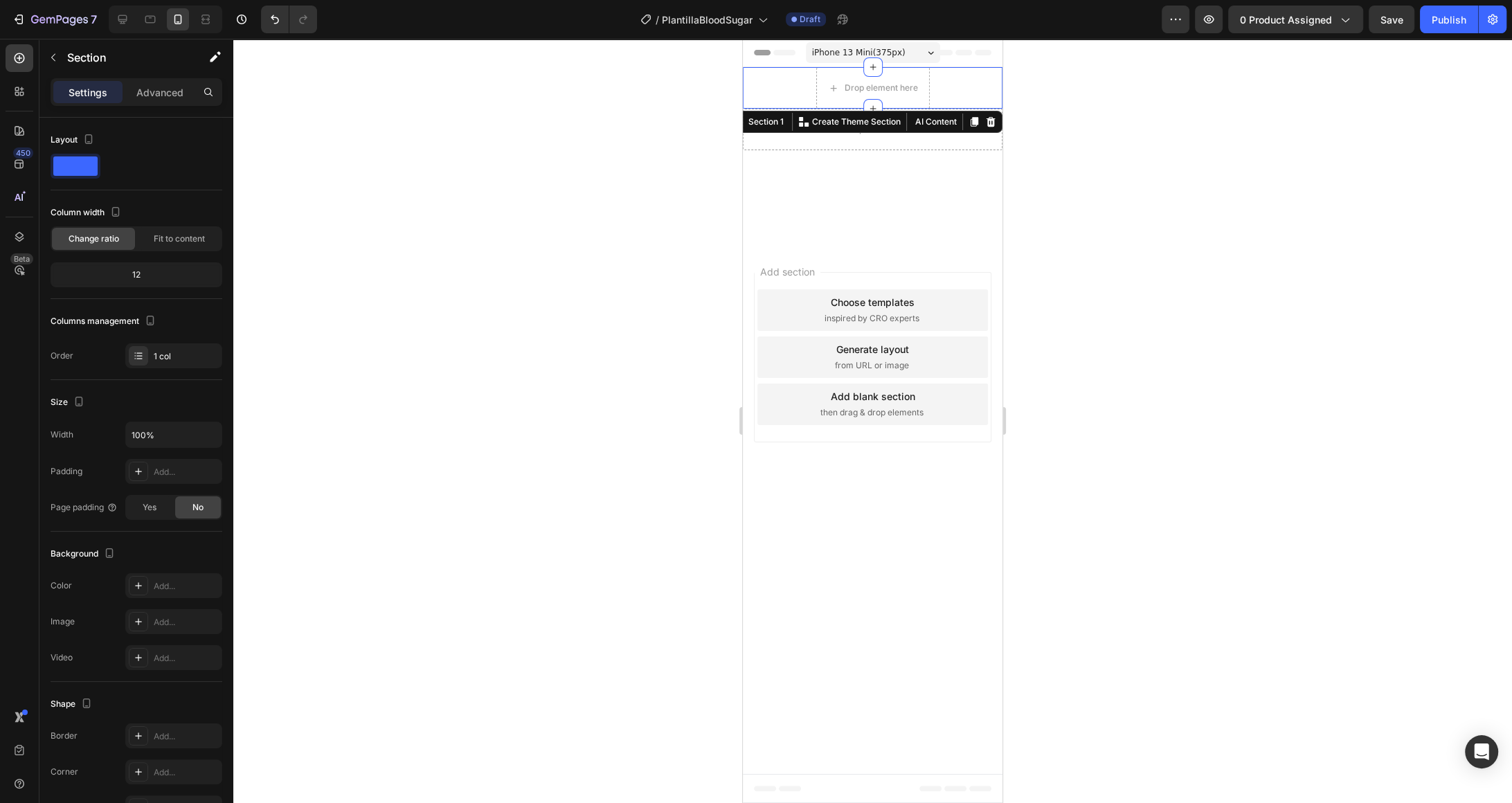
click at [972, 78] on div "Drop element here Row" at bounding box center [873, 88] width 259 height 42
click at [995, 121] on icon at bounding box center [991, 122] width 11 height 11
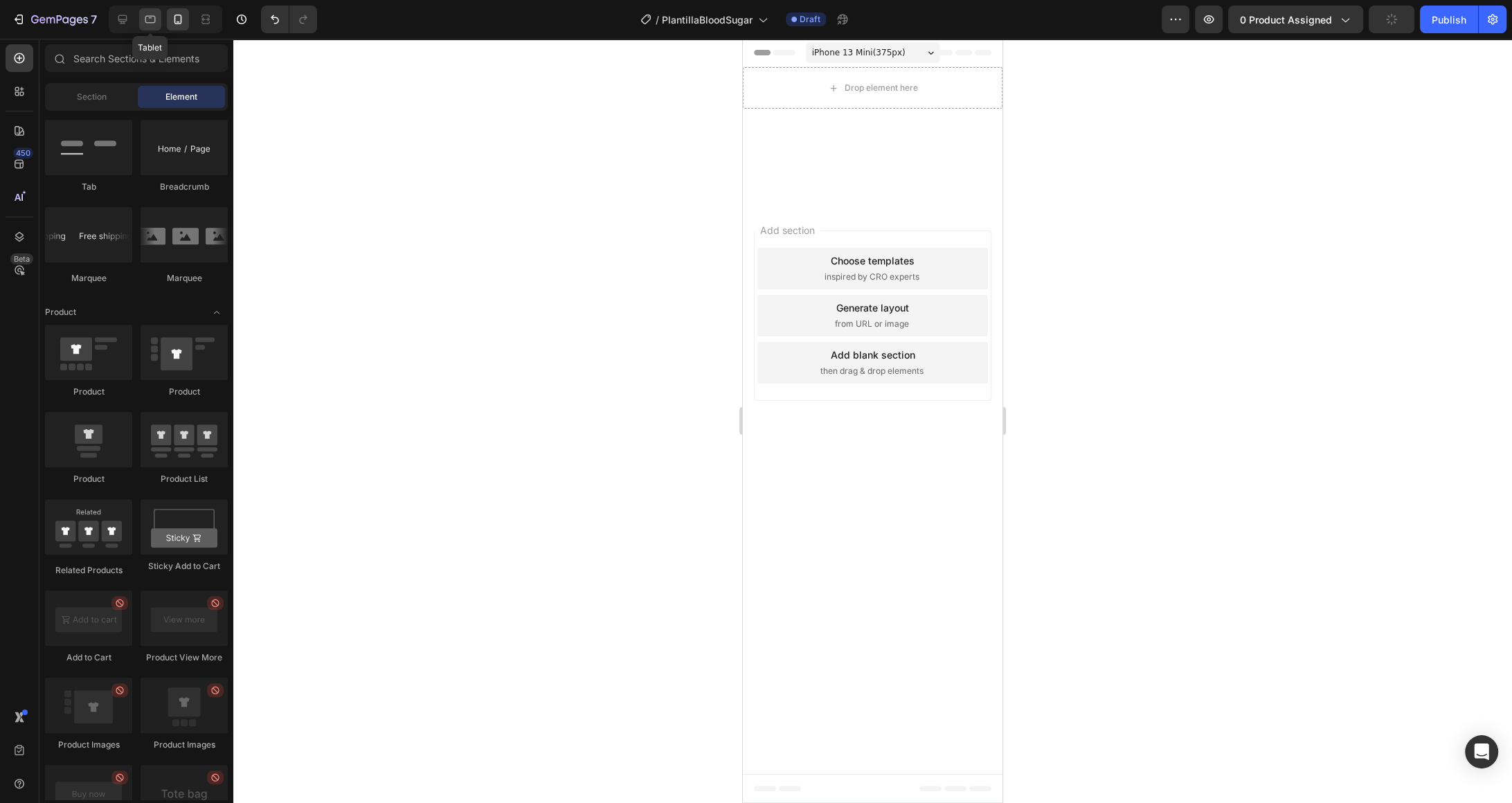
click at [158, 25] on div at bounding box center [150, 19] width 22 height 22
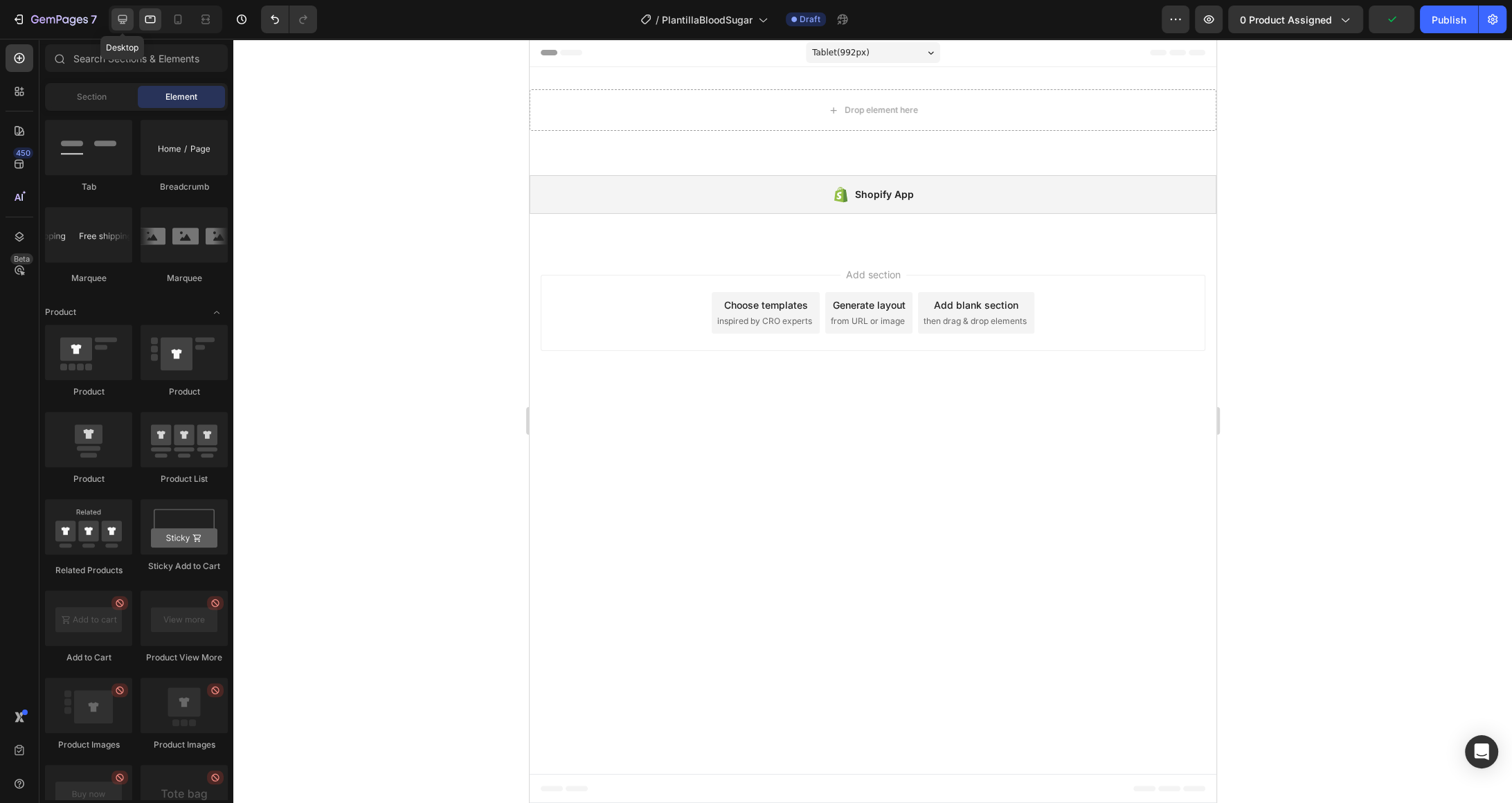
click at [119, 24] on icon at bounding box center [123, 20] width 14 height 14
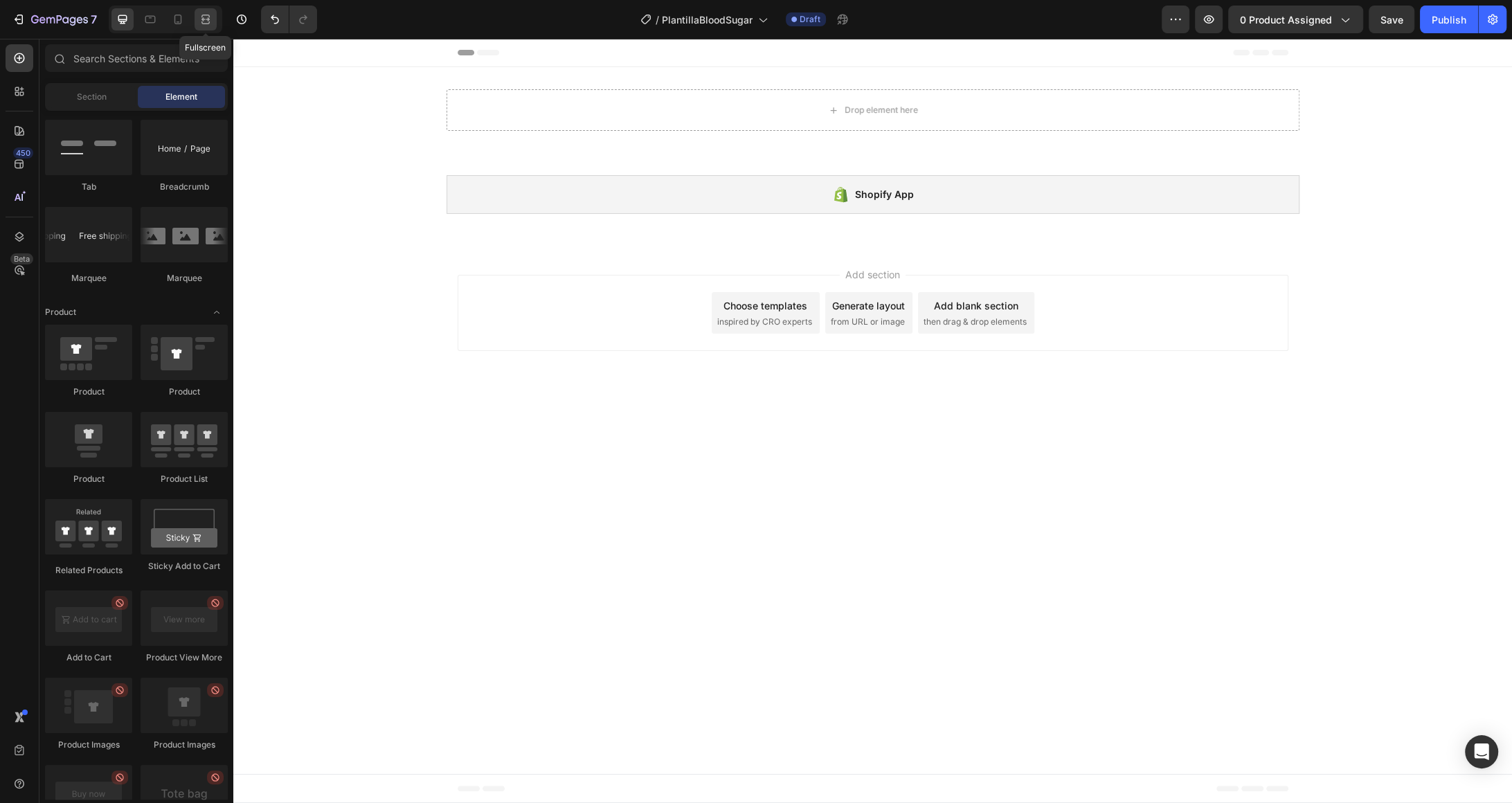
click at [205, 21] on icon at bounding box center [206, 20] width 14 height 14
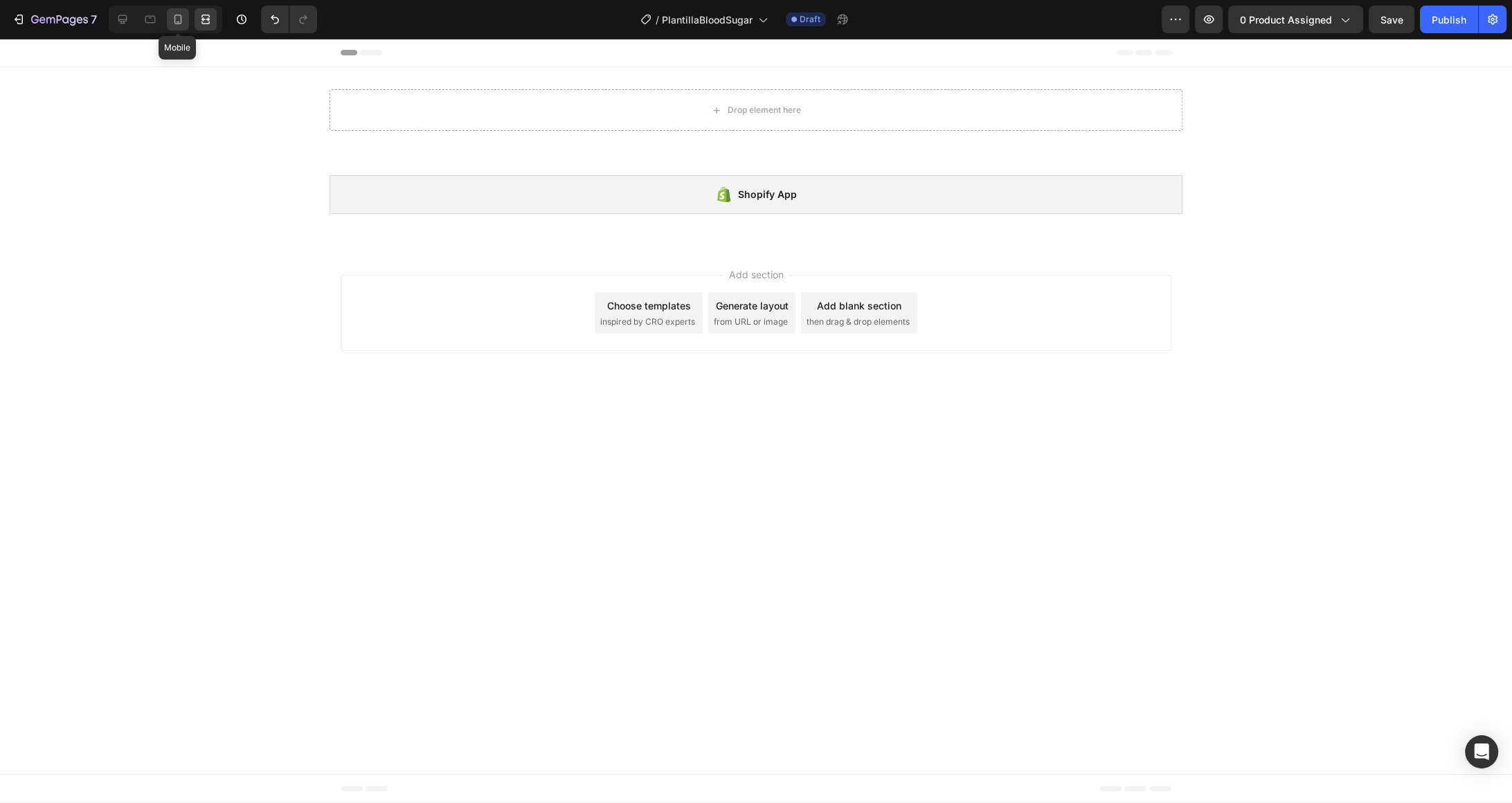
click at [178, 27] on div at bounding box center [177, 19] width 22 height 22
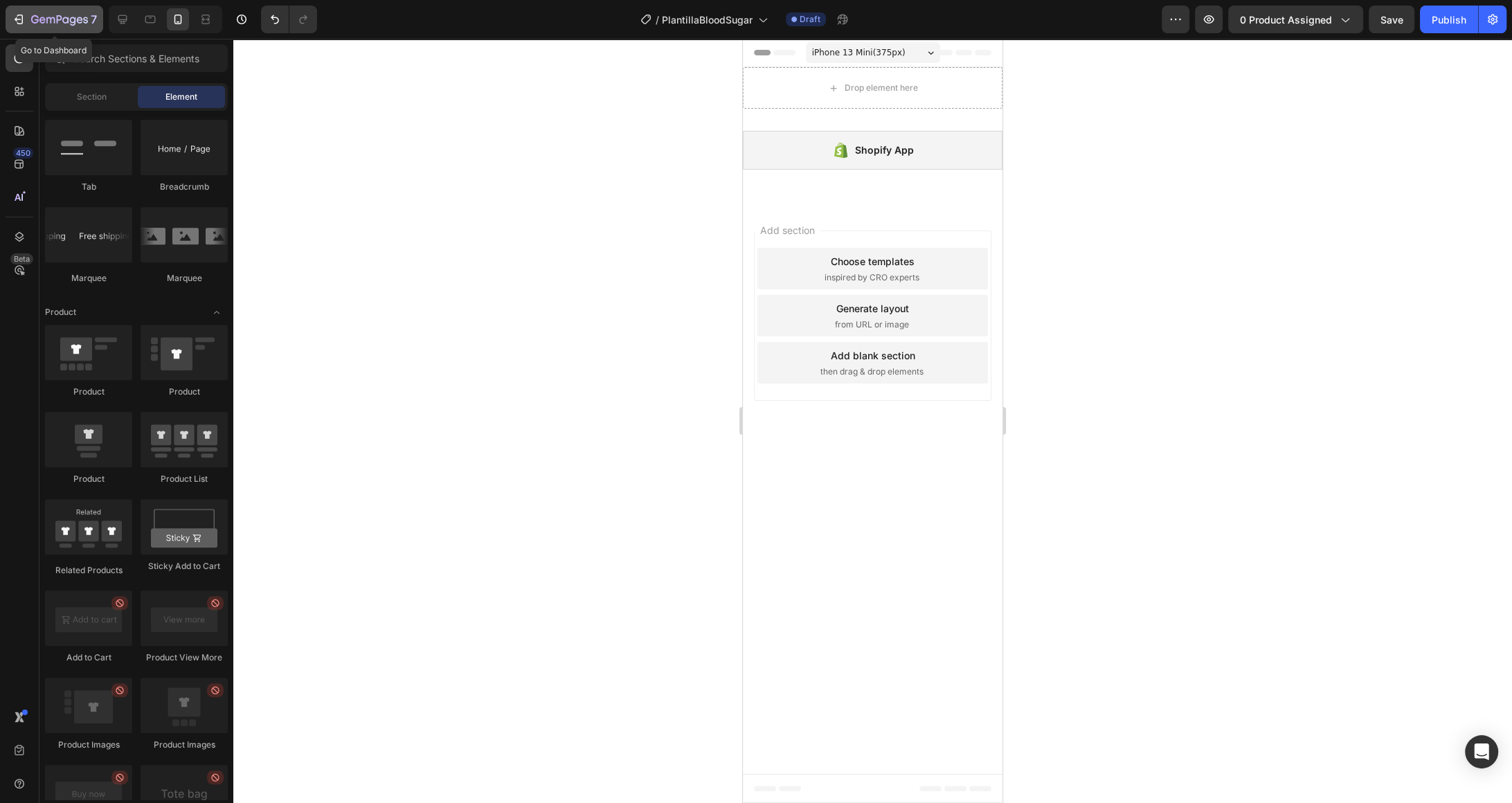
click at [20, 20] on icon "button" at bounding box center [19, 20] width 14 height 14
